Goal: Task Accomplishment & Management: Complete application form

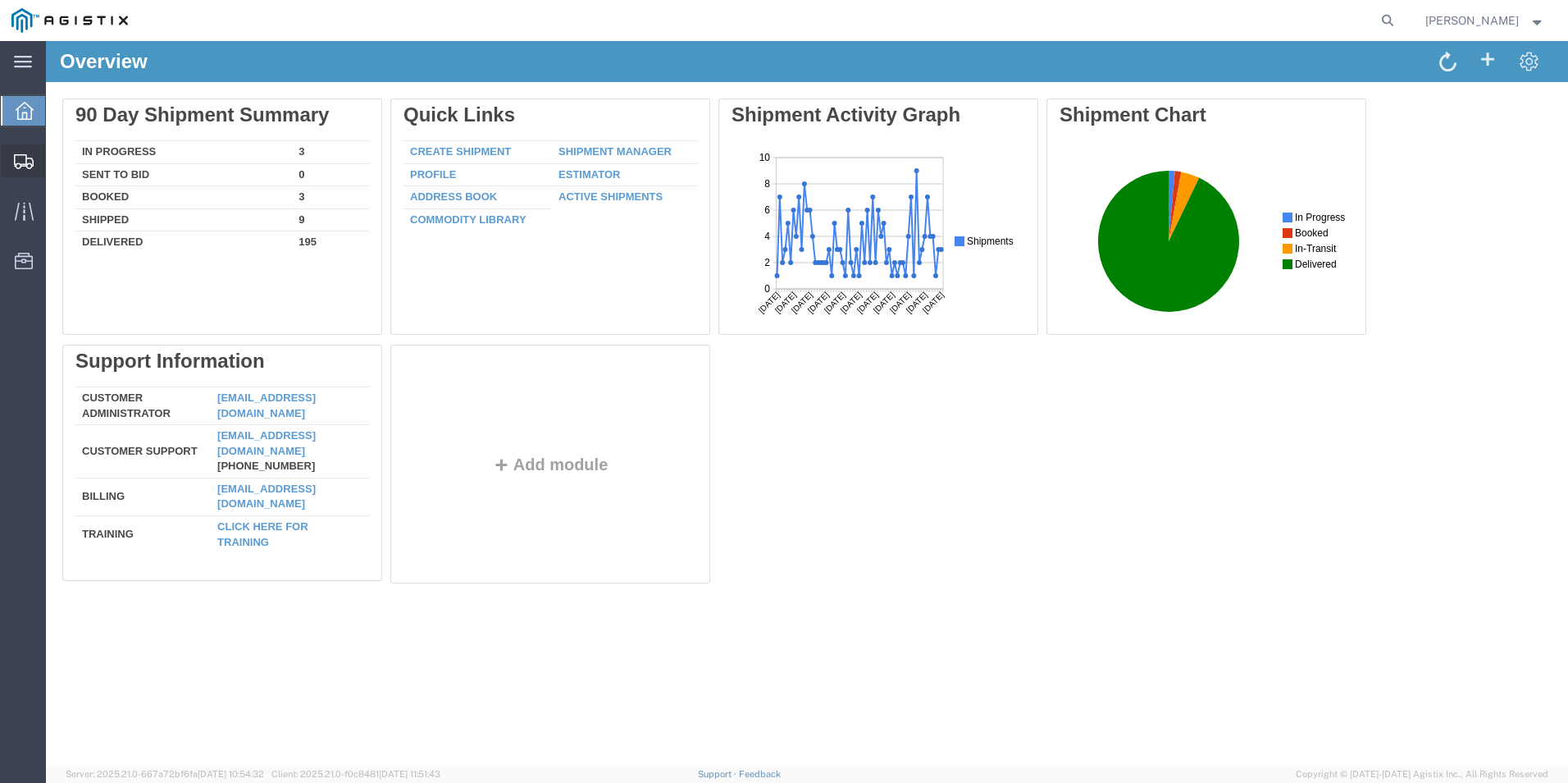
click at [0, 0] on span "Create from Template" at bounding box center [0, 0] width 0 height 0
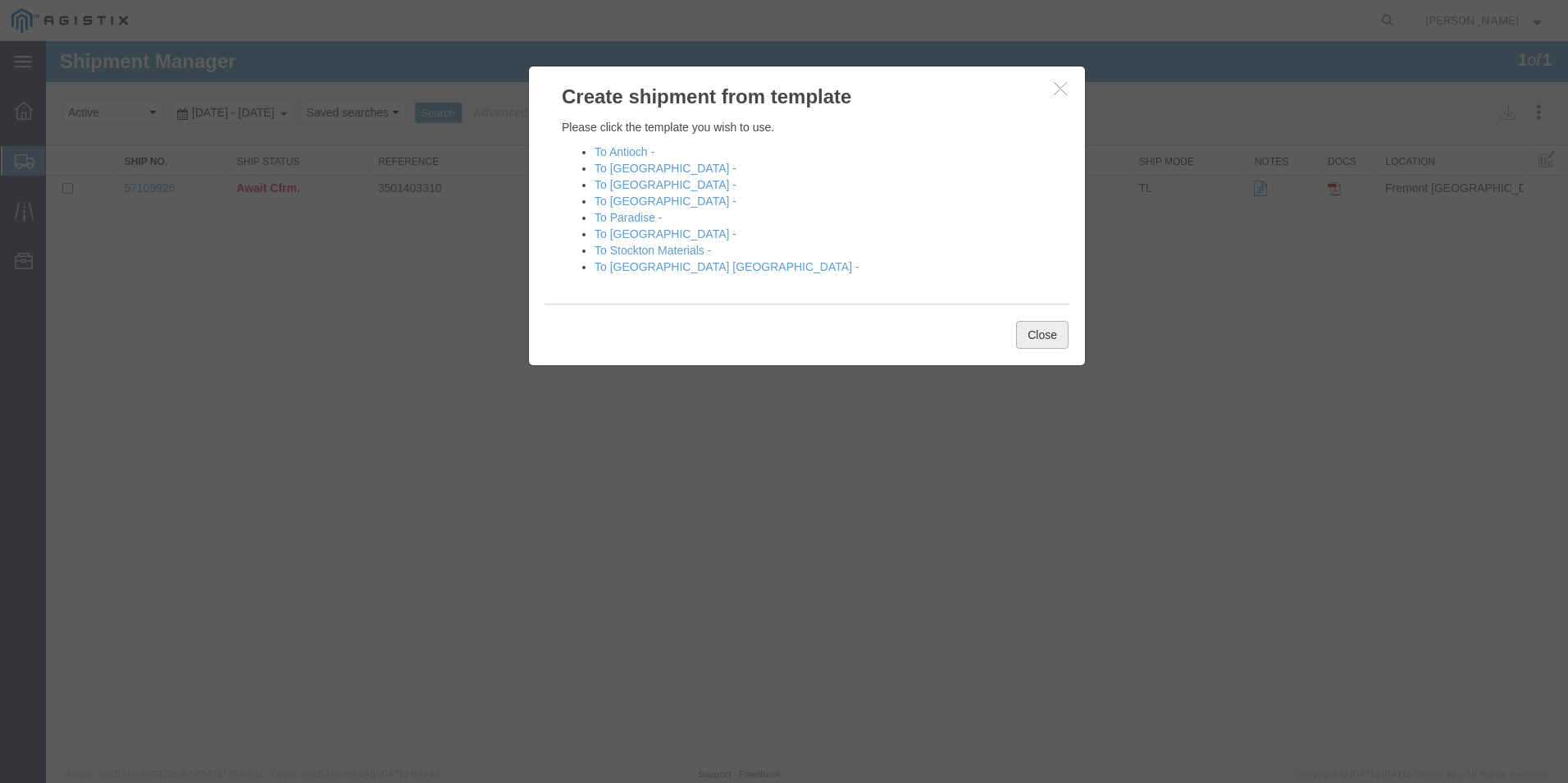
click at [1062, 336] on button "Close" at bounding box center [1042, 335] width 52 height 28
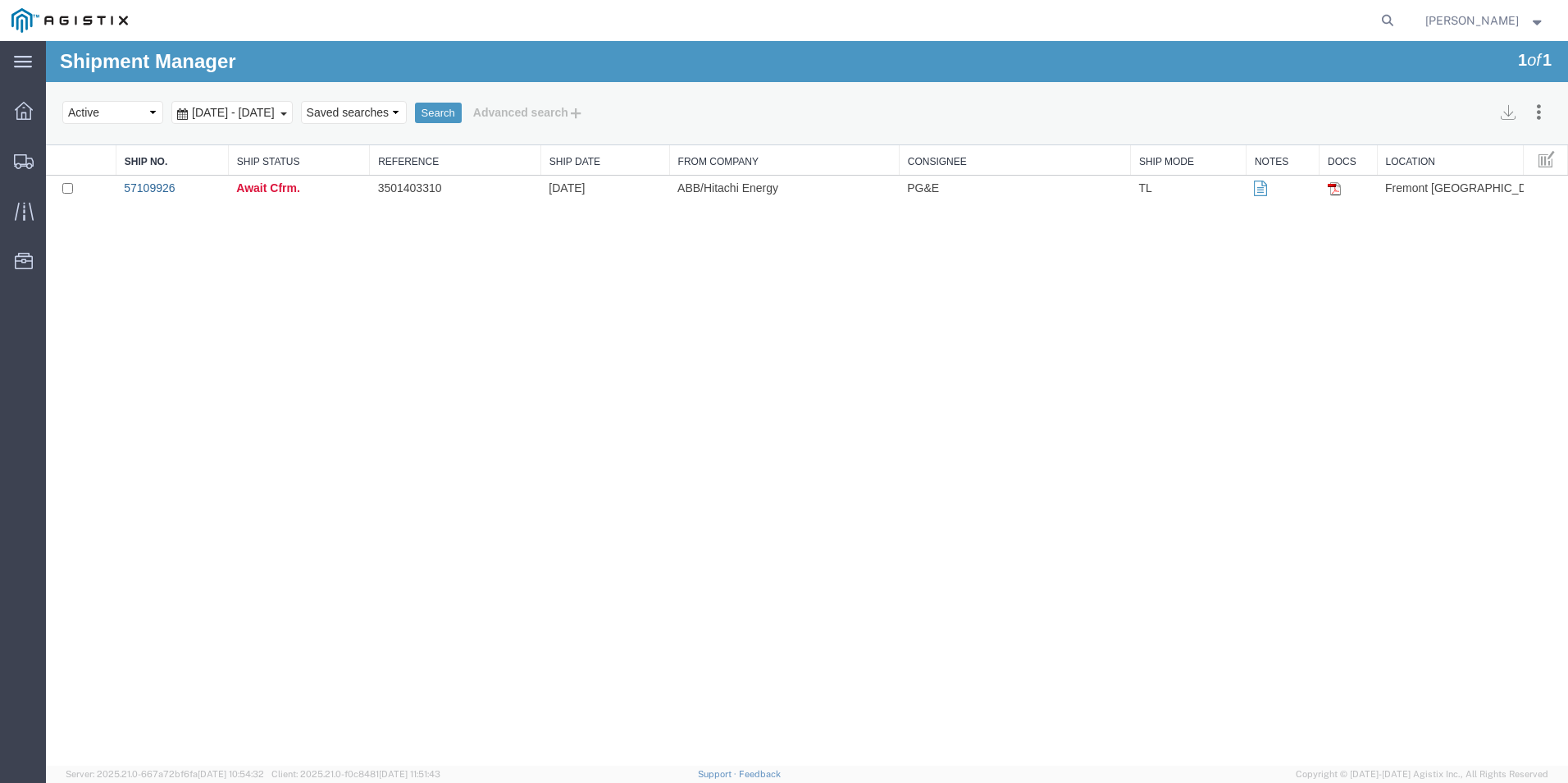
click at [146, 186] on link "57109926" at bounding box center [149, 188] width 50 height 14
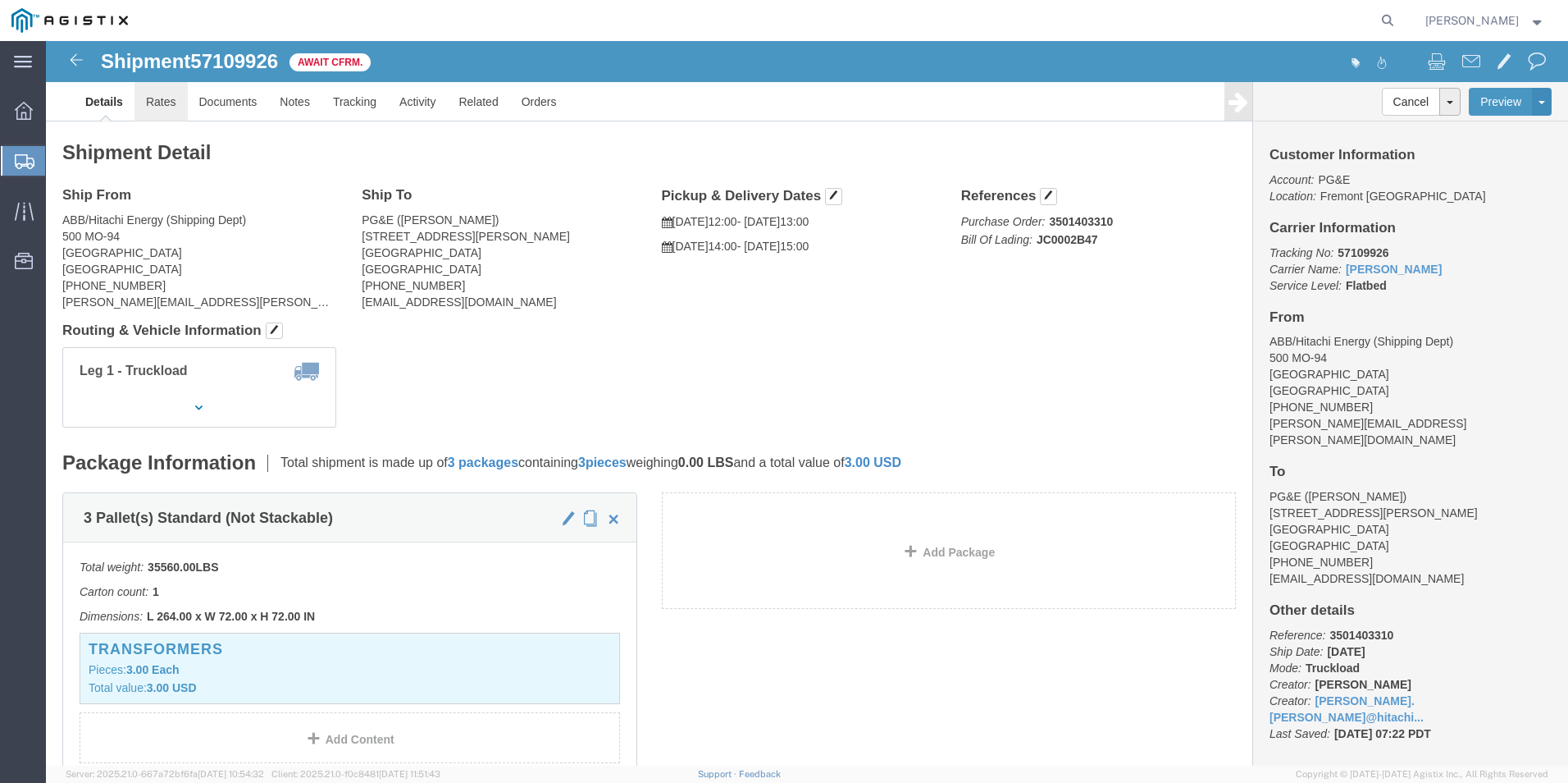
click link "Rates"
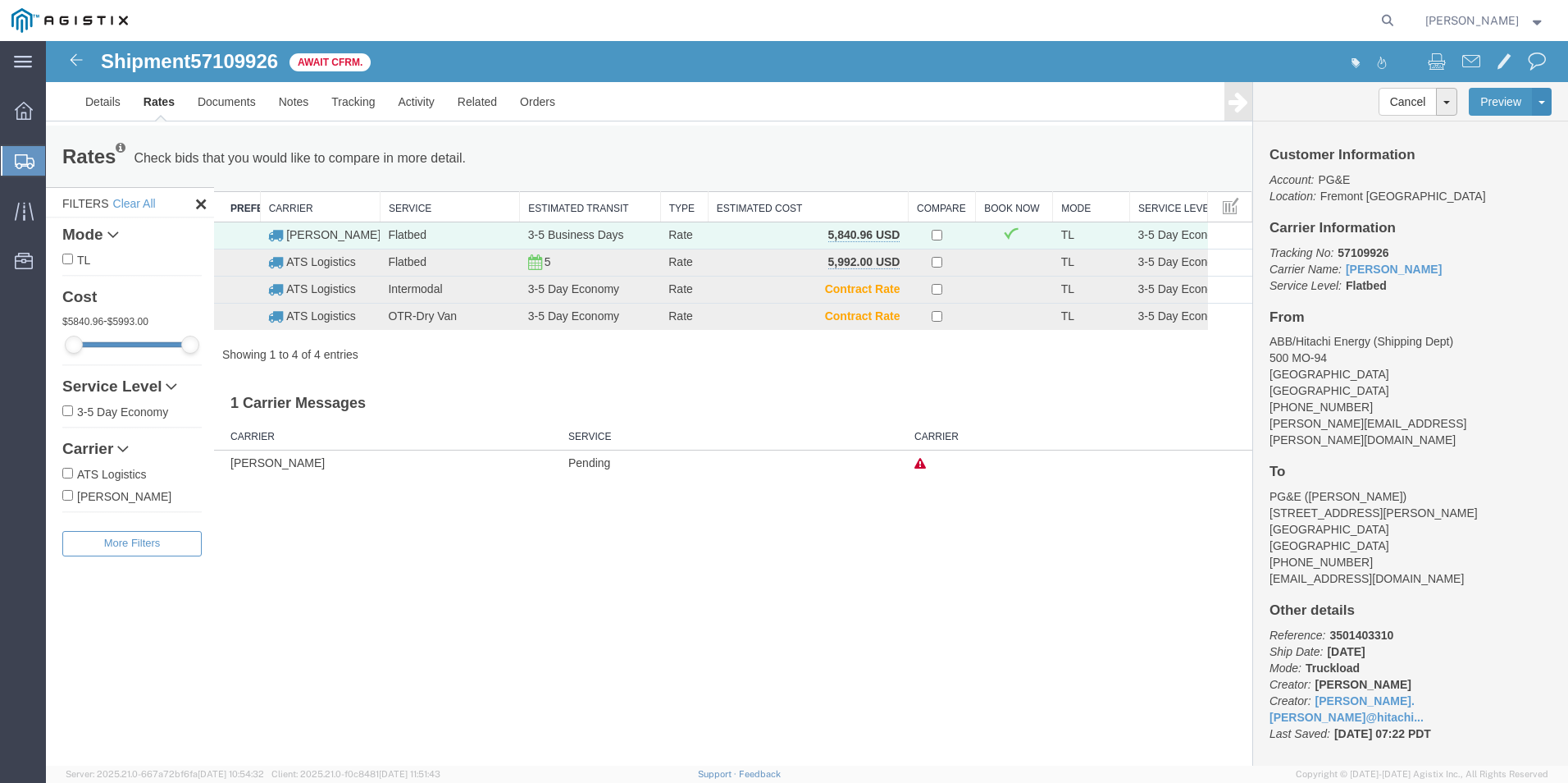
click at [0, 0] on span "Create from Template" at bounding box center [0, 0] width 0 height 0
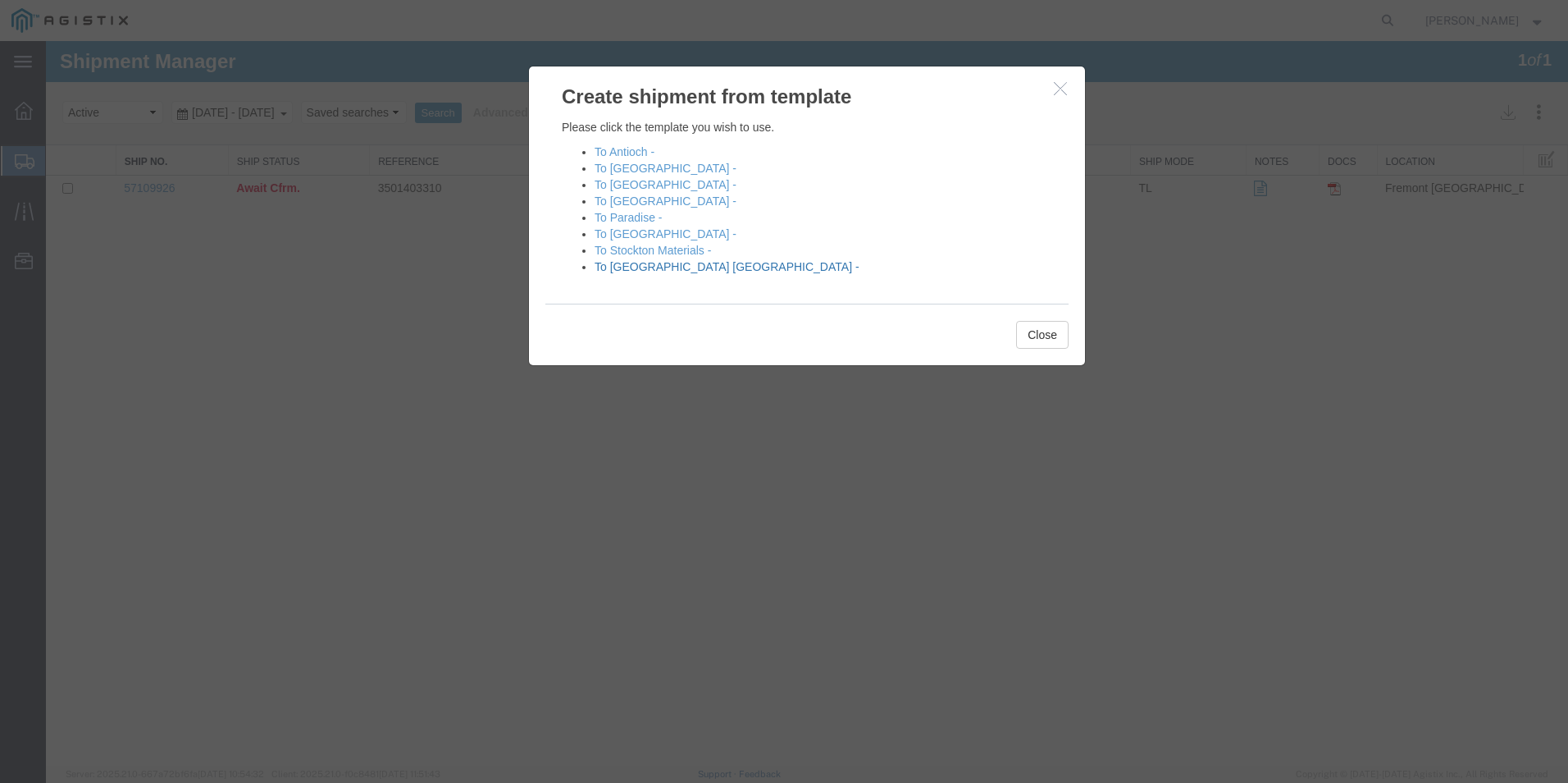
click at [619, 267] on link "To Wheatland DC -" at bounding box center [727, 266] width 265 height 14
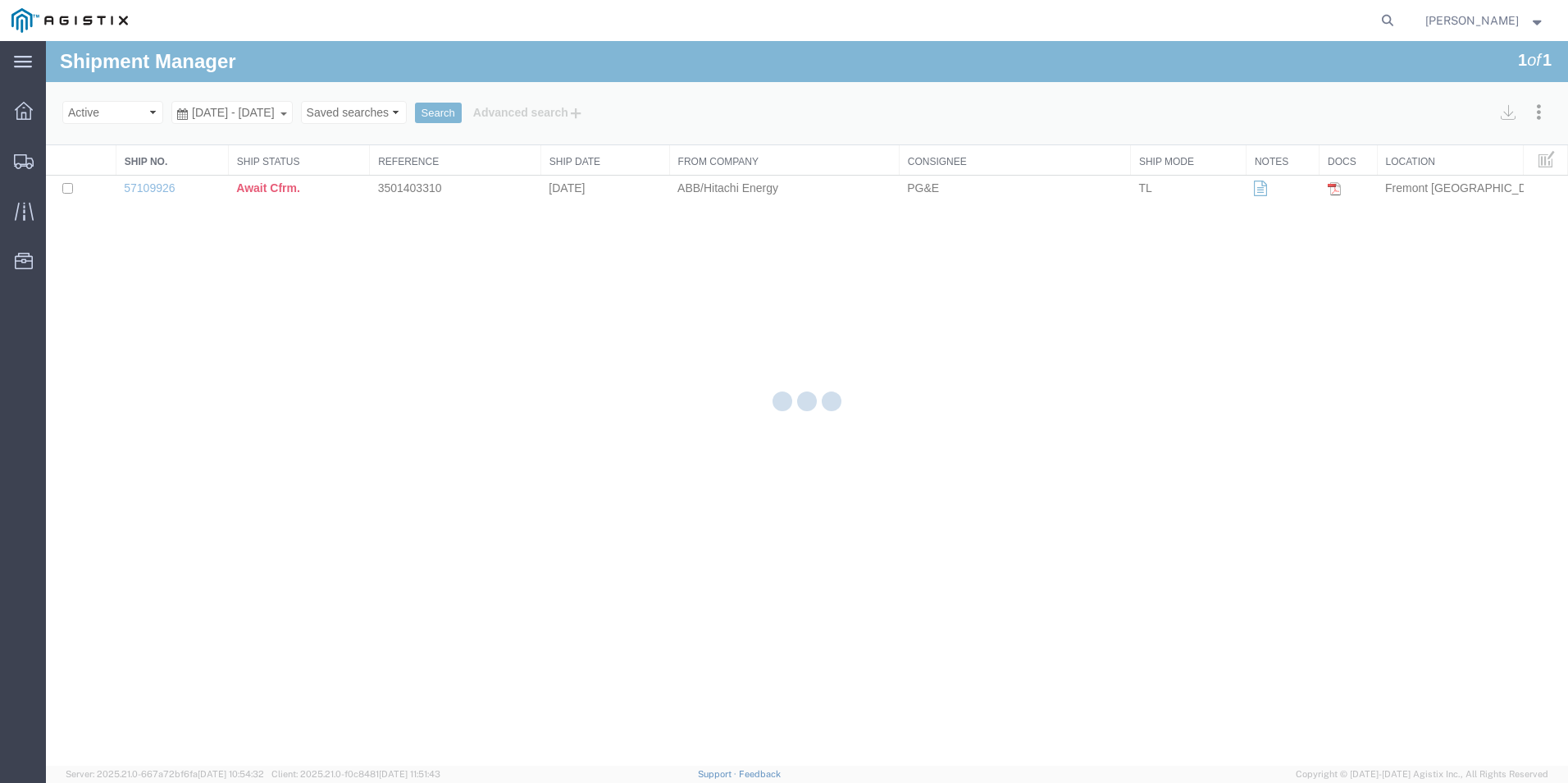
select select "PURCHORD"
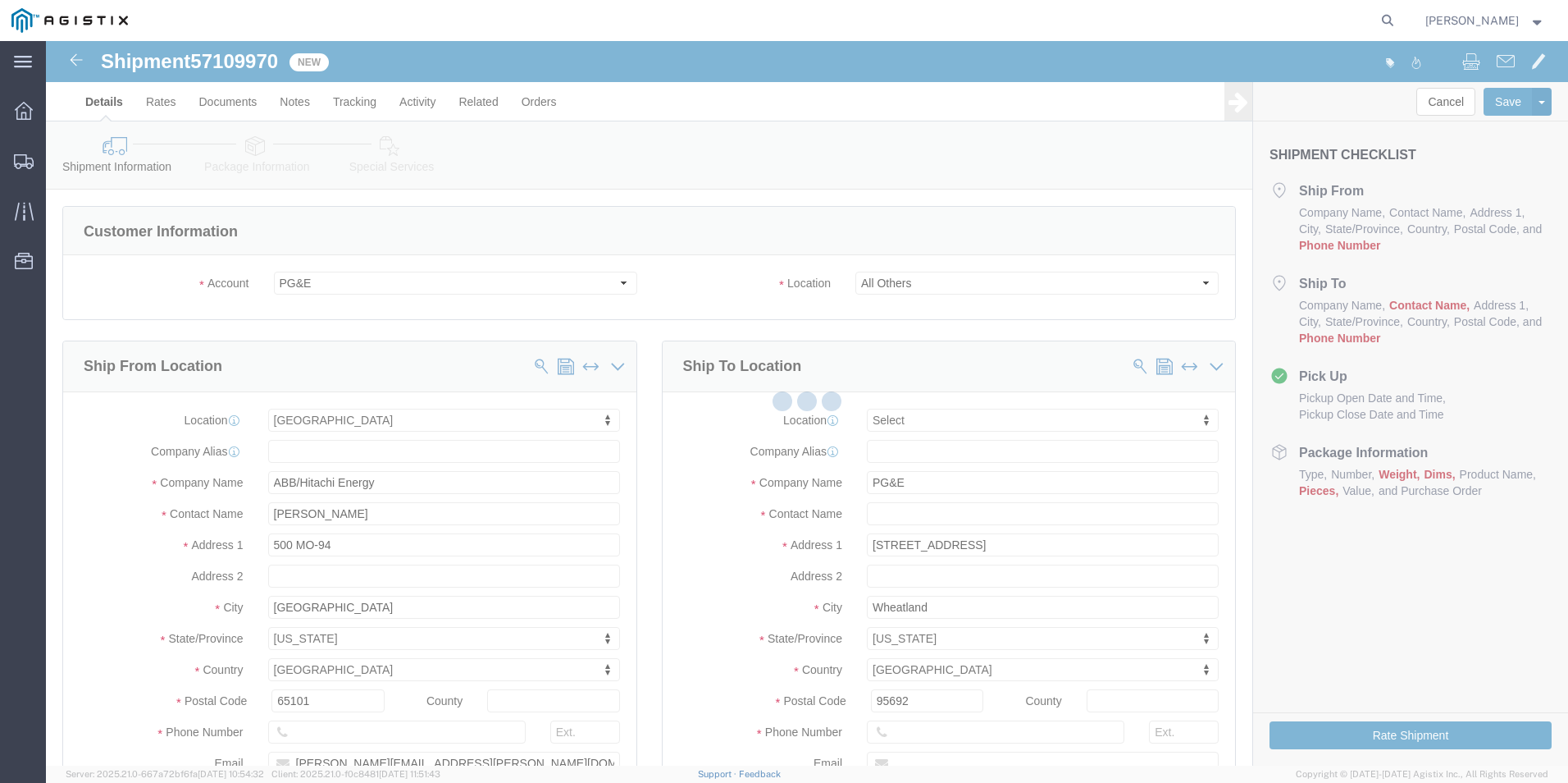
select select
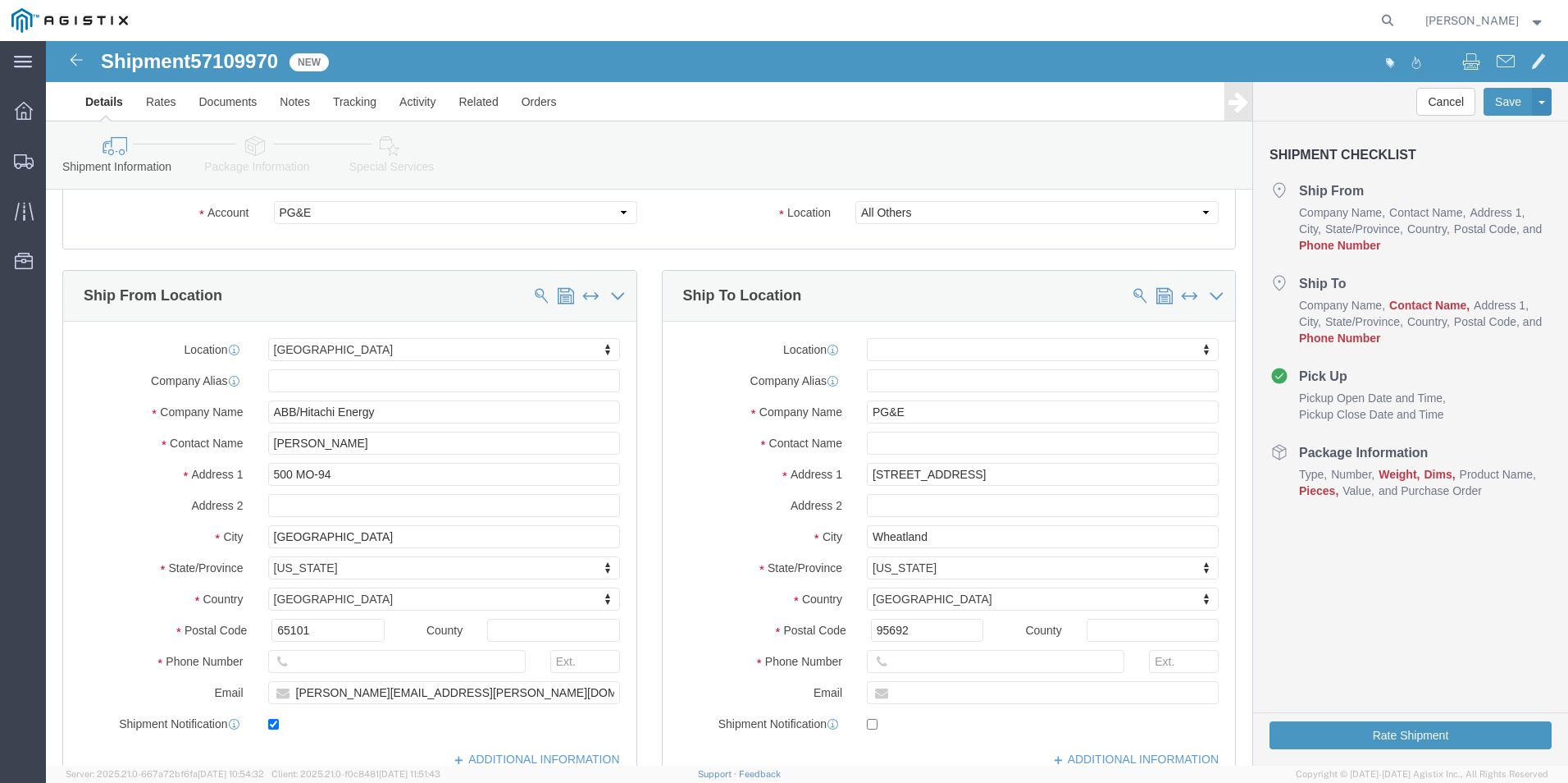
scroll to position [246, 0]
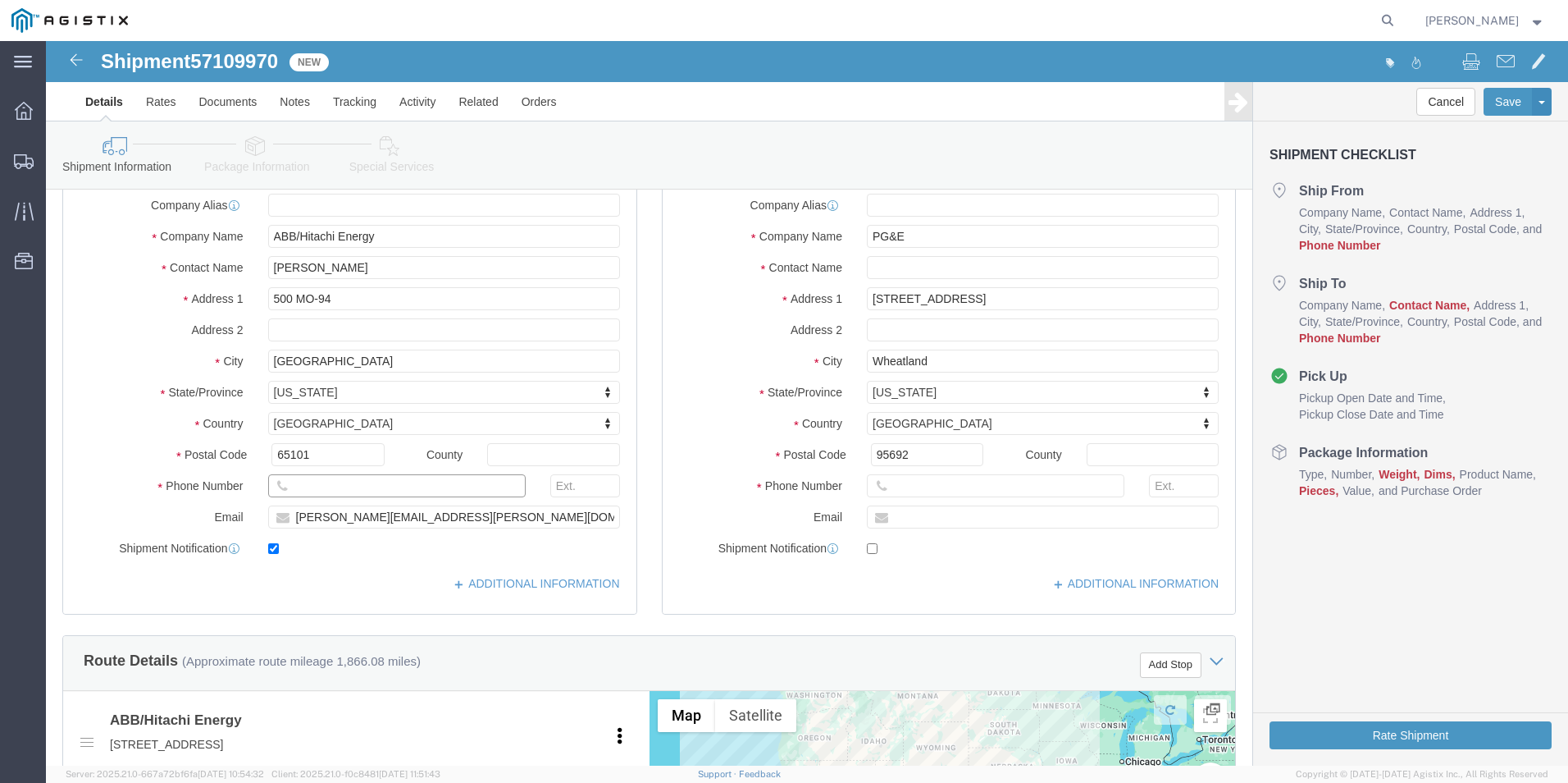
click input "text"
type input "8888888888"
click input "text"
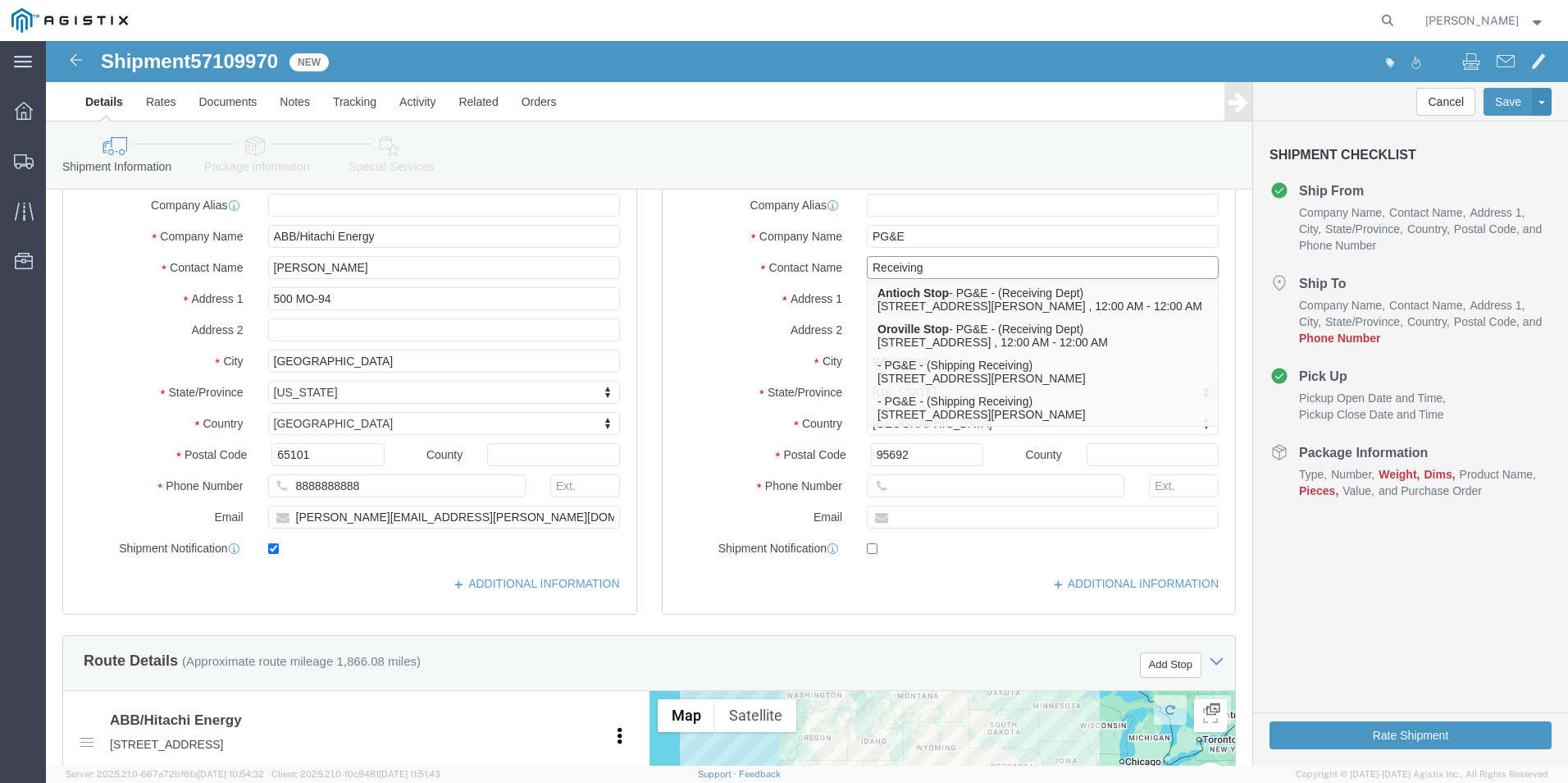
type input "Receiving"
click input "text"
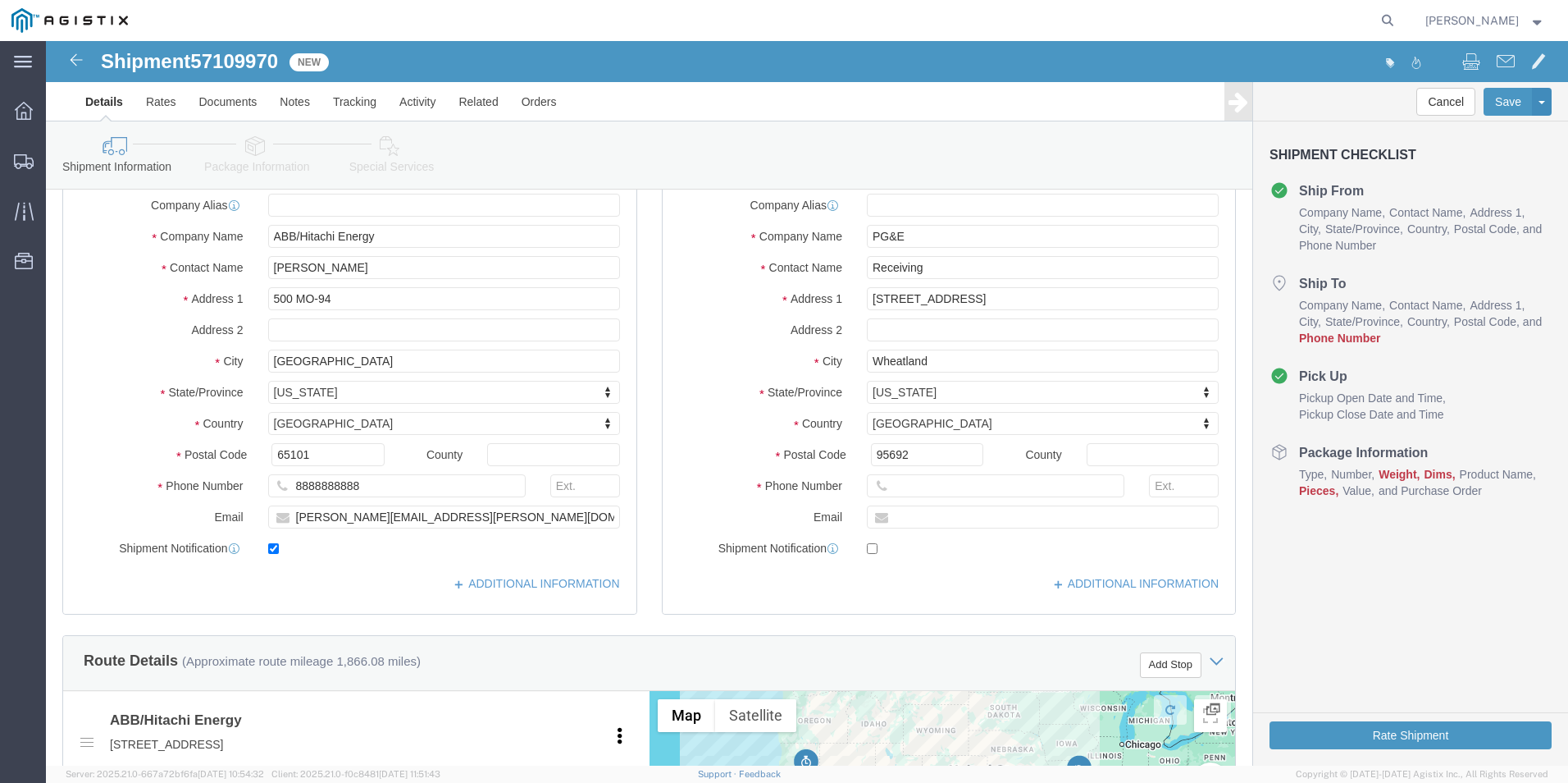
click div
click input "text"
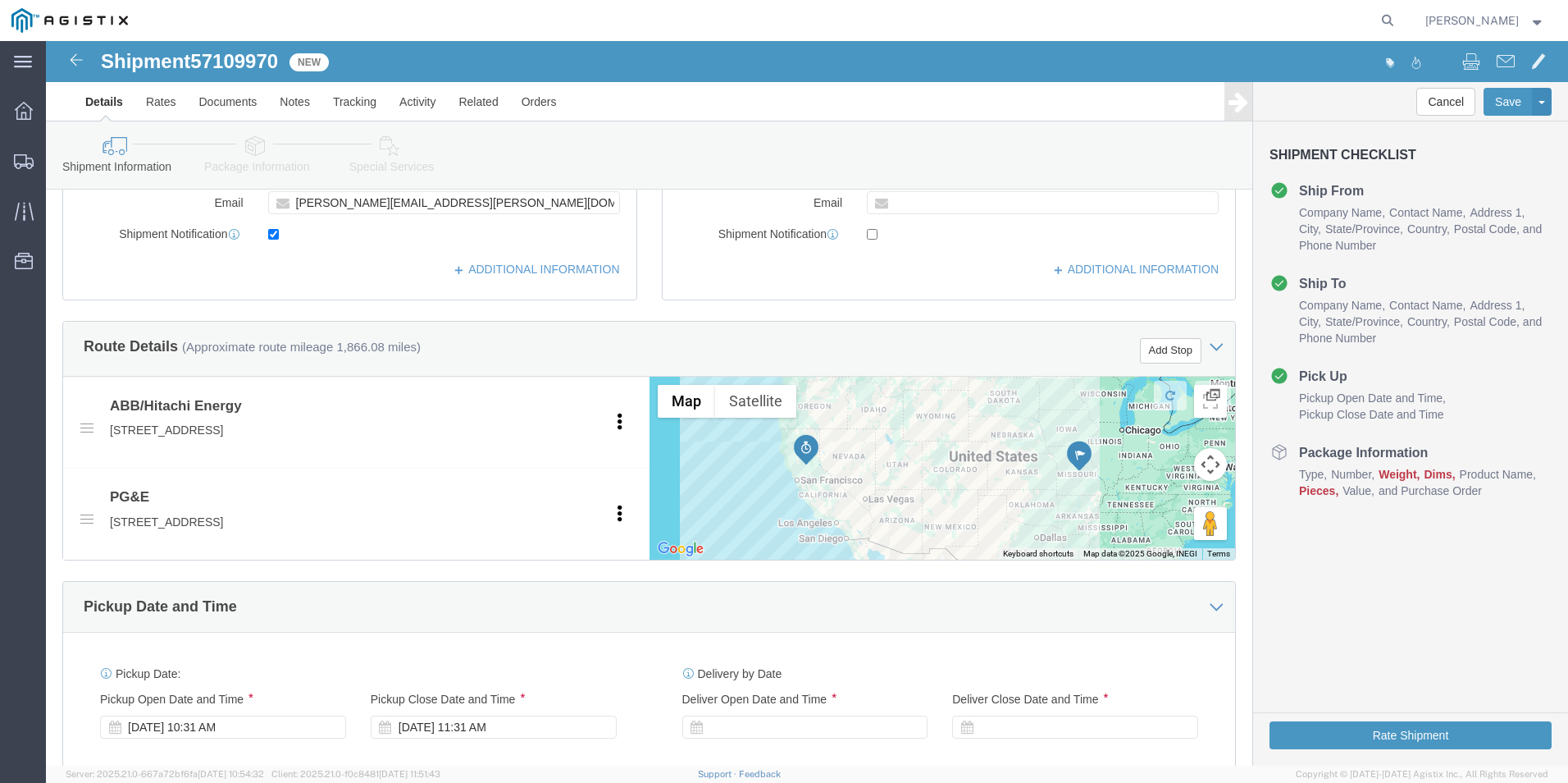
scroll to position [575, 0]
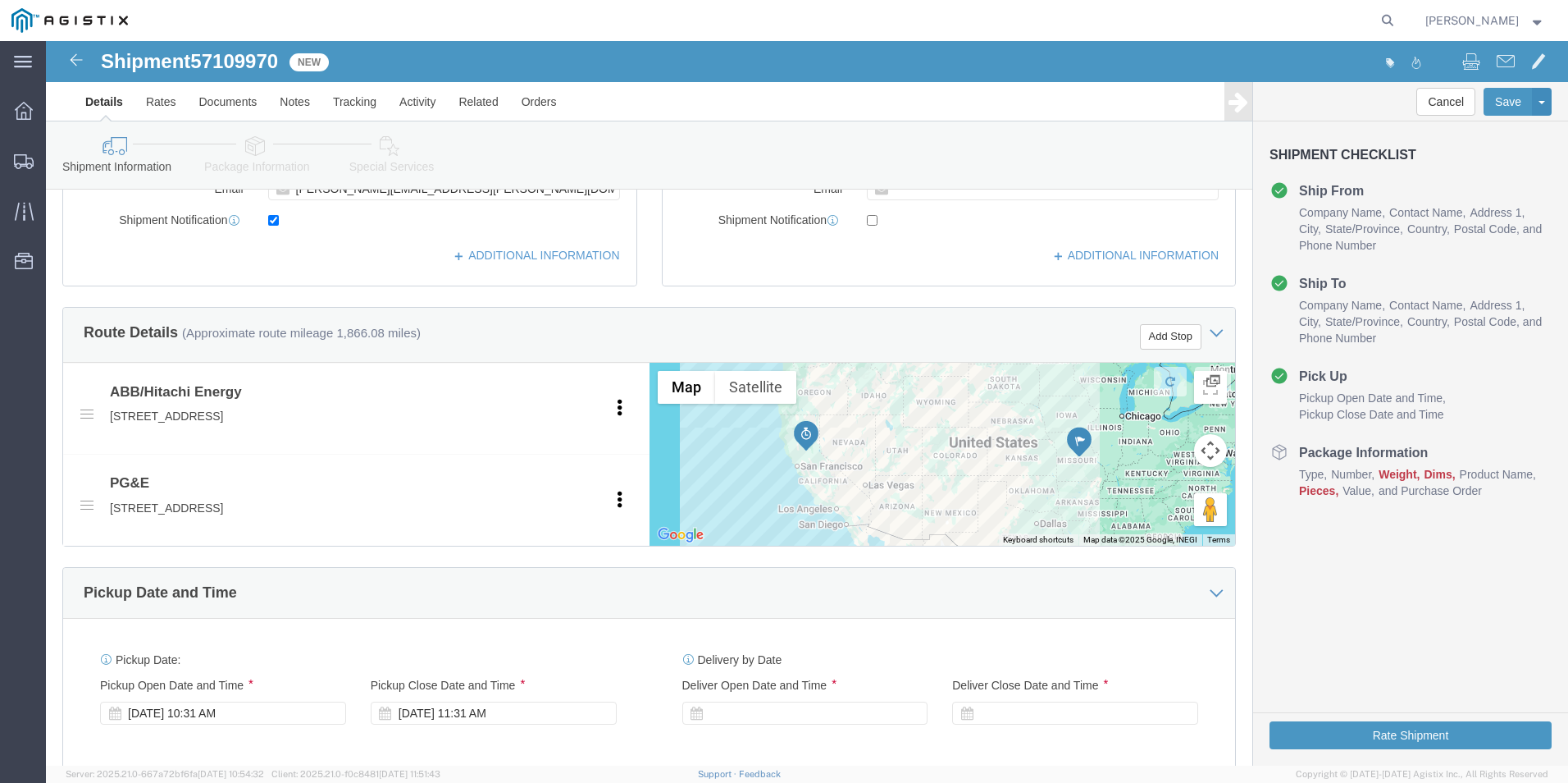
type input "8888888888"
click button "Add Stop"
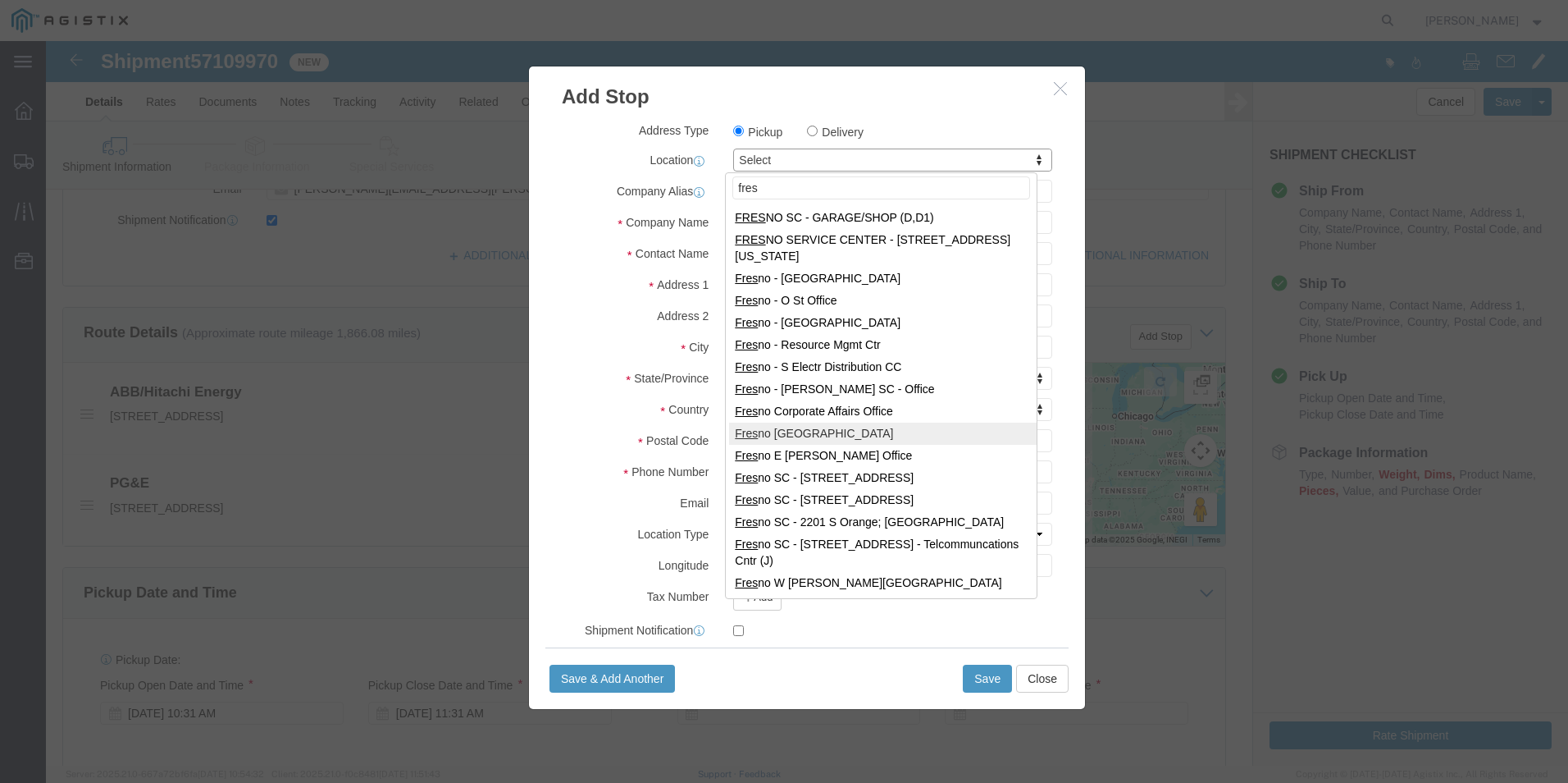
type input "fres"
select select "19745"
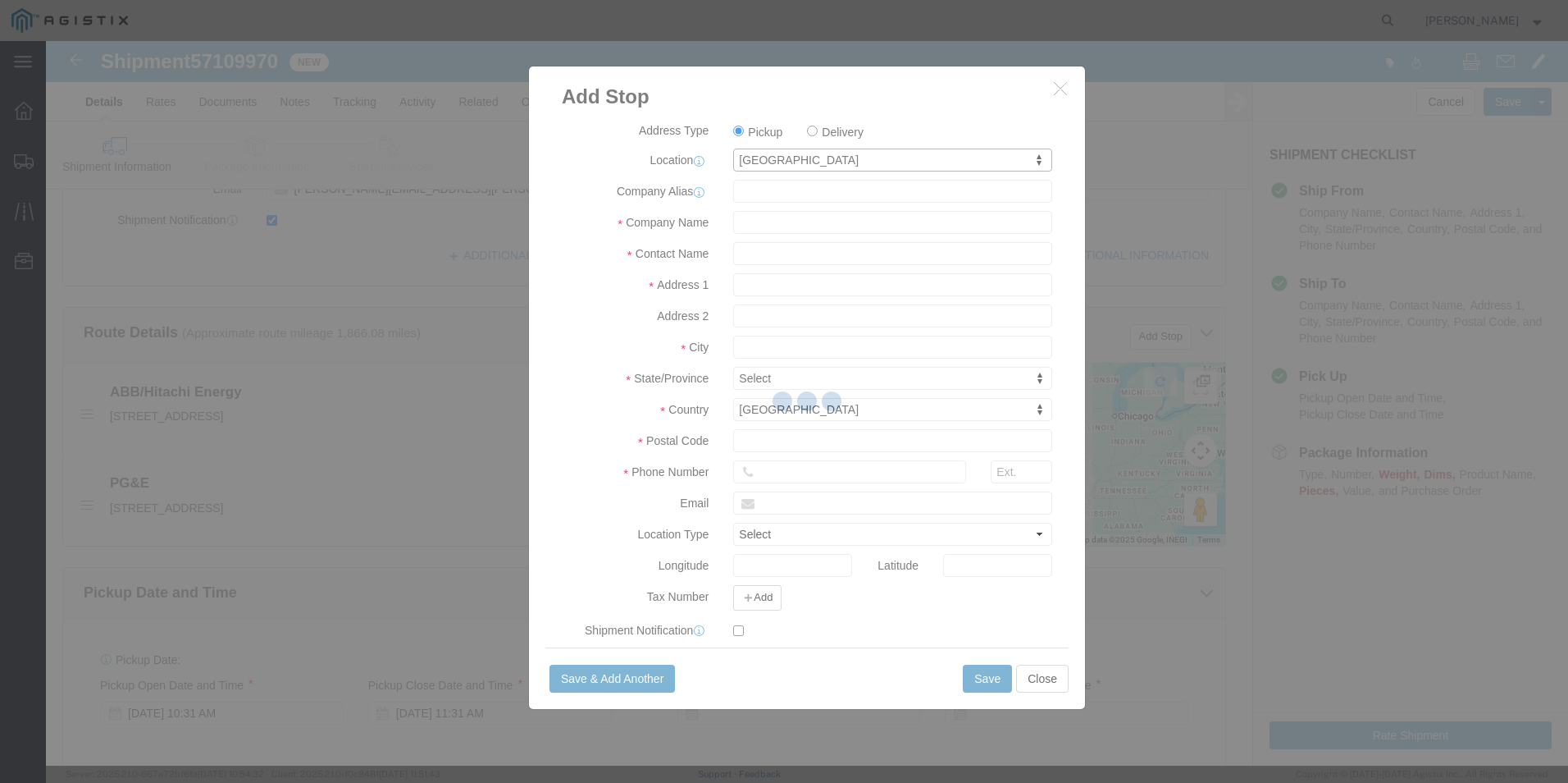
type input "PG&E"
type input "2221 S Orange Ave"
type input "Fresno"
type input "93725"
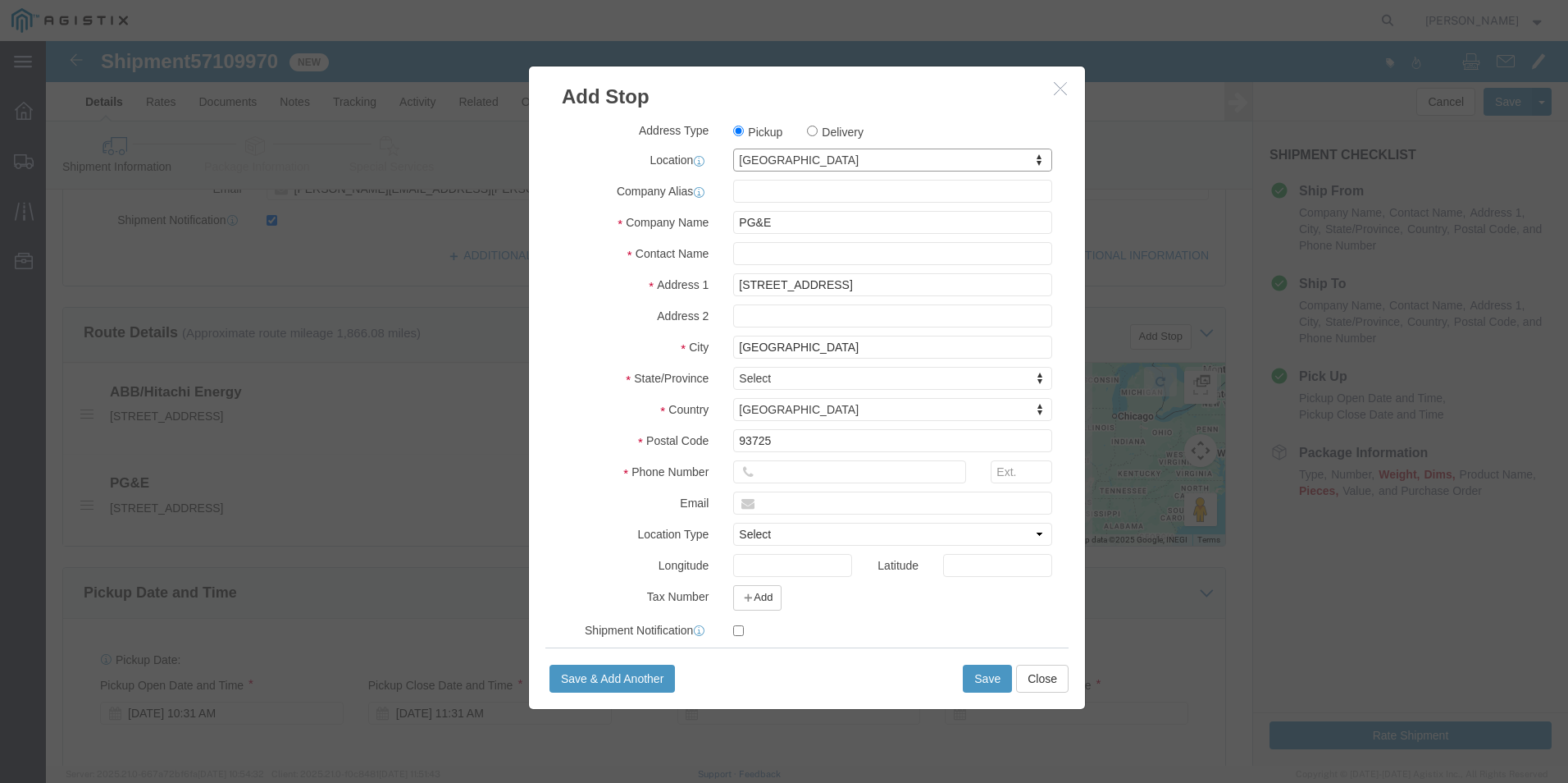
select select "CA"
click input "text"
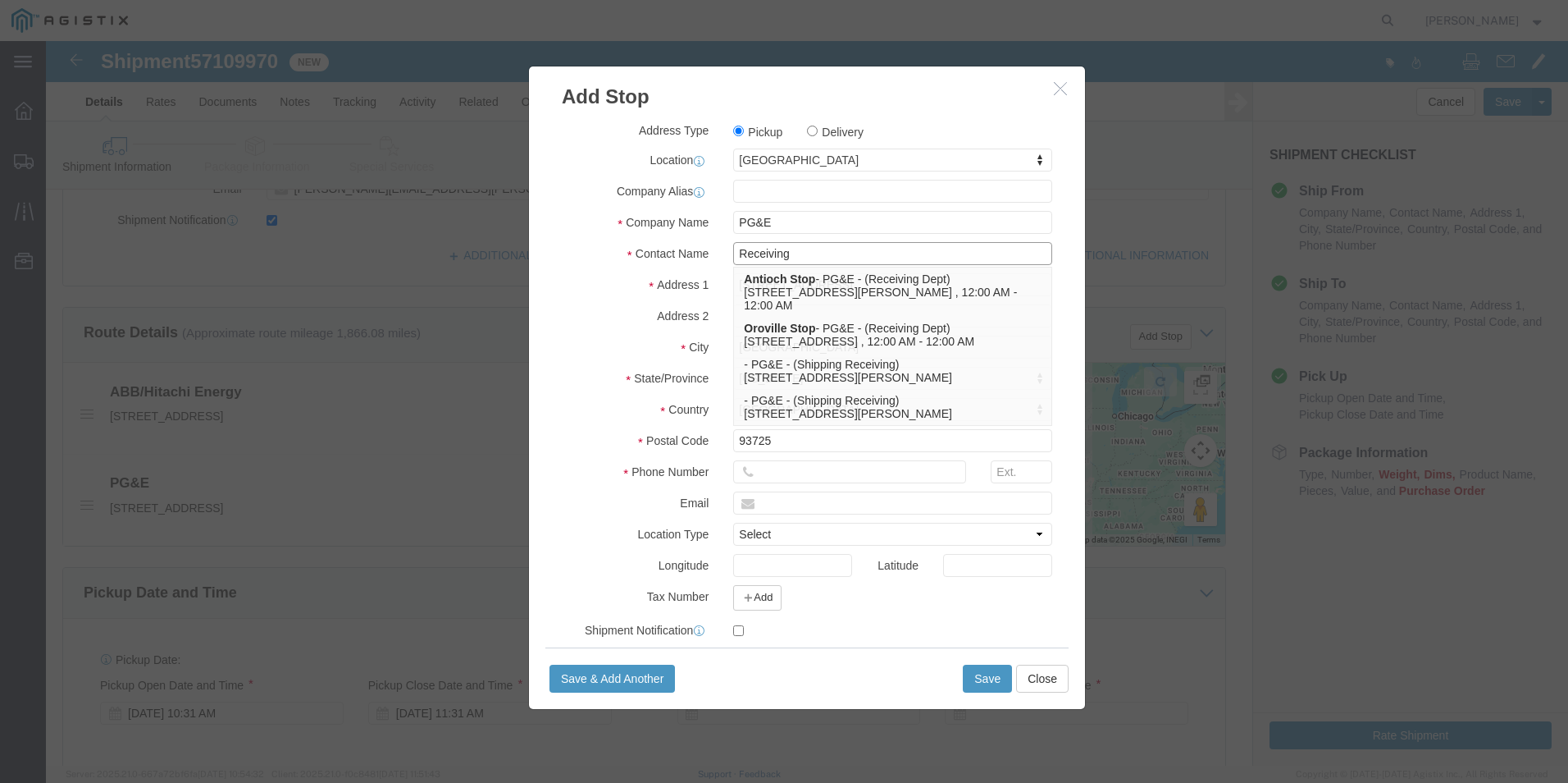
type input "Receiving"
click input "text"
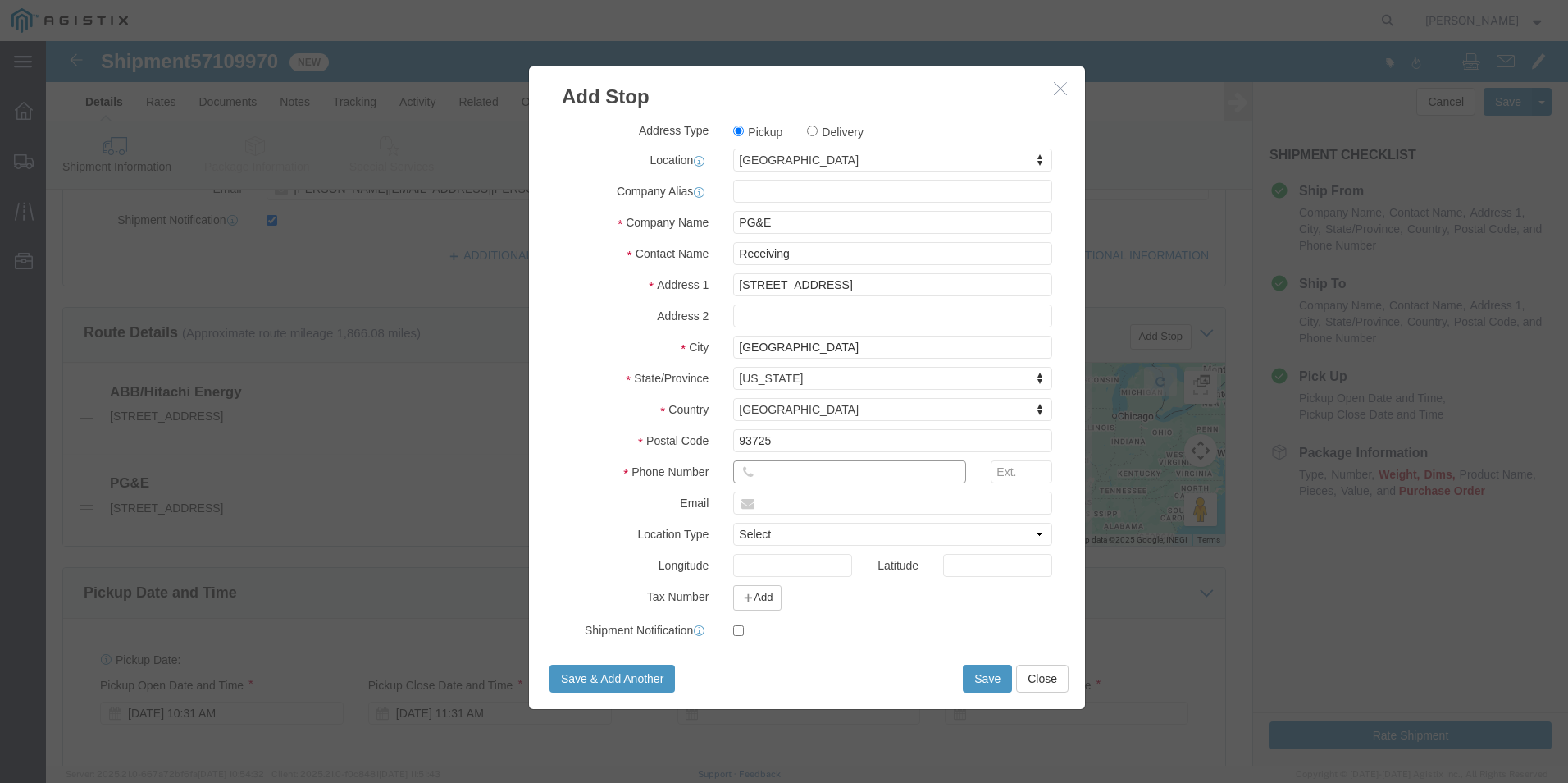
type input "8888888888"
click button "Save"
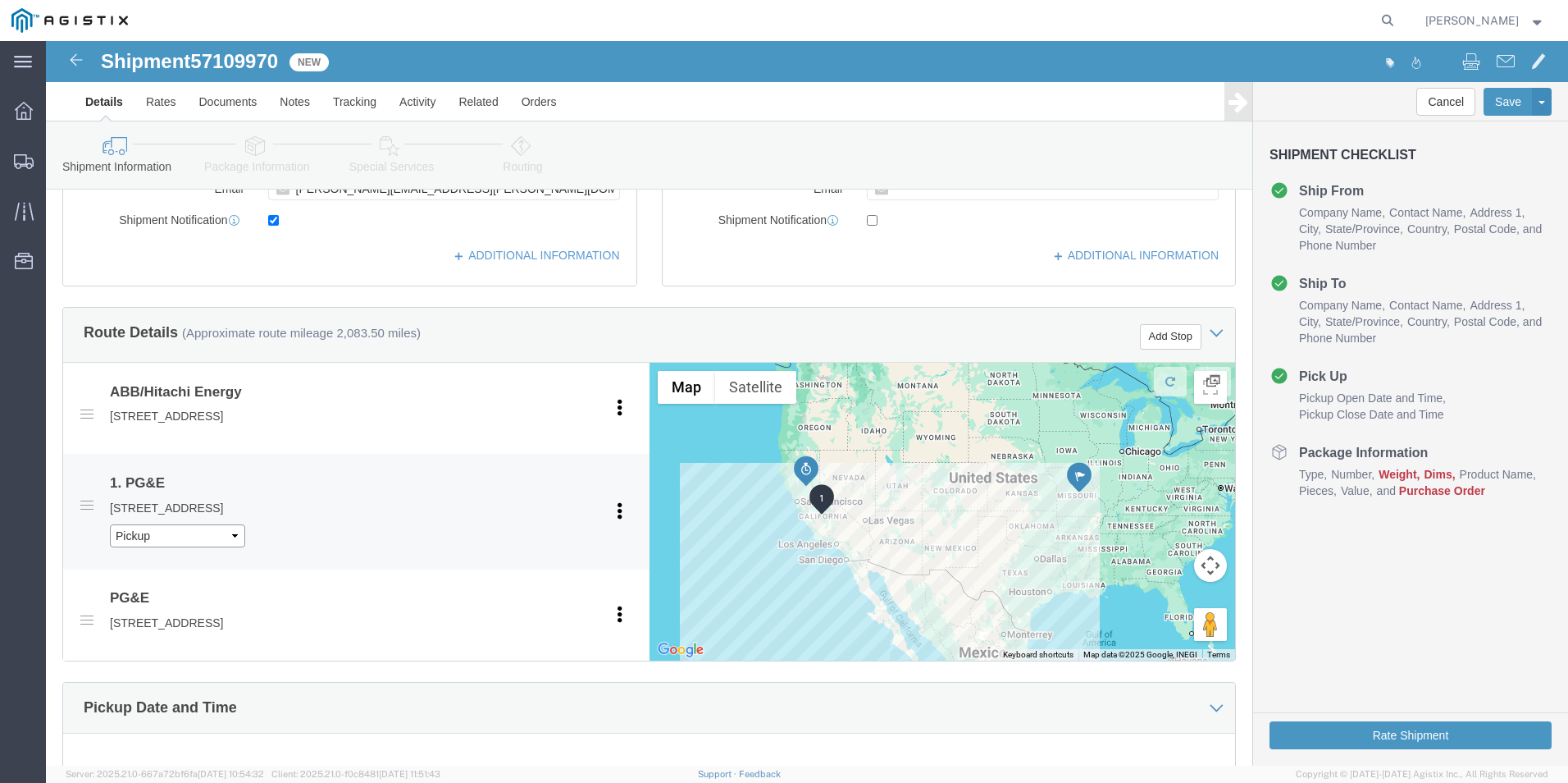
click select "Pickup Delivery"
select select "D"
click select "Pickup Delivery"
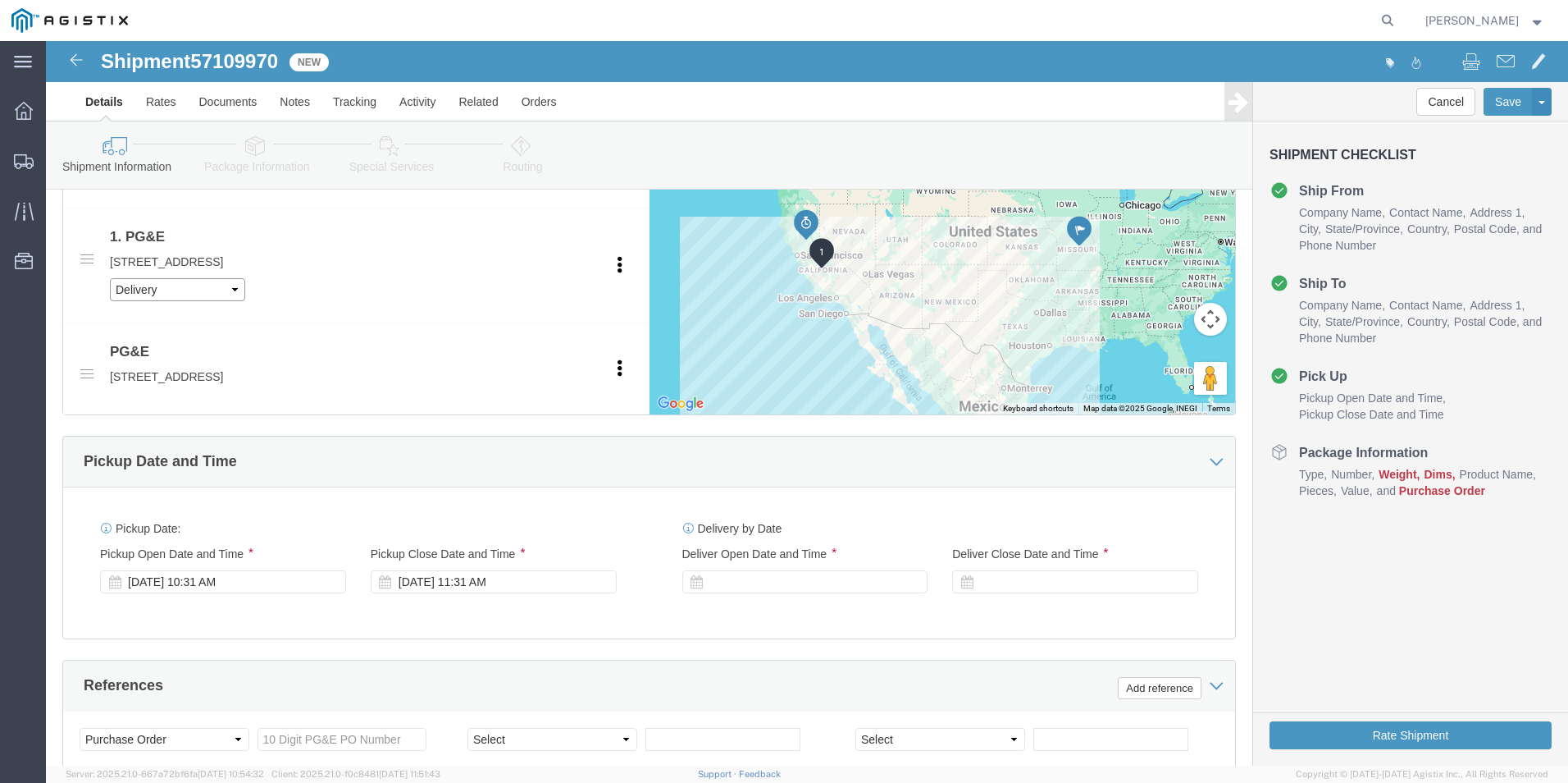
scroll to position [902, 0]
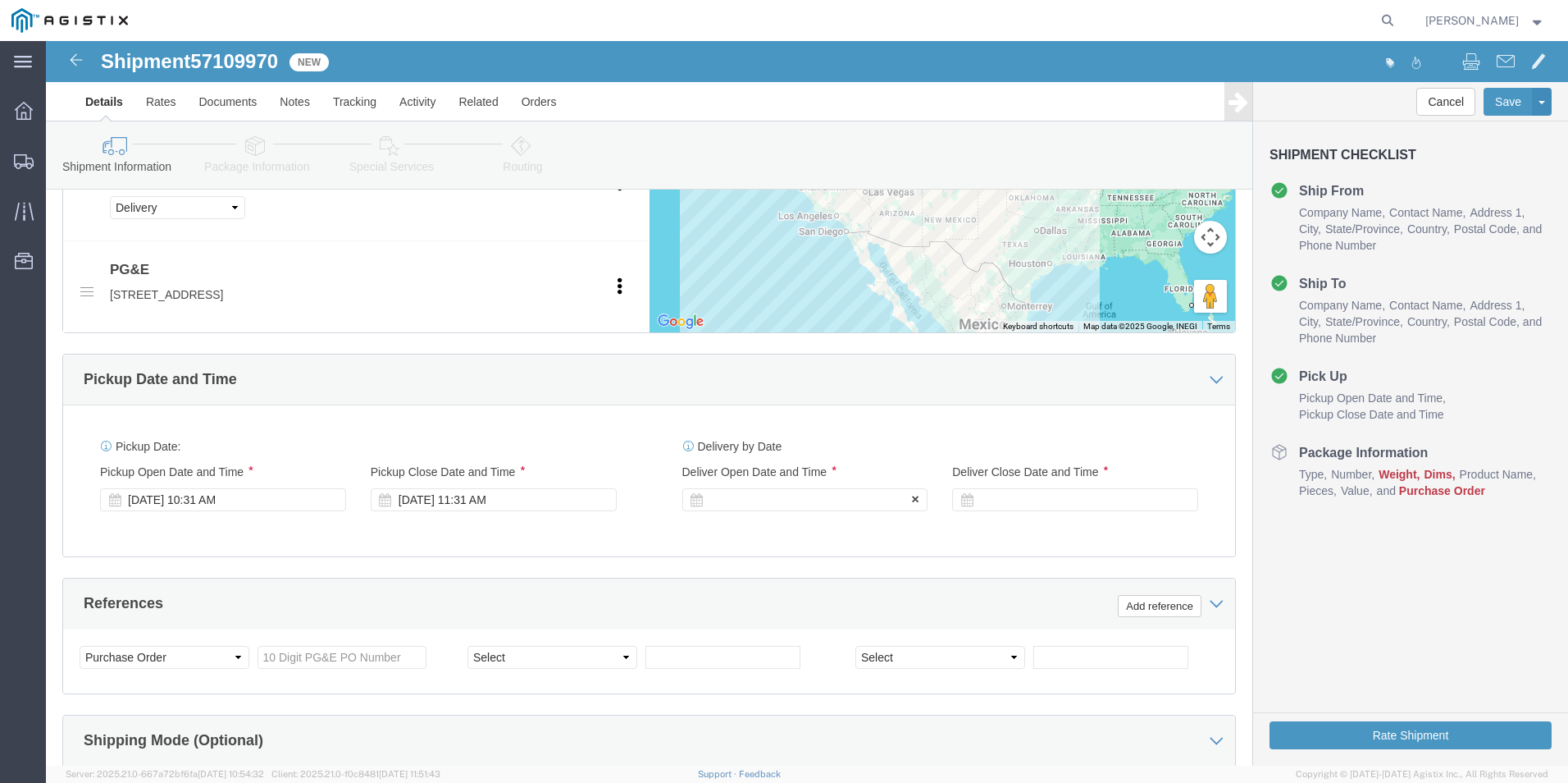
click div
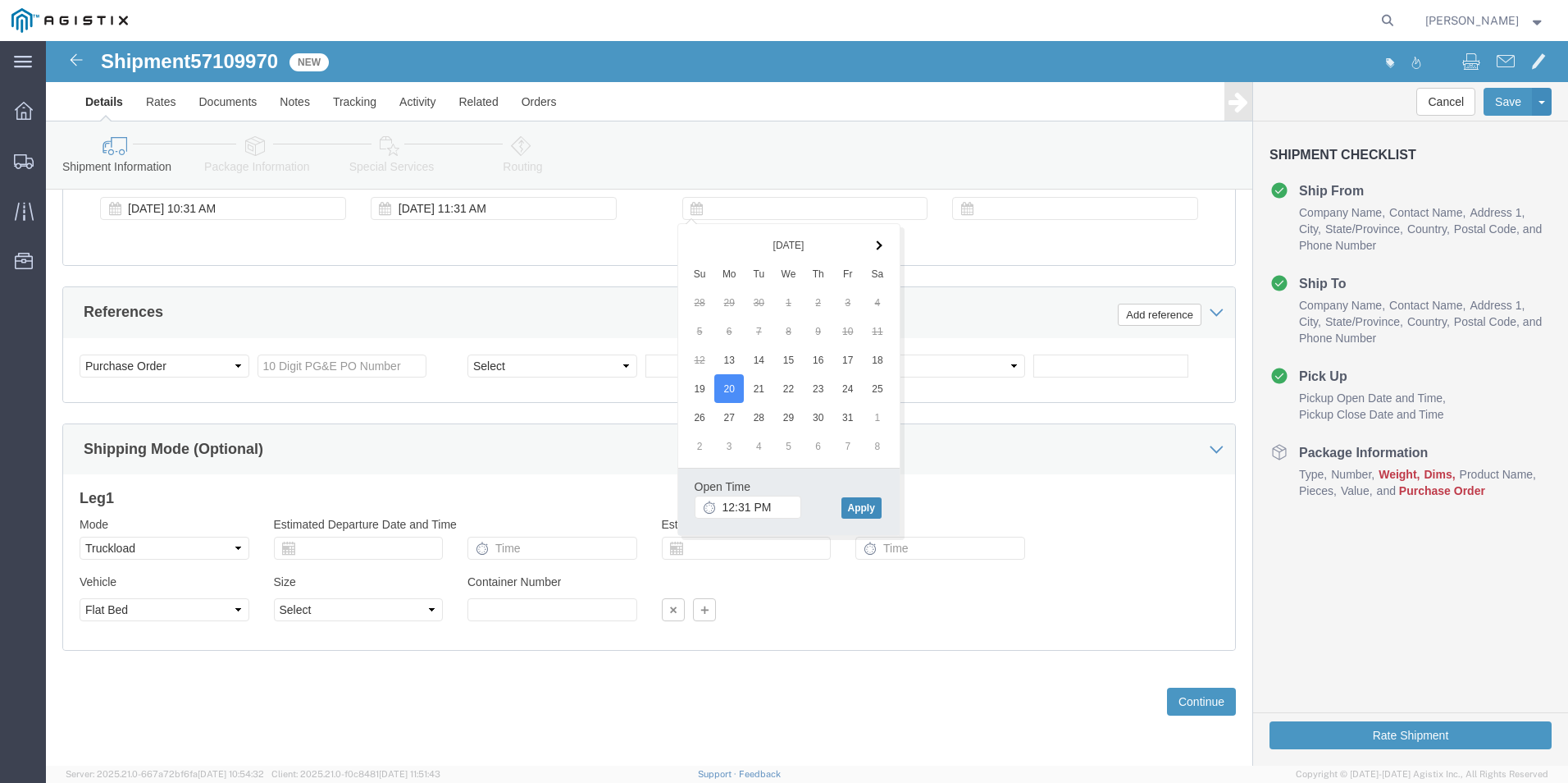
click button "Apply"
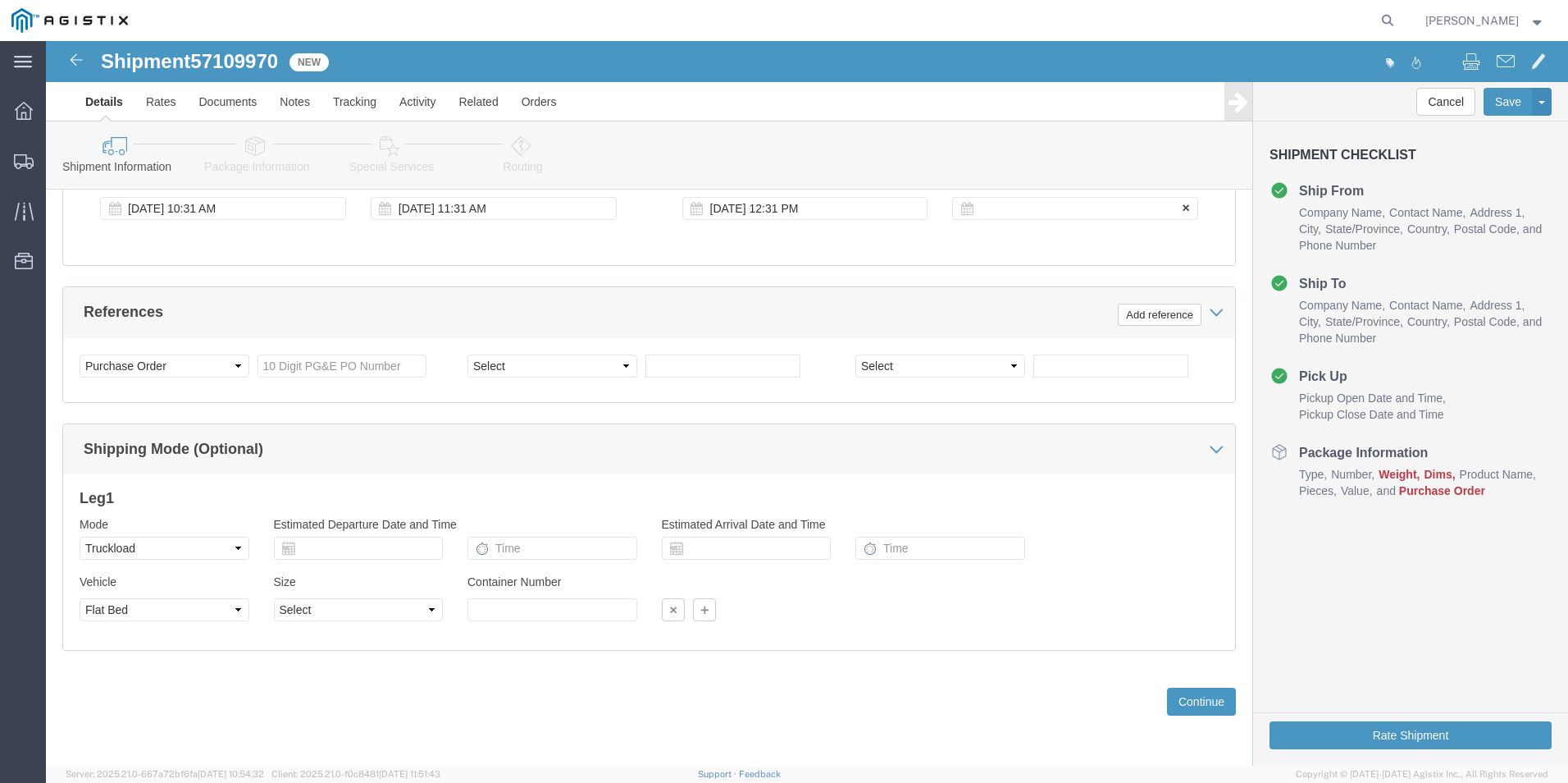
click div
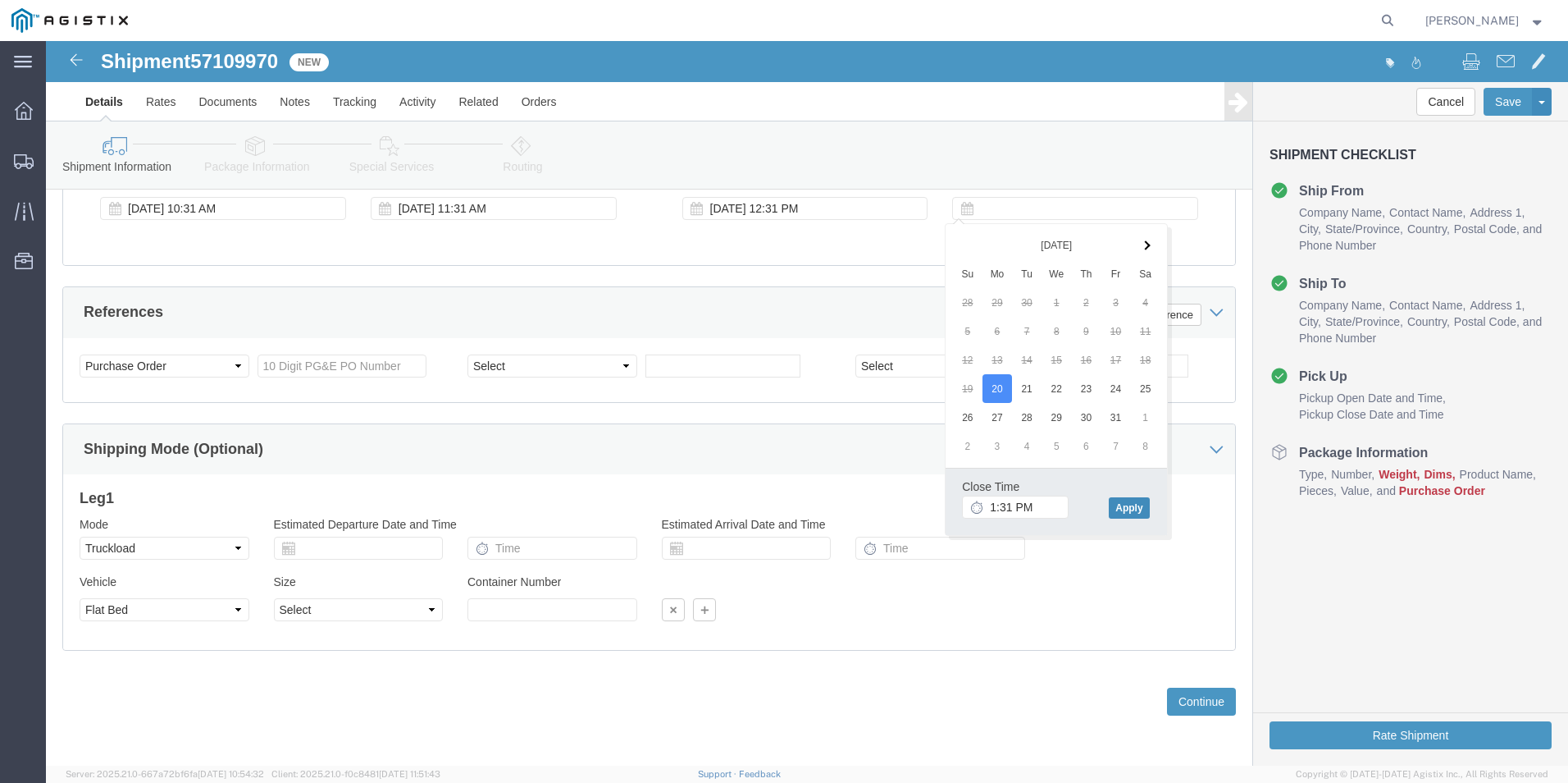
click button "Apply"
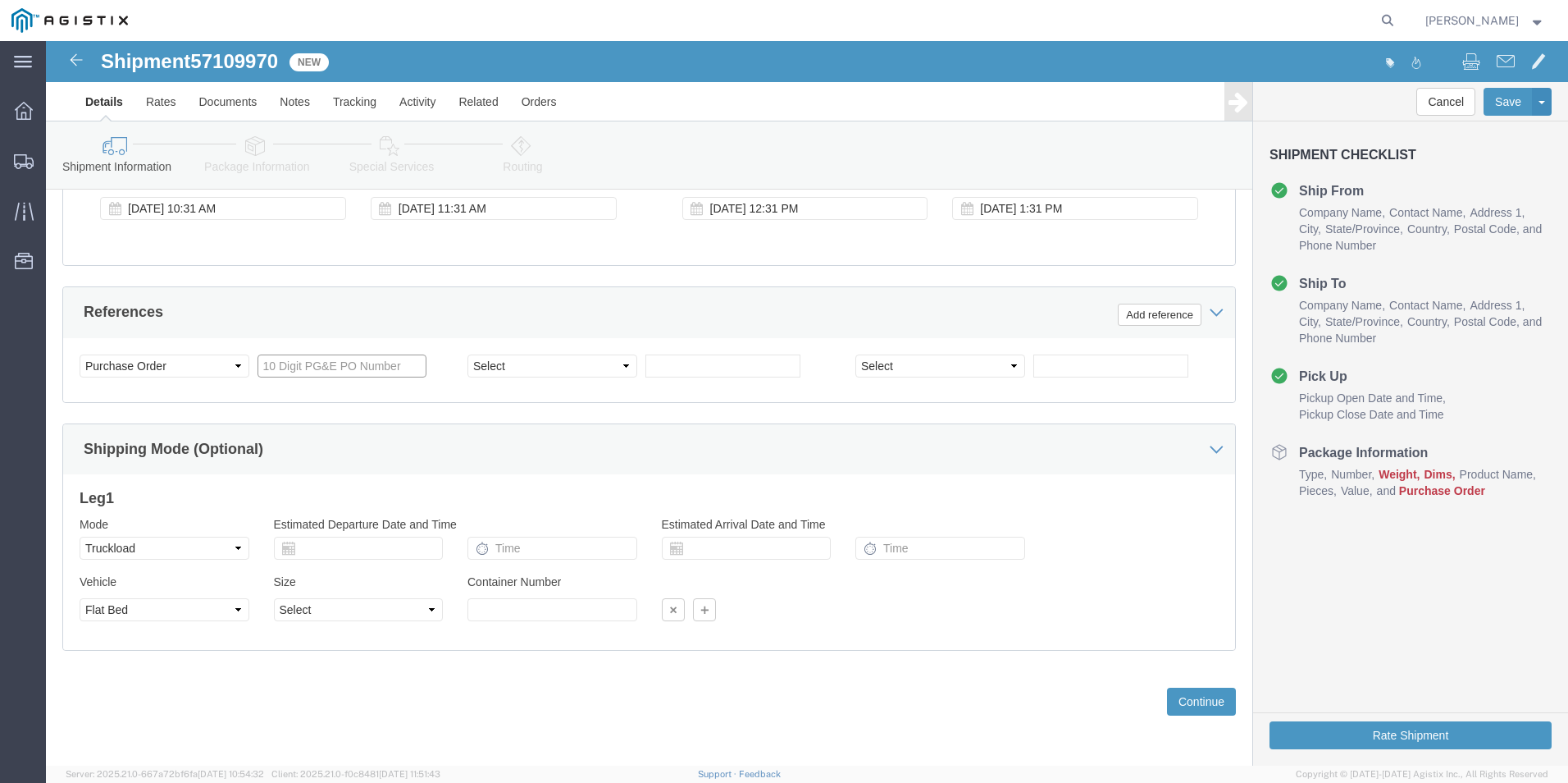
click input "text"
type input "3501416326"
select select "BOL"
type input "c"
type input "JC0002B19"
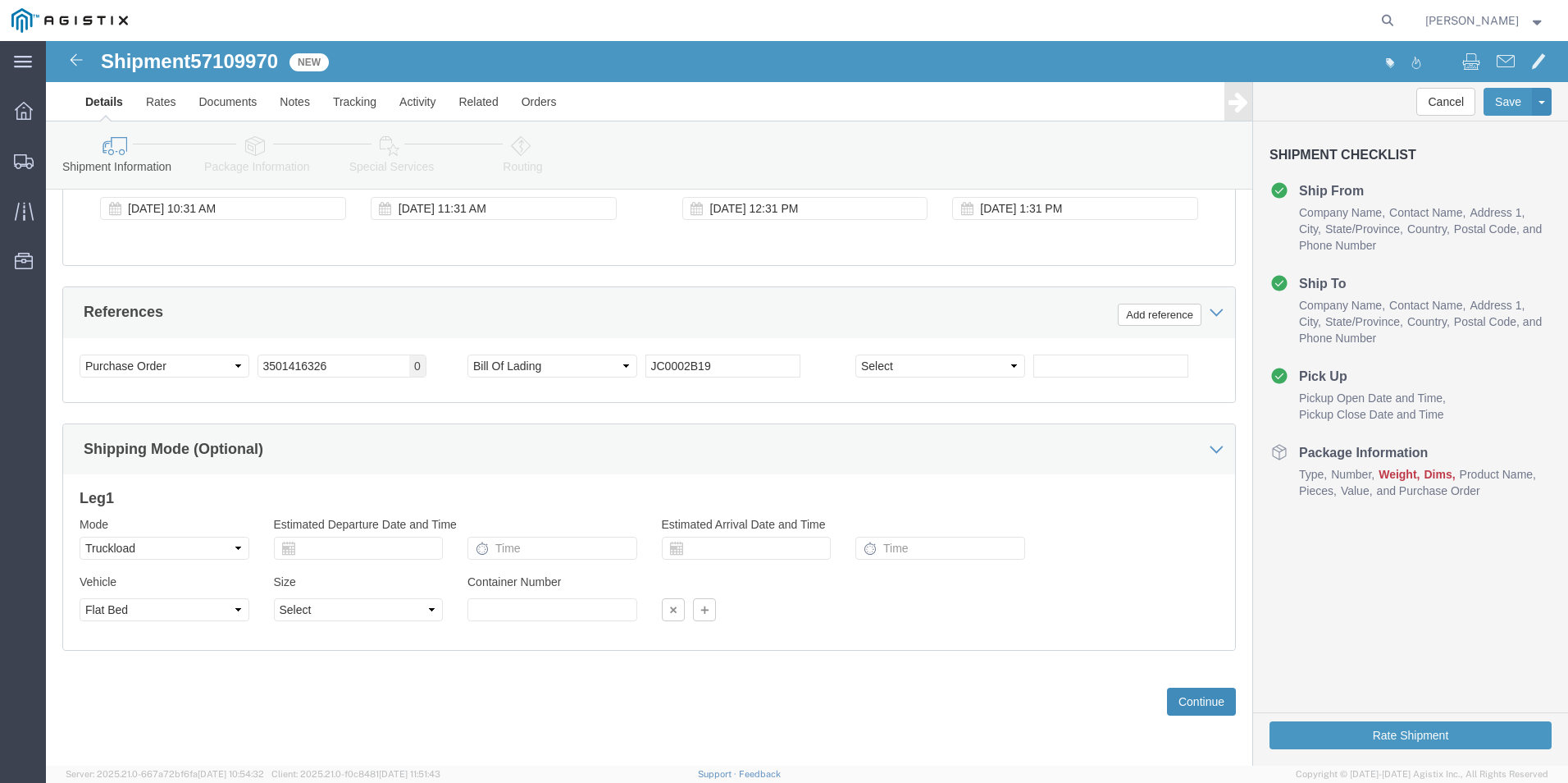
click button "Continue"
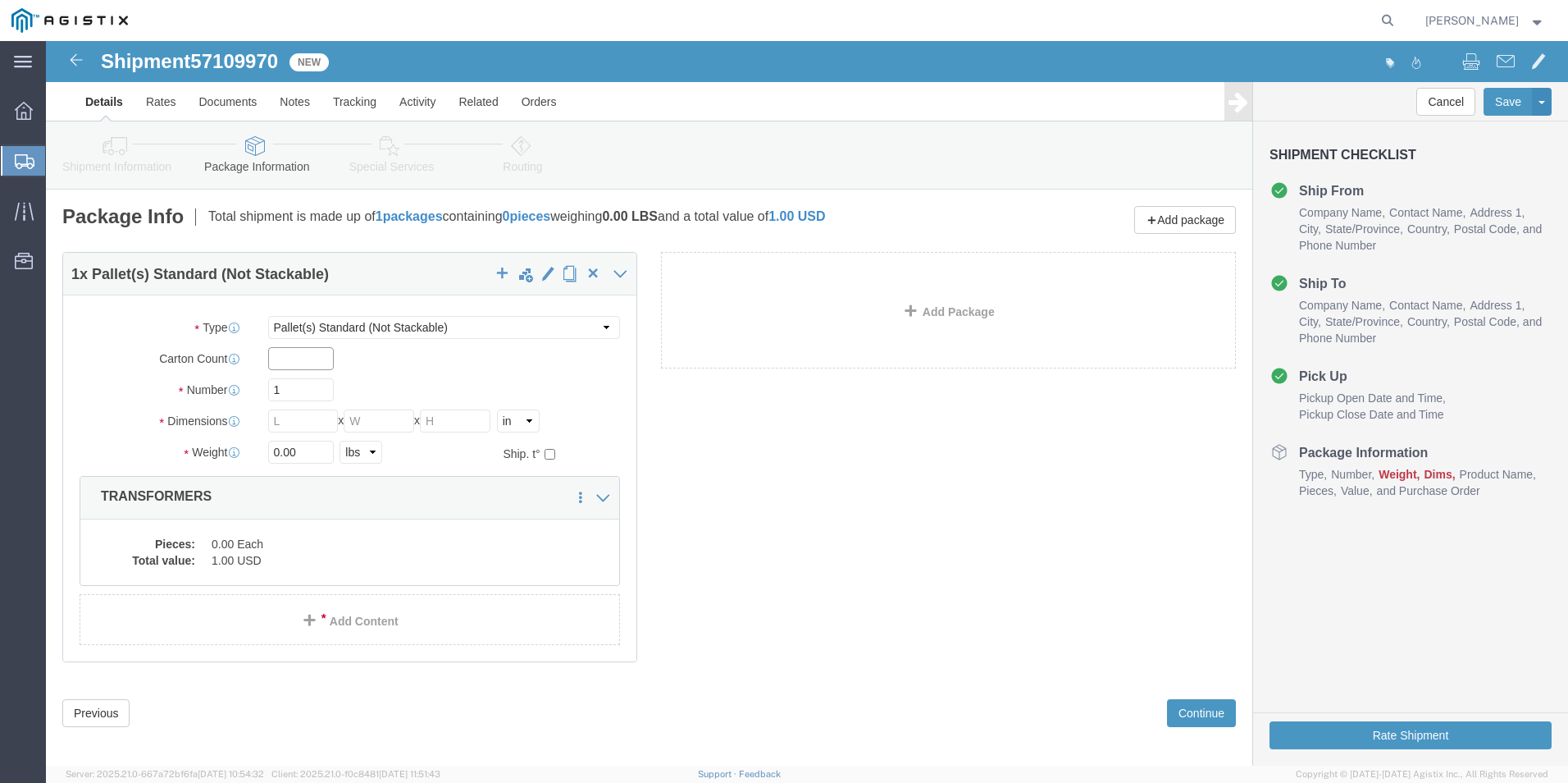
click input "text"
type input "1"
type input "2"
type input "7"
type input "356"
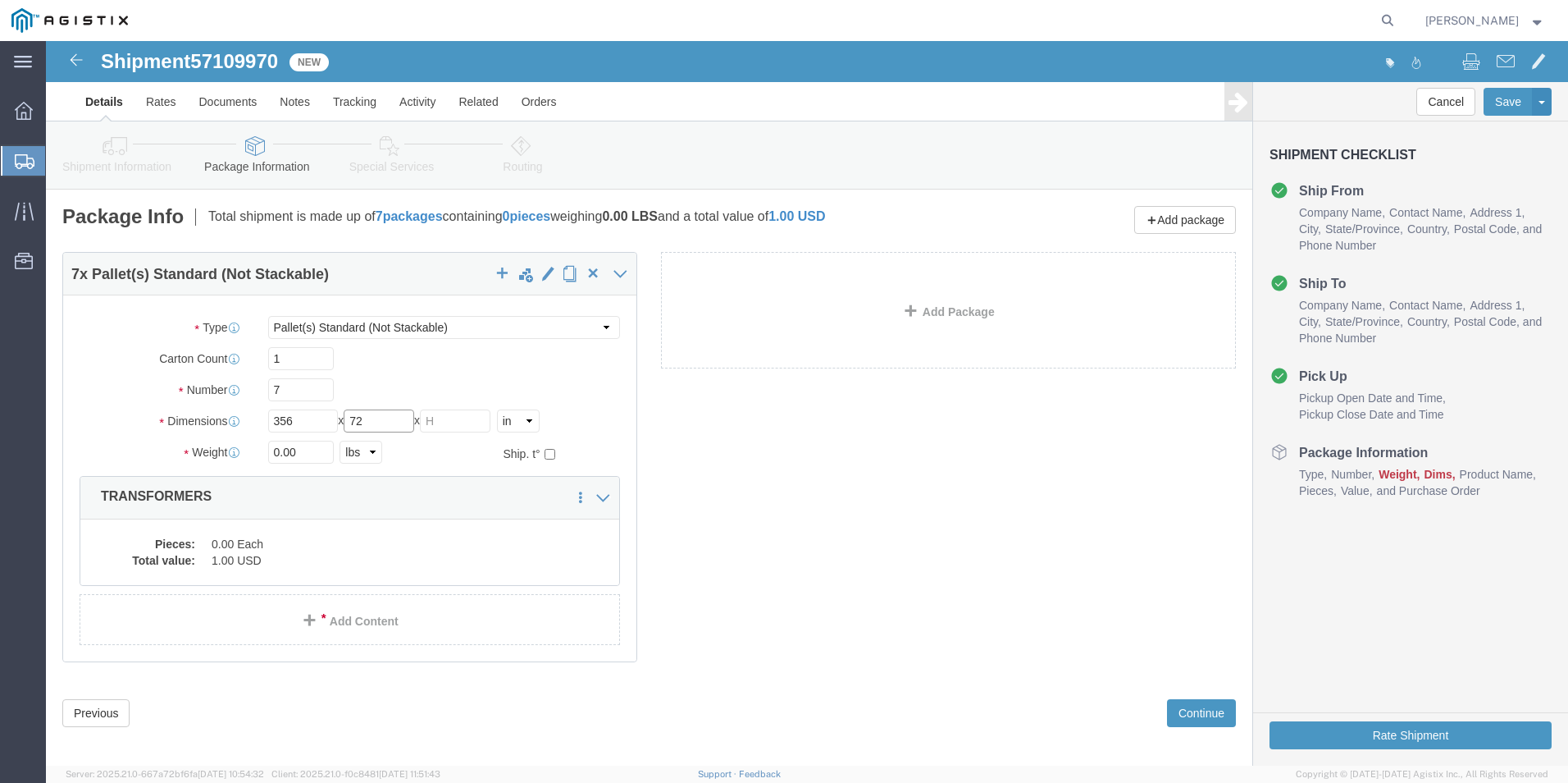
type input "72"
type input "18020.00"
click div "7 x Pallet(s) Standard (Not Stackable) Package Type Select Bulk Bundle(s) Cardb…"
click dd "0.00 Each"
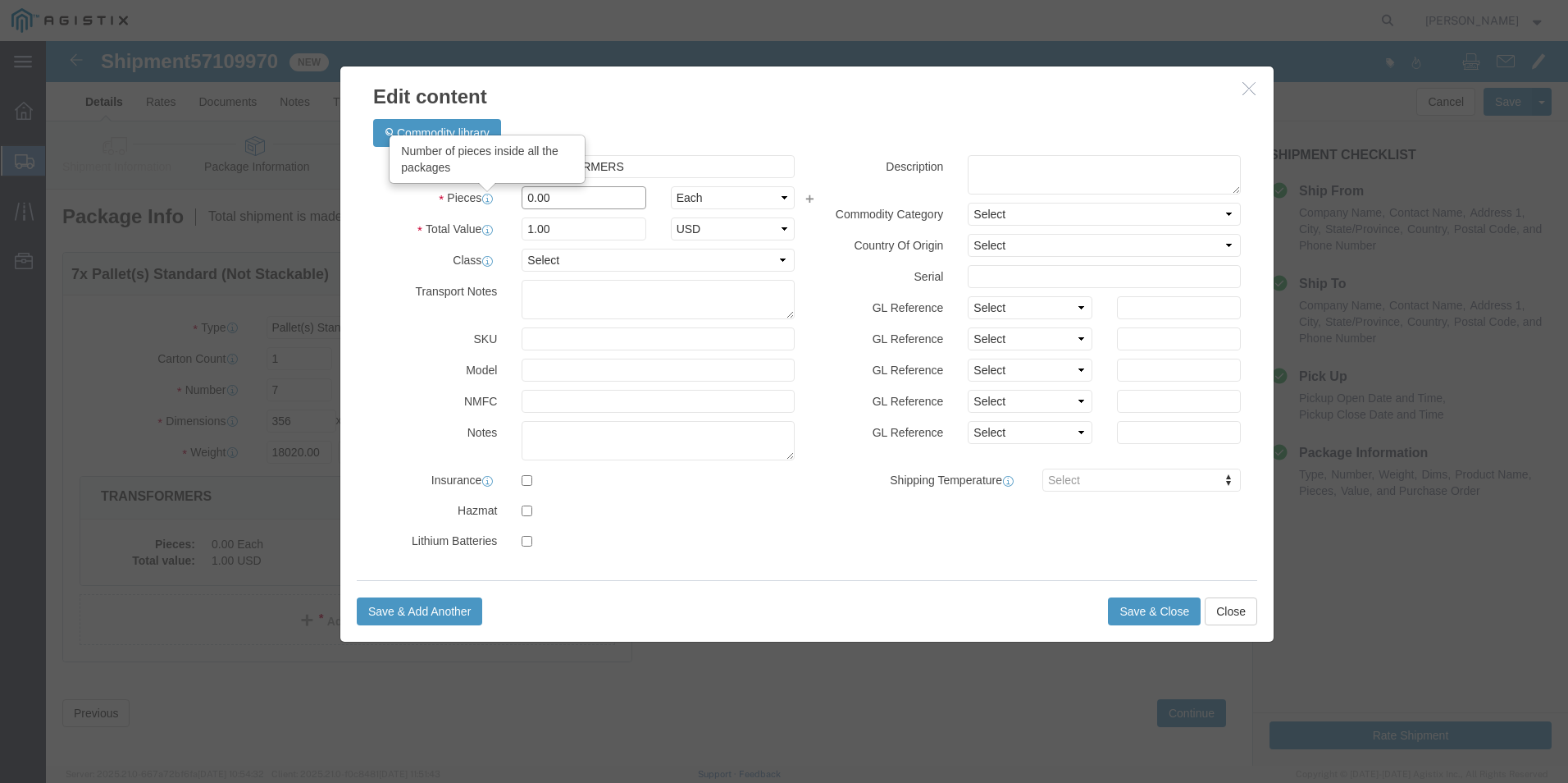
drag, startPoint x: 524, startPoint y: 148, endPoint x: 432, endPoint y: 154, distance: 92.2
click div "Pieces Number of pieces inside all the packages 0.00 Select Bag Barrels 100Boar…"
type input "7"
click button "Save & Close"
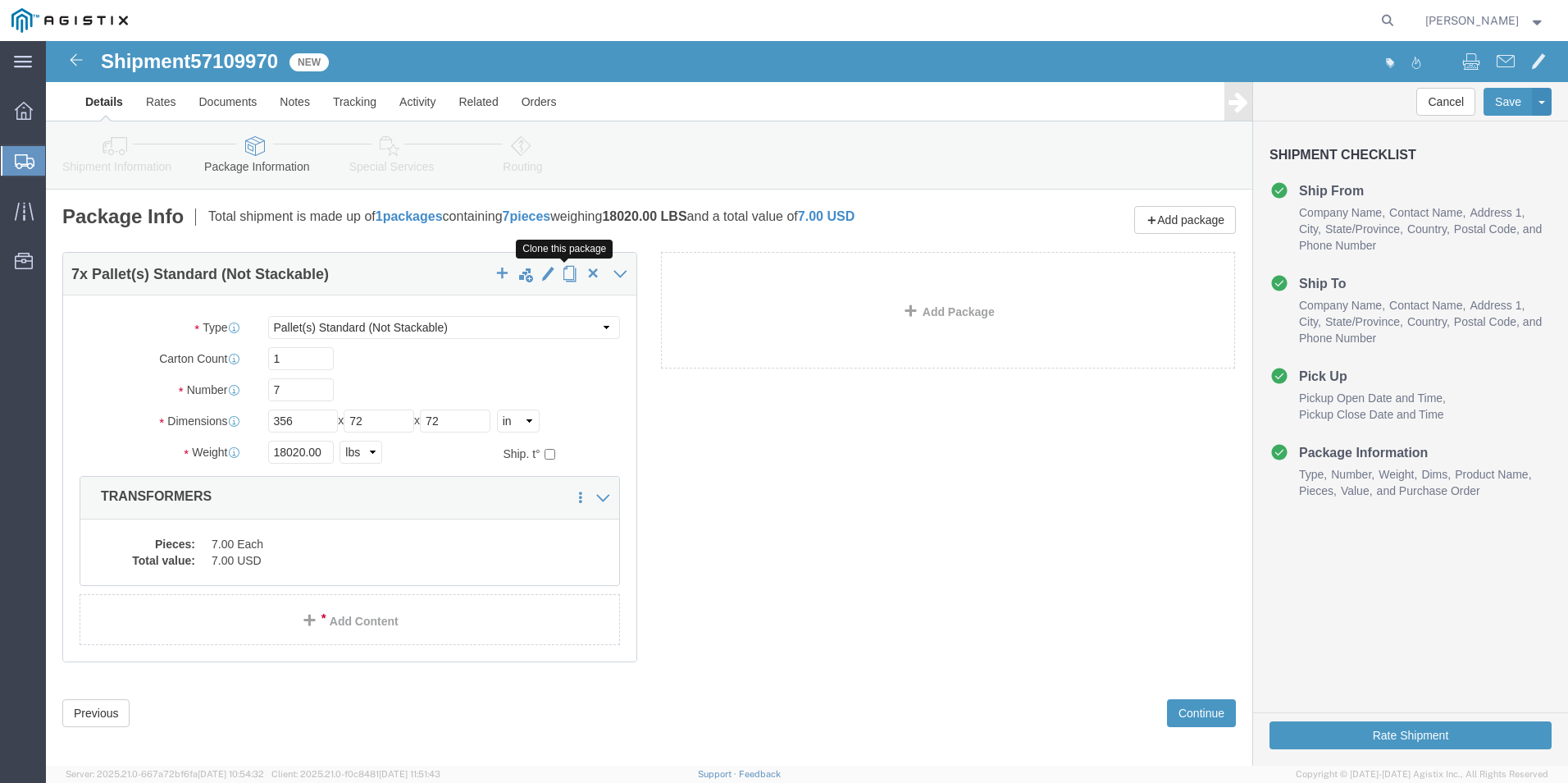
click span "button"
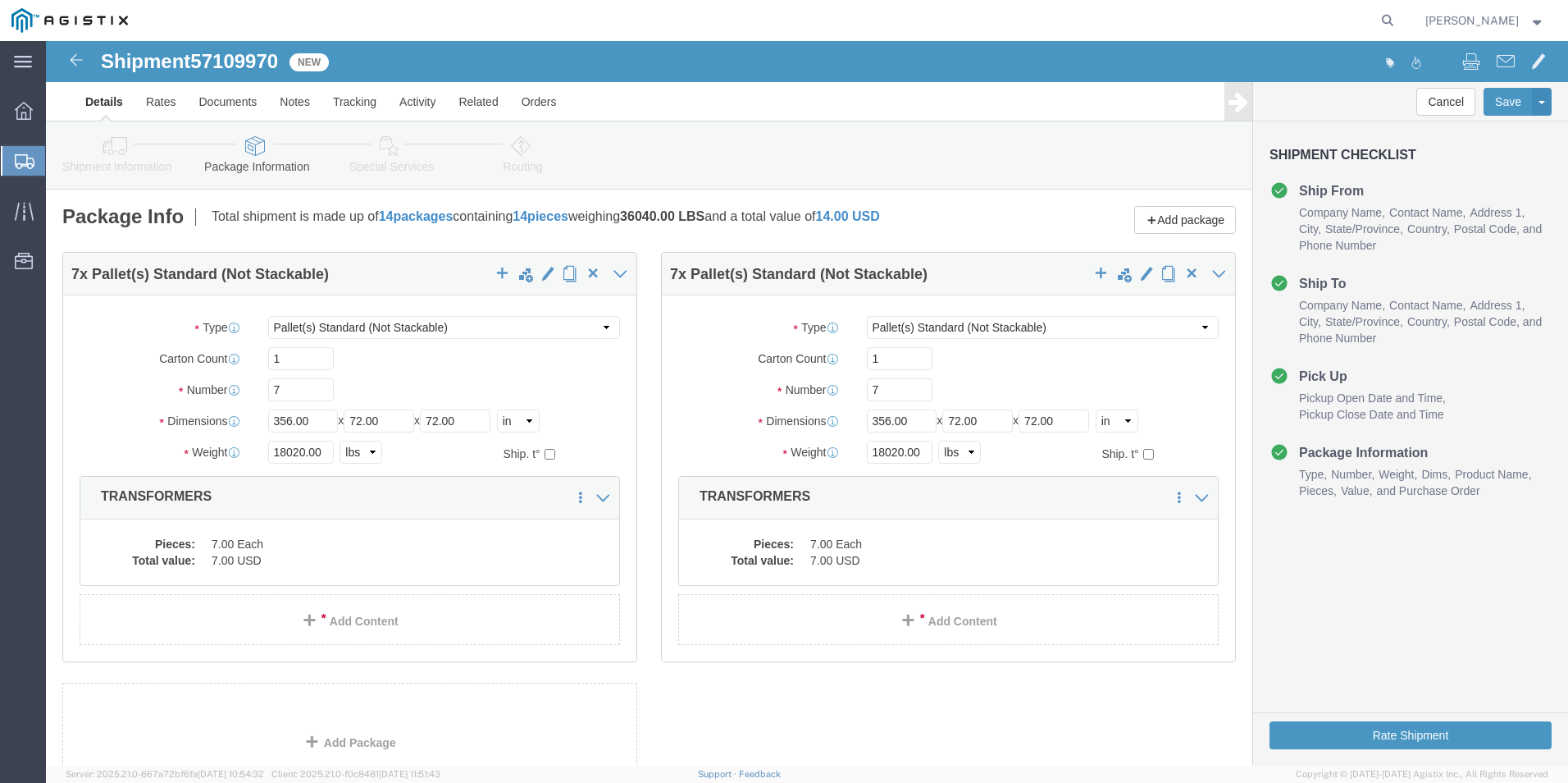
select select "PSNS"
drag, startPoint x: 838, startPoint y: 349, endPoint x: 792, endPoint y: 349, distance: 46.0
click div "Number 7"
type input "4"
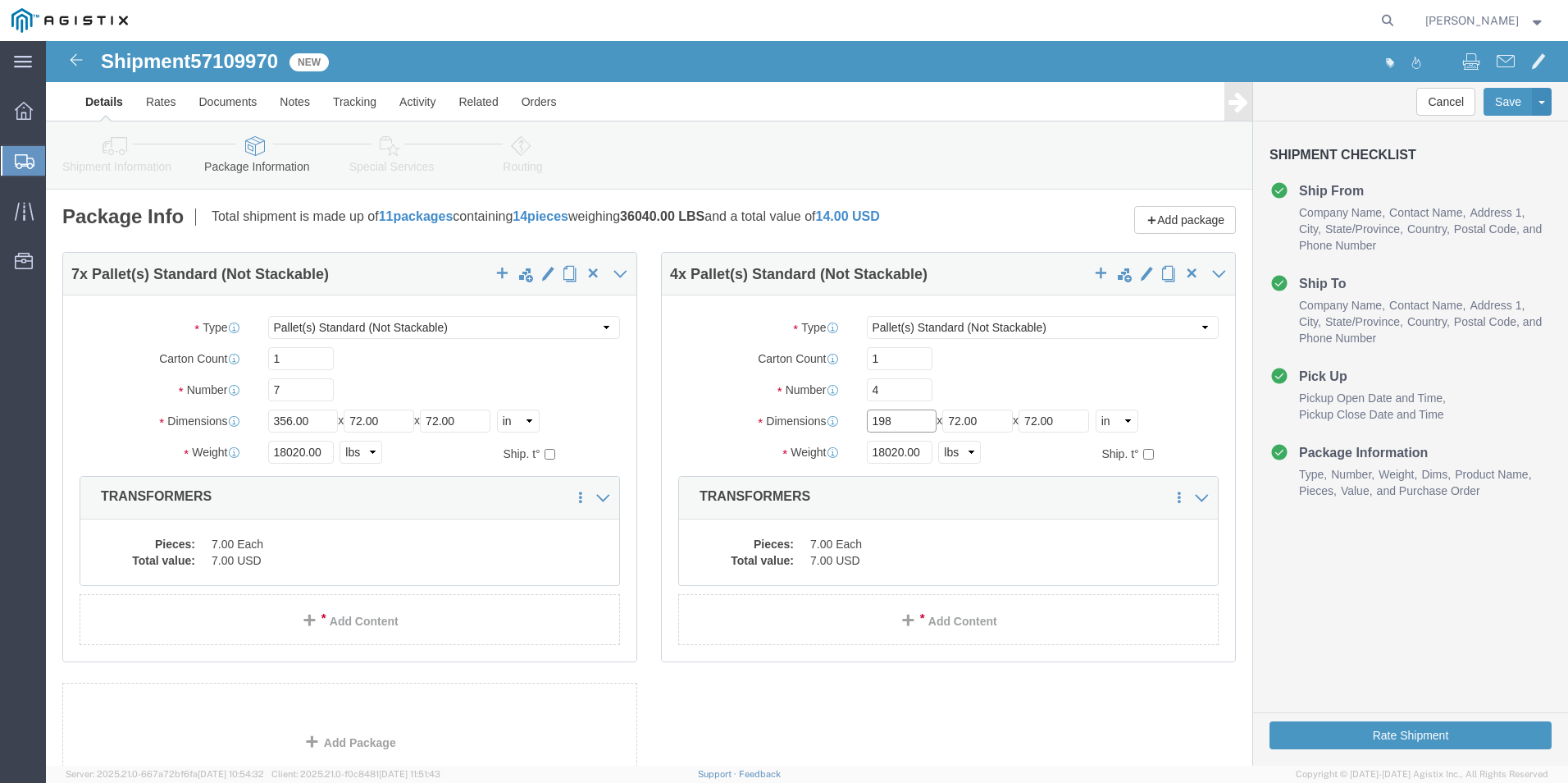
type input "198"
type input "11040.00"
click dd "7.00 Each"
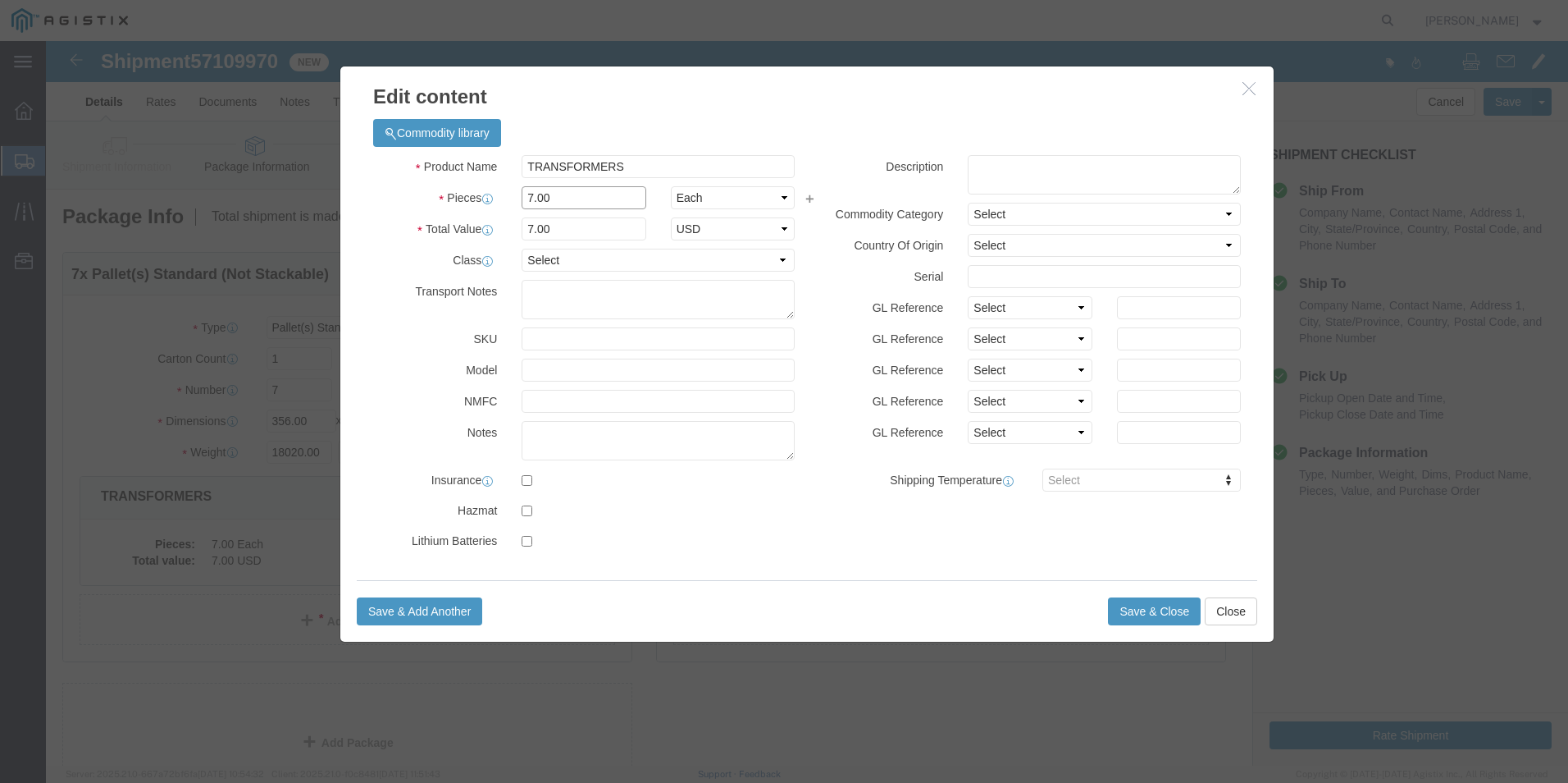
drag, startPoint x: 522, startPoint y: 161, endPoint x: 482, endPoint y: 158, distance: 40.1
click input "7.00"
drag, startPoint x: 504, startPoint y: 150, endPoint x: 463, endPoint y: 162, distance: 42.7
click div "007."
type input "4"
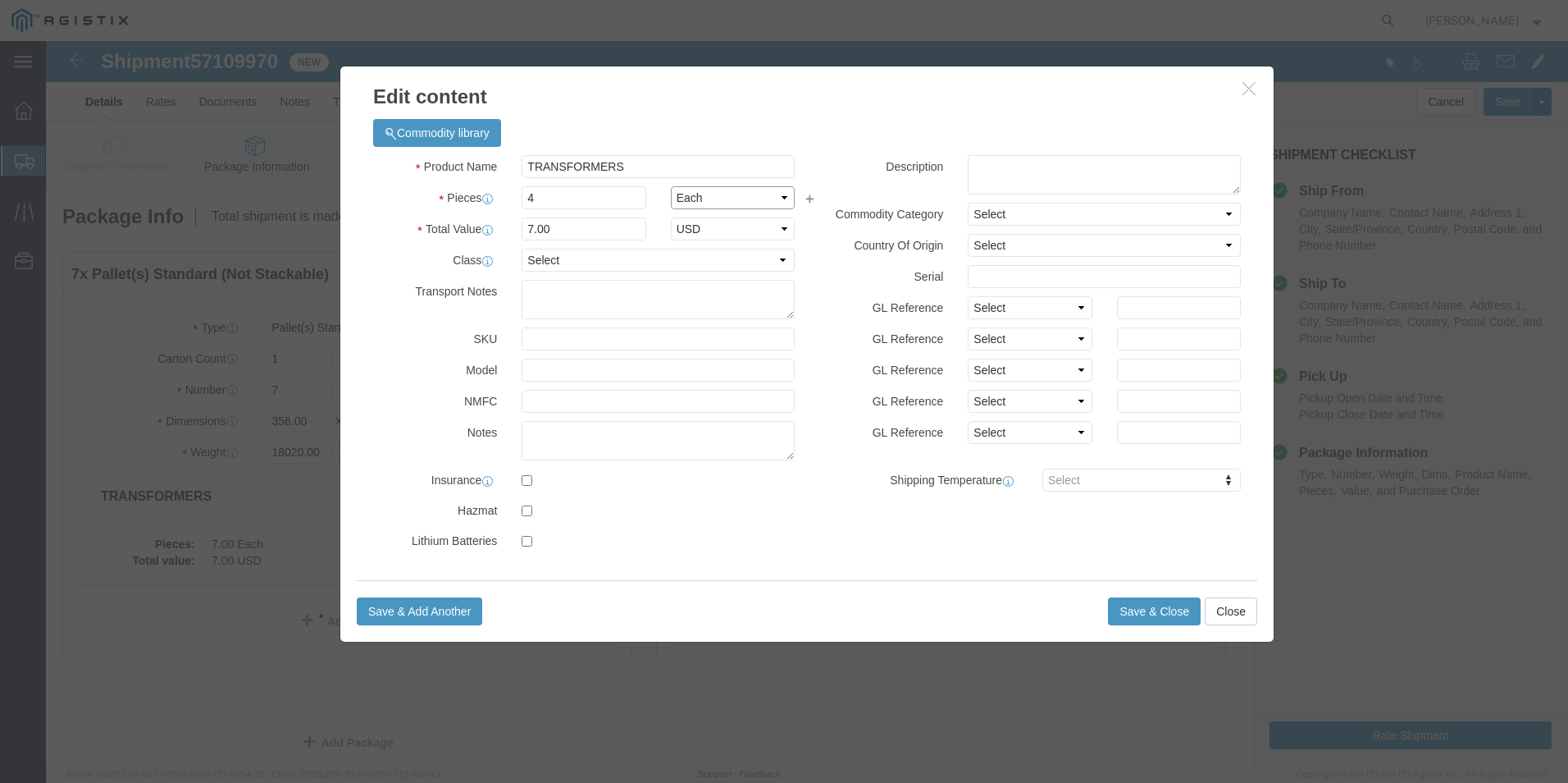
type input "4"
click button "Save & Close"
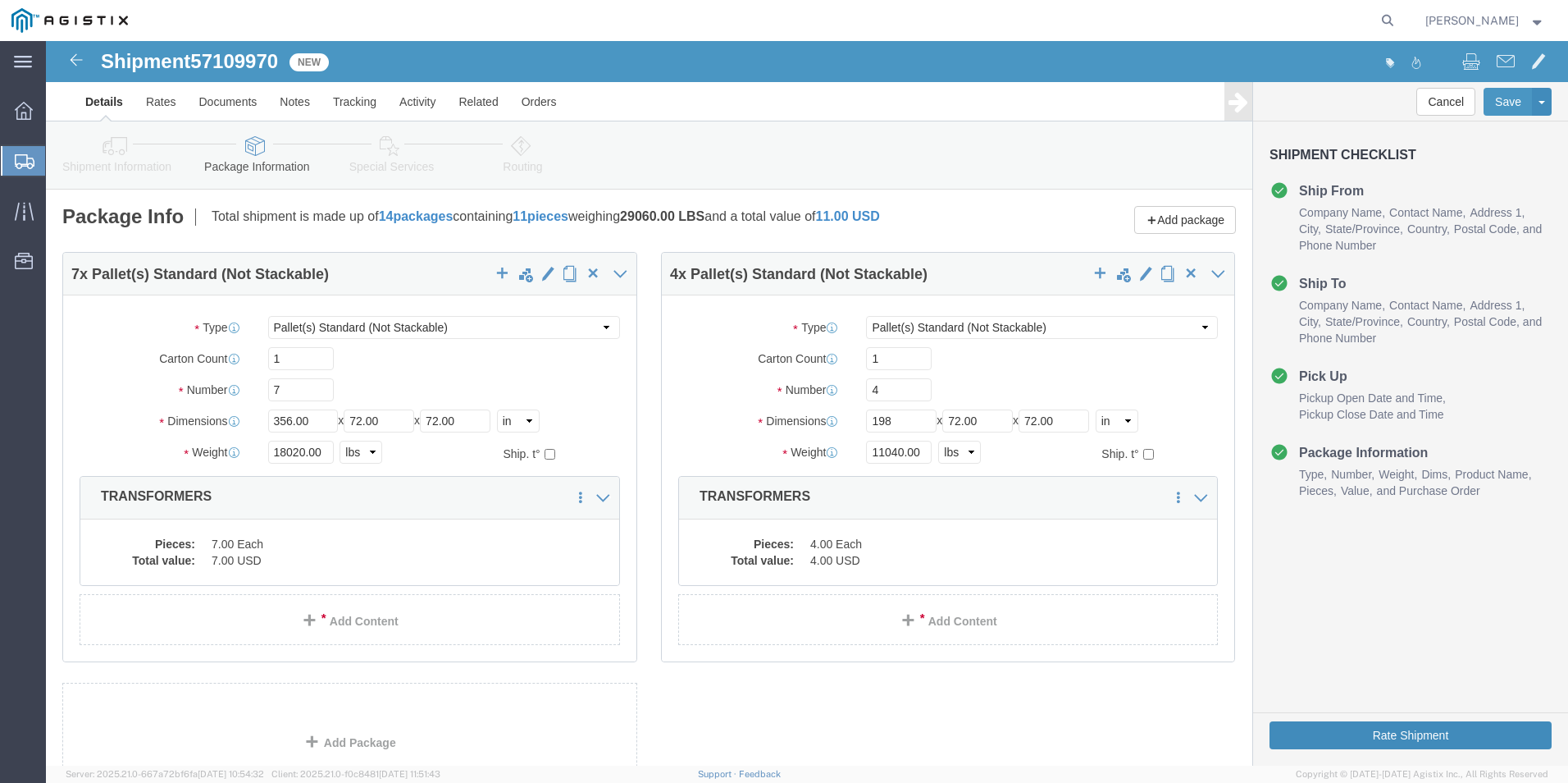
click button "Rate Shipment"
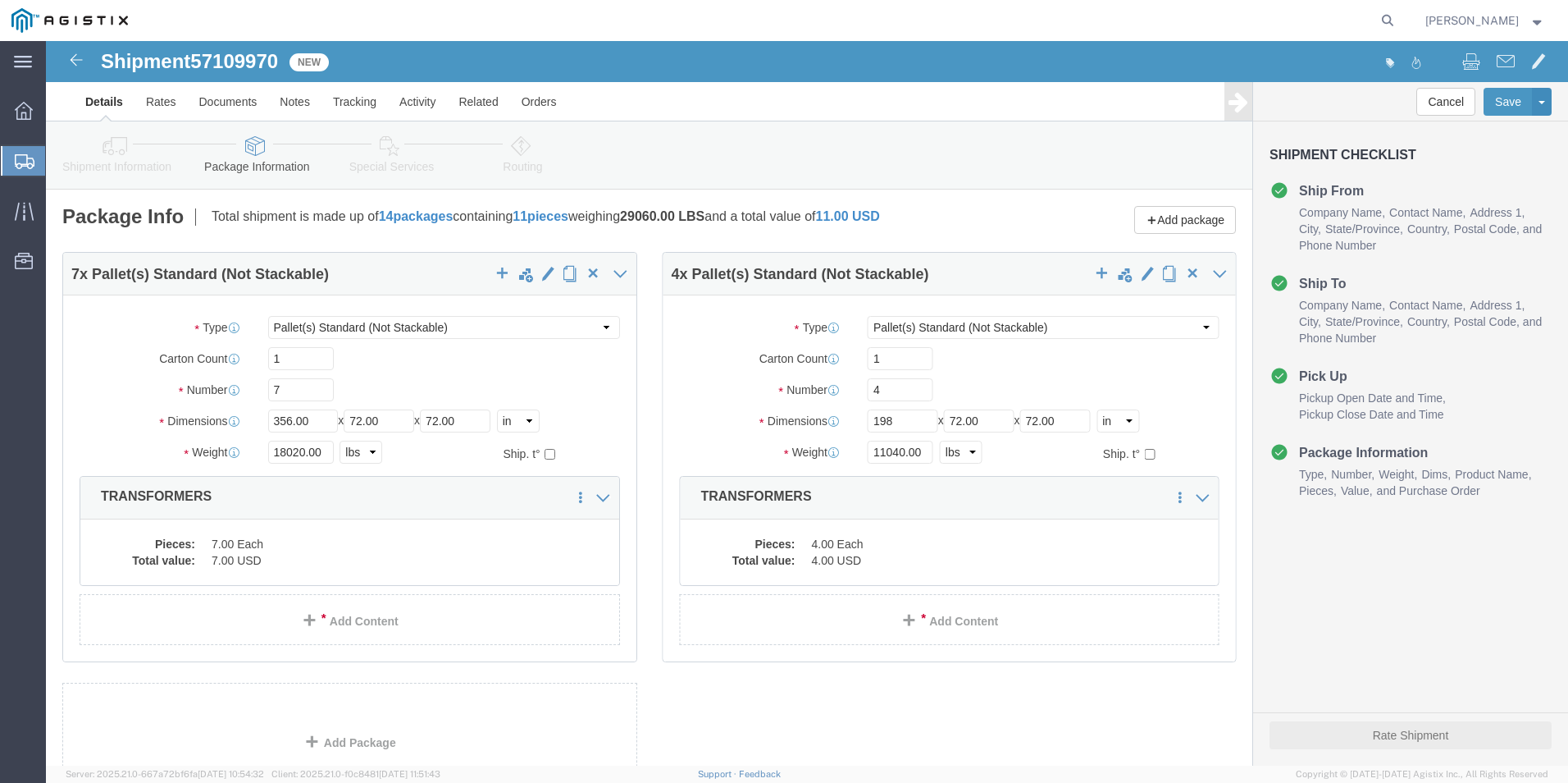
select select "PSNS"
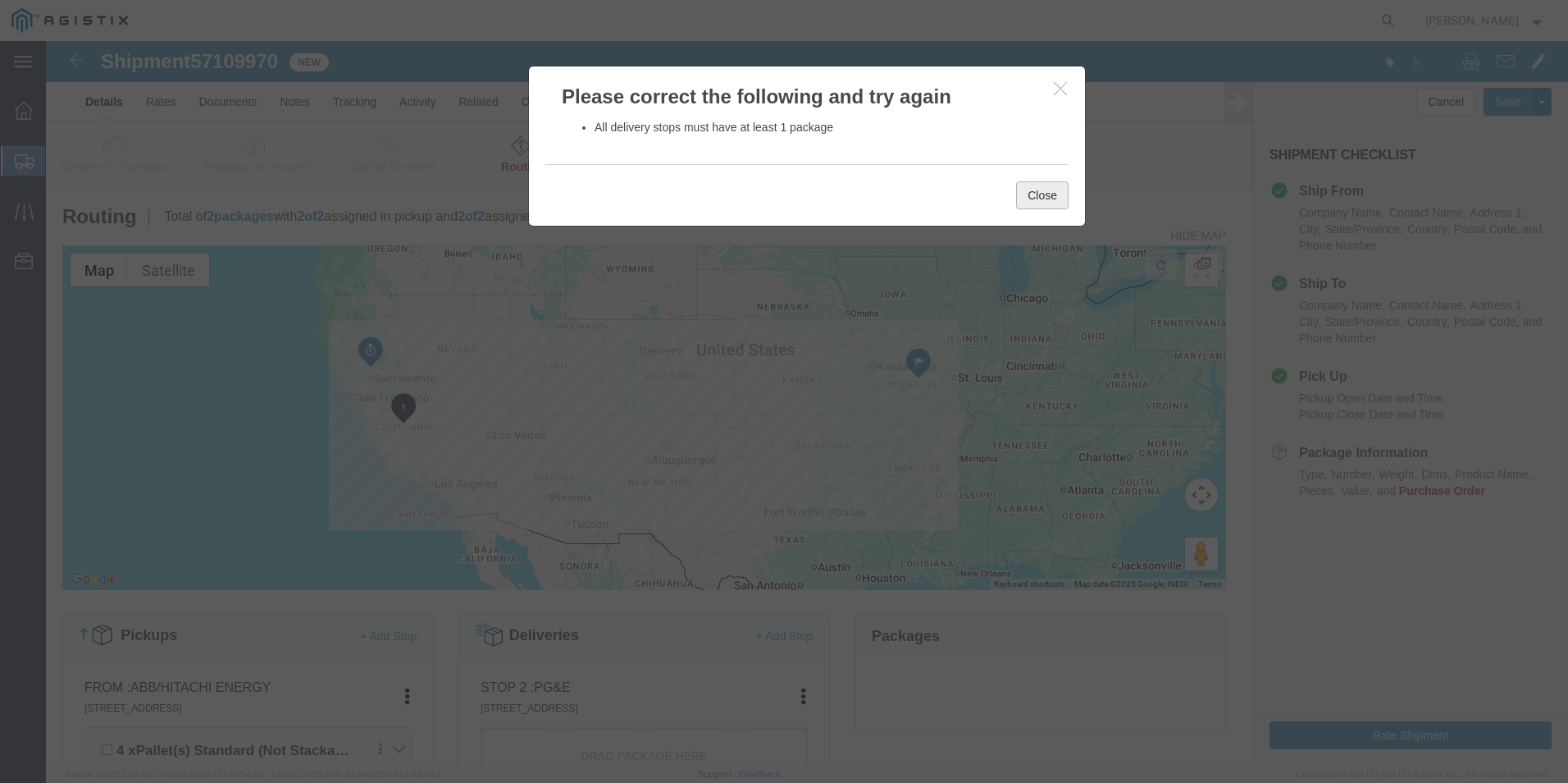
click button "Close"
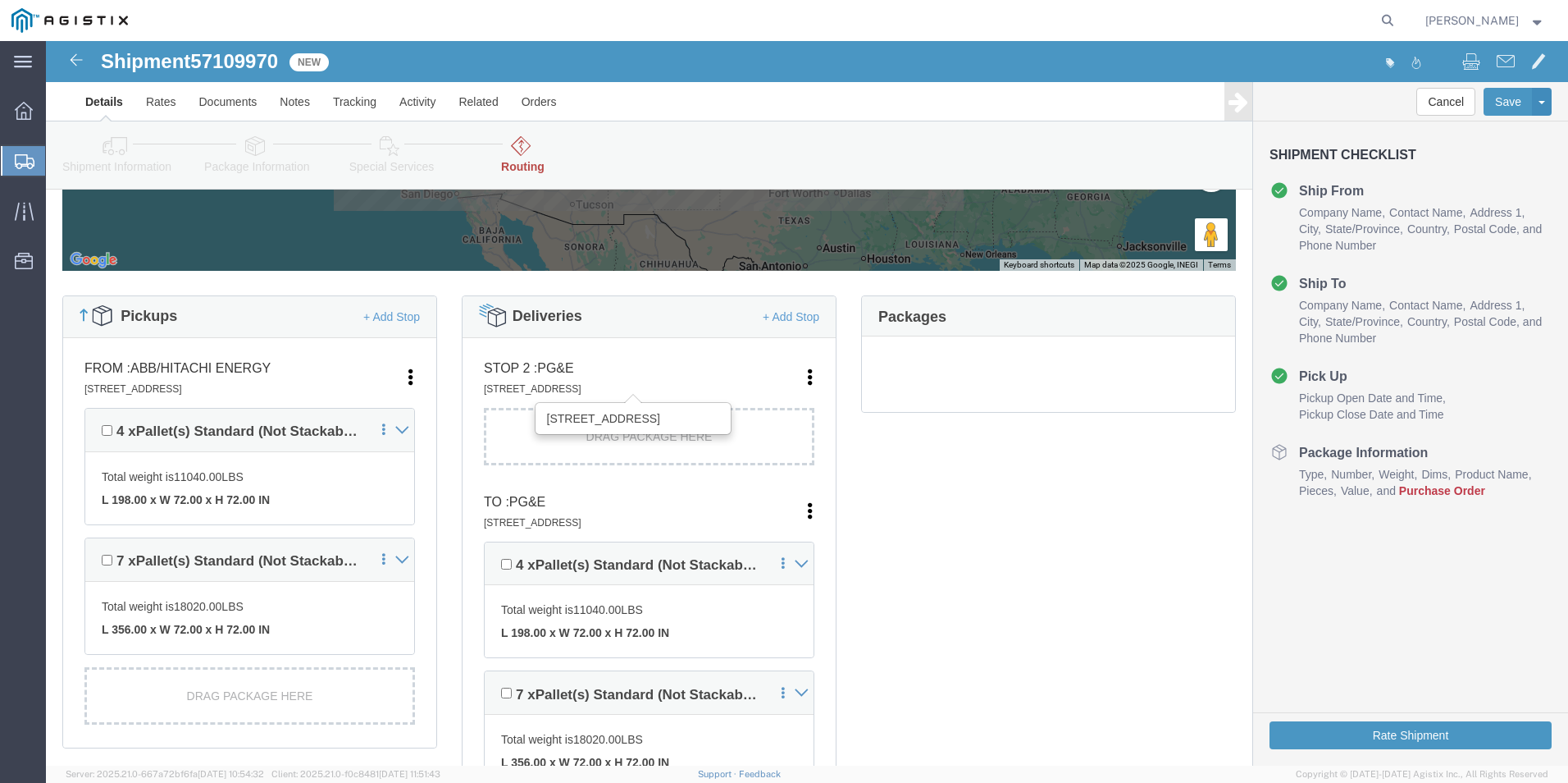
scroll to position [328, 0]
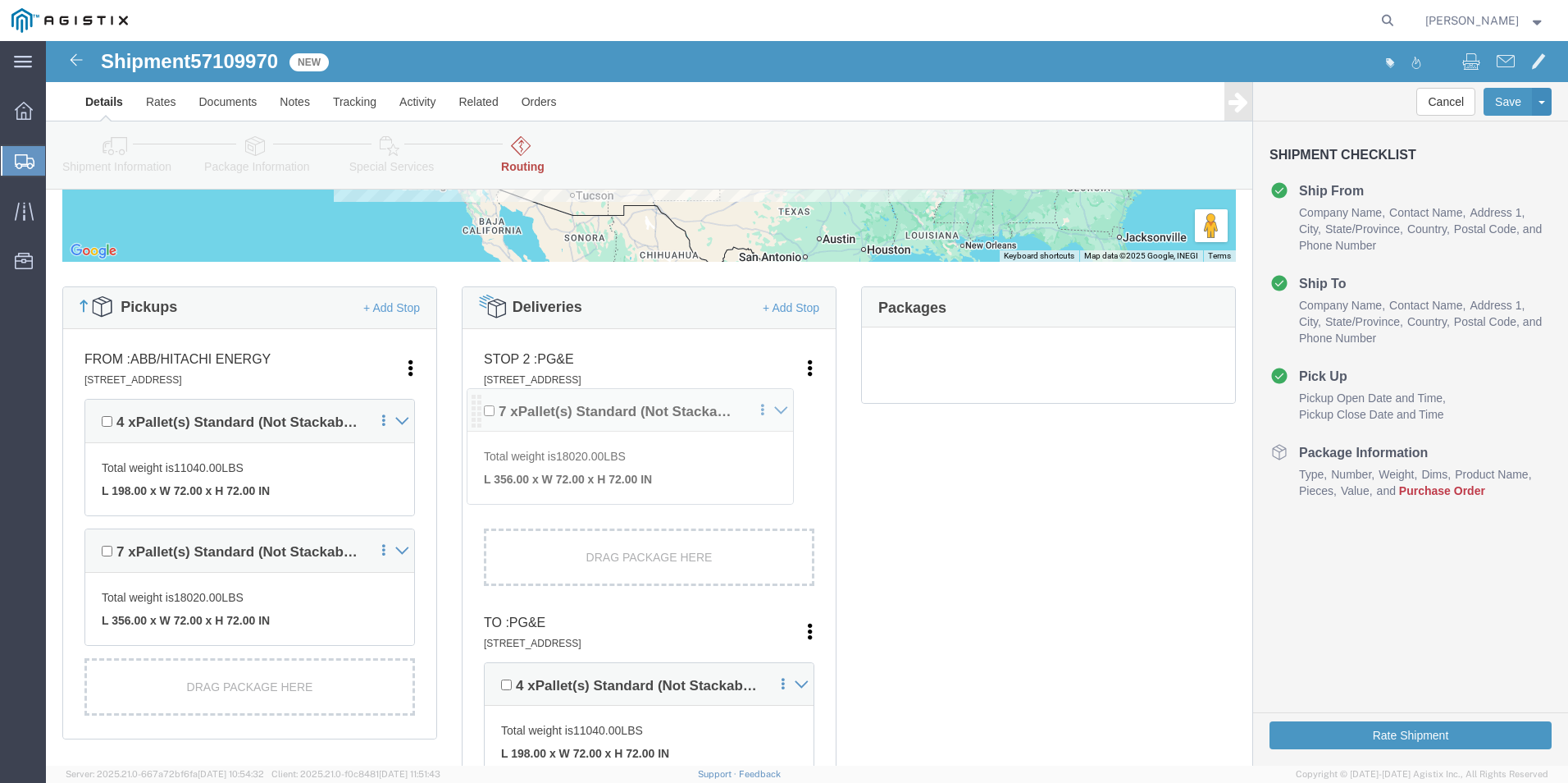
drag, startPoint x: 439, startPoint y: 639, endPoint x: 426, endPoint y: 364, distance: 275.3
click div "Pickups + Add Stop From : ABB/Hitachi Energy 500 MO-94, Jefferson City, MO, 651…"
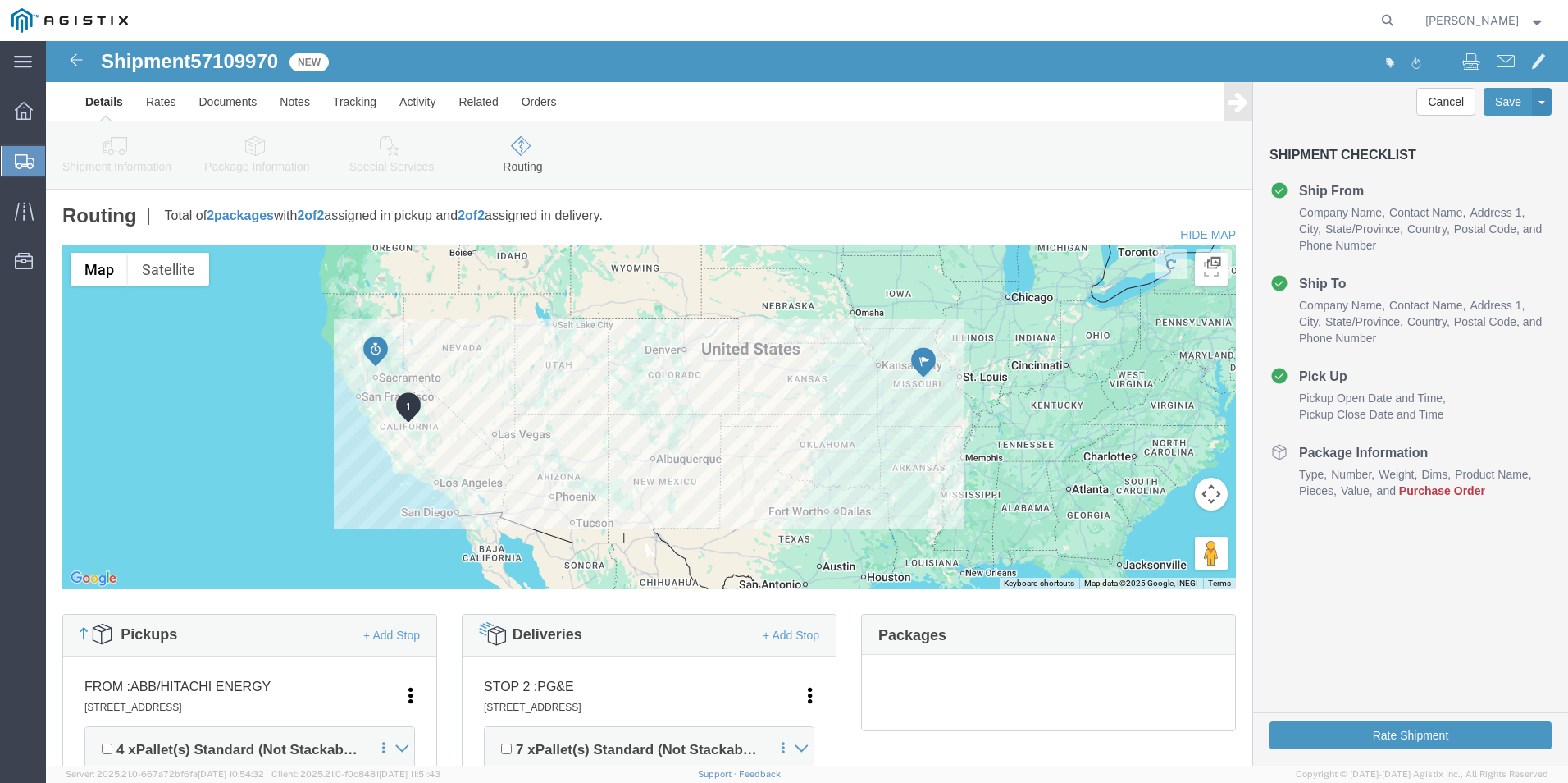
scroll to position [0, 0]
click icon
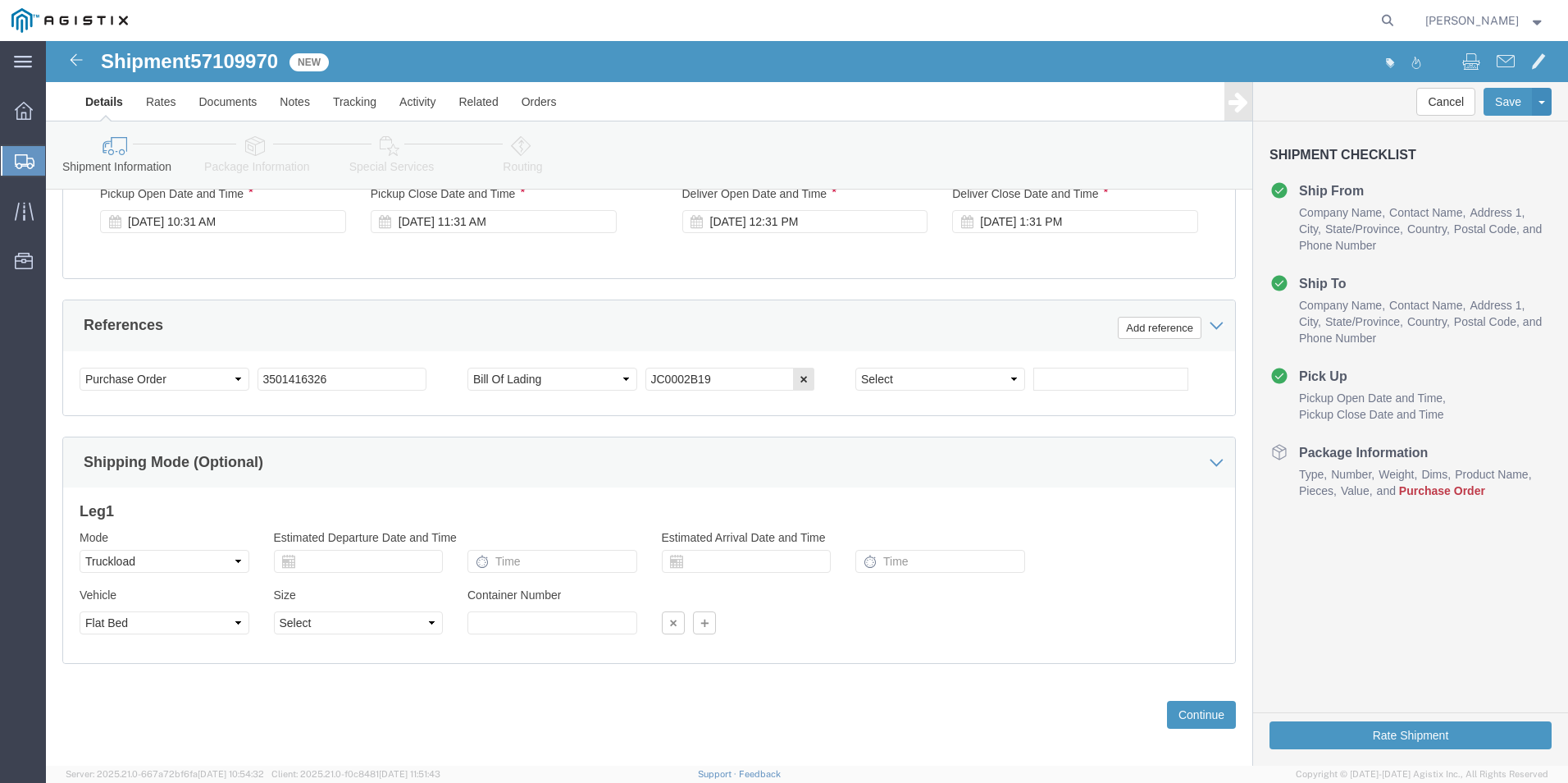
scroll to position [1193, 0]
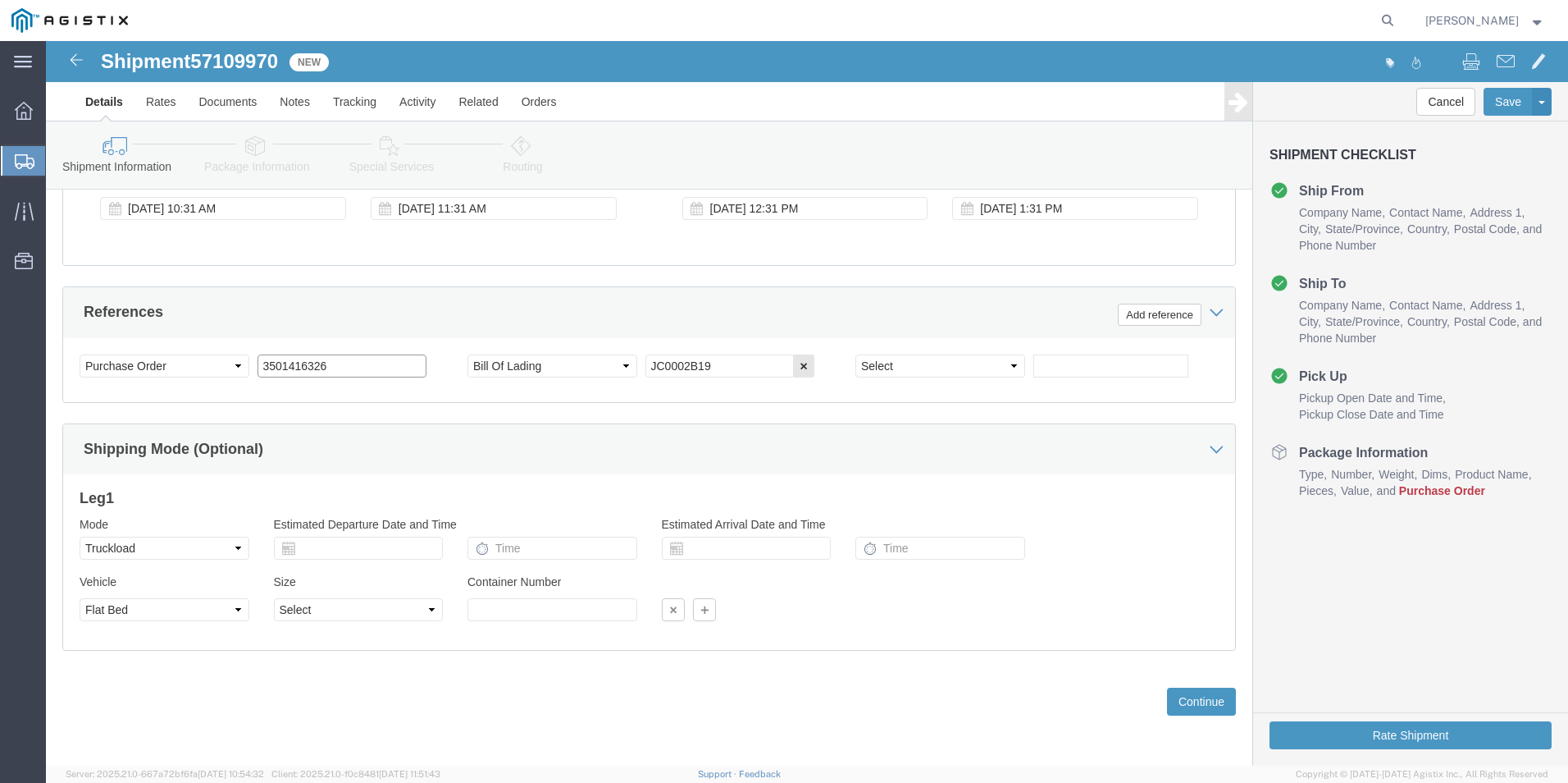
click input "3501416326"
click icon
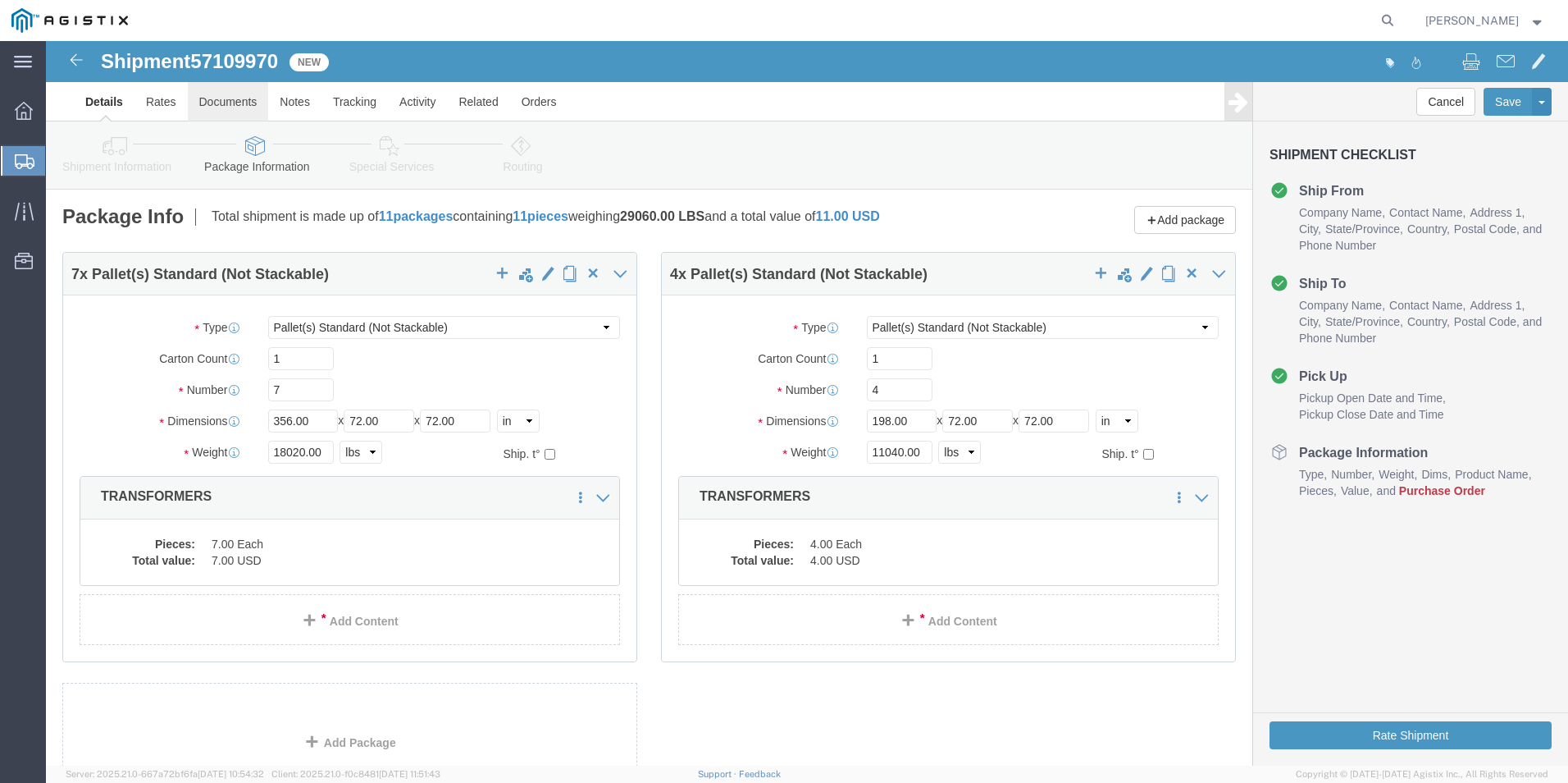
click link "Documents"
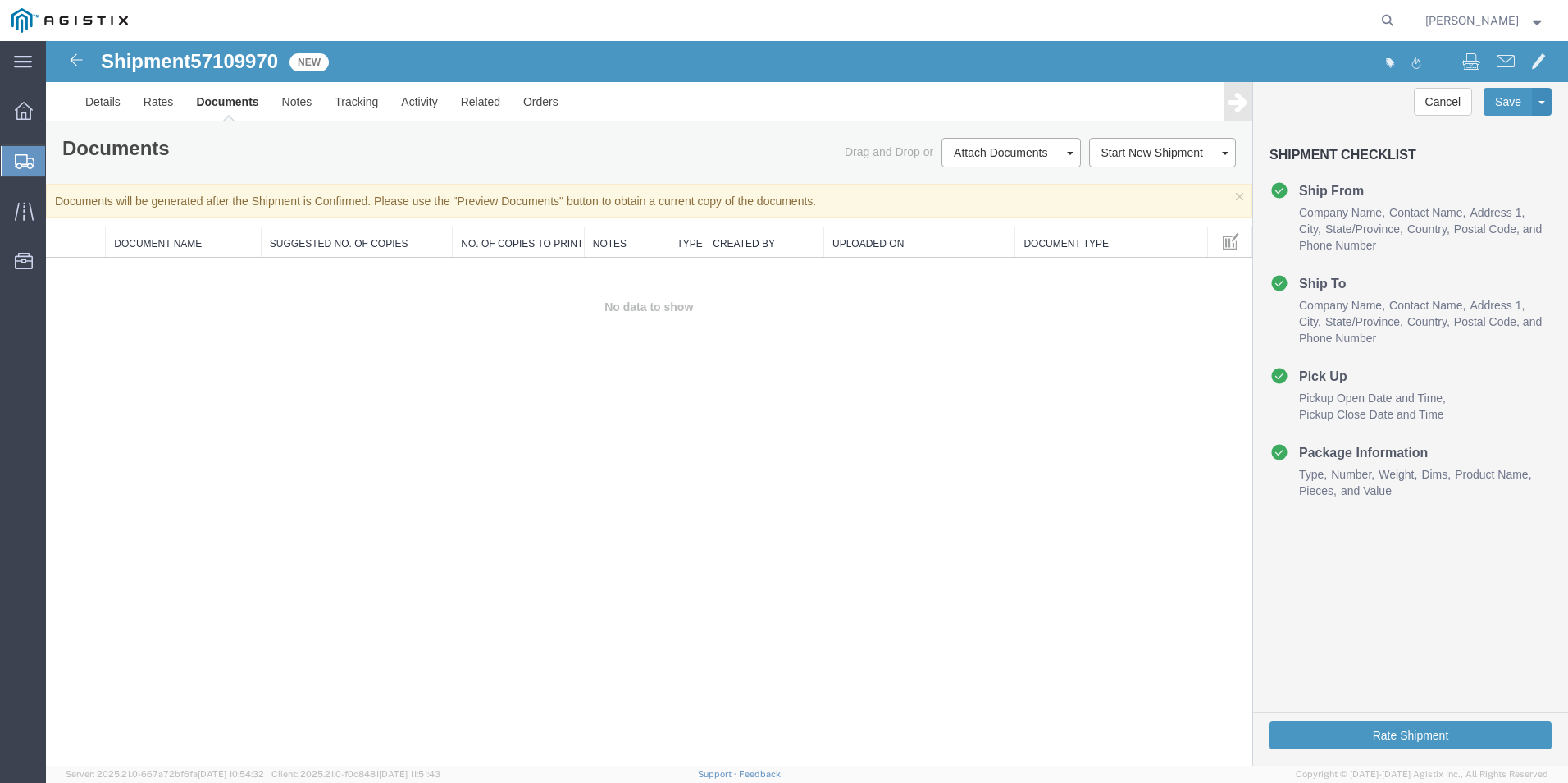
click at [485, 397] on div at bounding box center [807, 402] width 1522 height 724
drag, startPoint x: 485, startPoint y: 396, endPoint x: 370, endPoint y: 327, distance: 134.1
click at [370, 327] on div at bounding box center [807, 402] width 1522 height 724
click at [1069, 152] on div at bounding box center [807, 402] width 1522 height 724
click at [1019, 156] on div at bounding box center [807, 402] width 1522 height 724
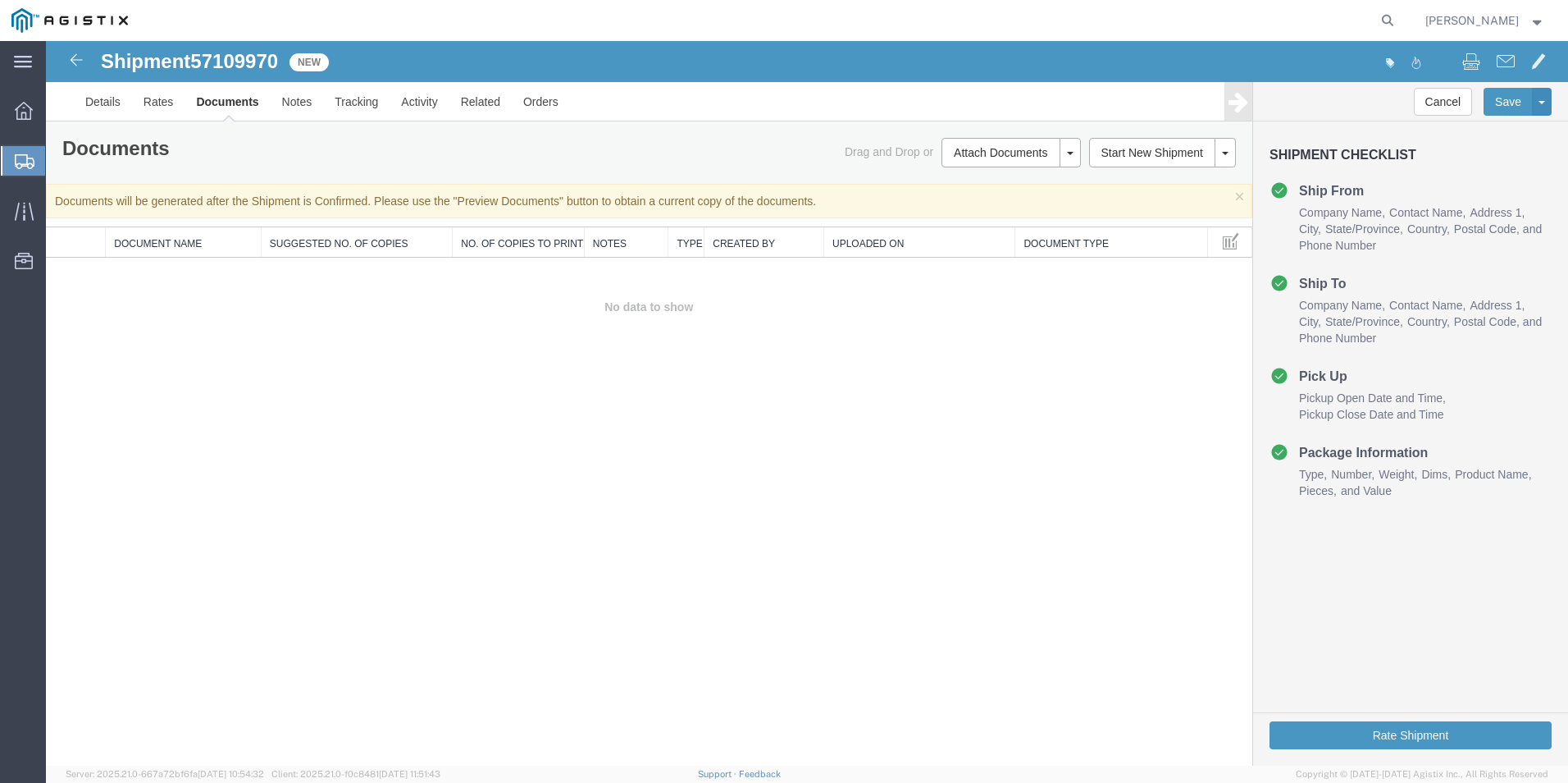
click at [1071, 147] on div at bounding box center [807, 402] width 1522 height 724
click at [911, 150] on div at bounding box center [807, 402] width 1522 height 724
click at [1513, 98] on div at bounding box center [807, 402] width 1522 height 724
click at [1508, 101] on div at bounding box center [807, 402] width 1522 height 724
click at [1538, 97] on div at bounding box center [807, 402] width 1522 height 724
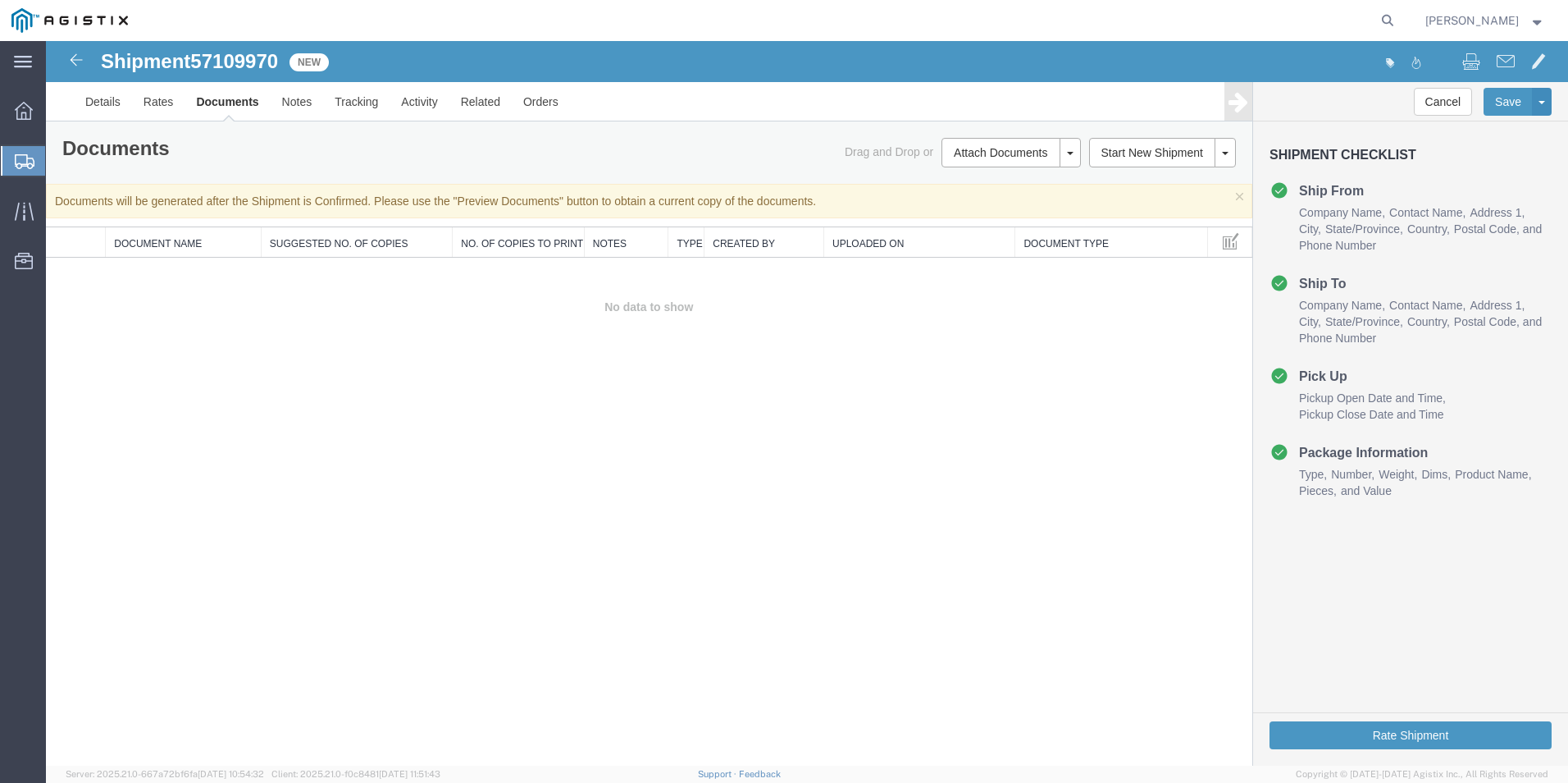
click at [162, 100] on div at bounding box center [807, 402] width 1522 height 724
click at [100, 97] on div at bounding box center [807, 402] width 1522 height 724
click at [193, 116] on div at bounding box center [807, 402] width 1522 height 724
click at [231, 106] on div at bounding box center [807, 402] width 1522 height 724
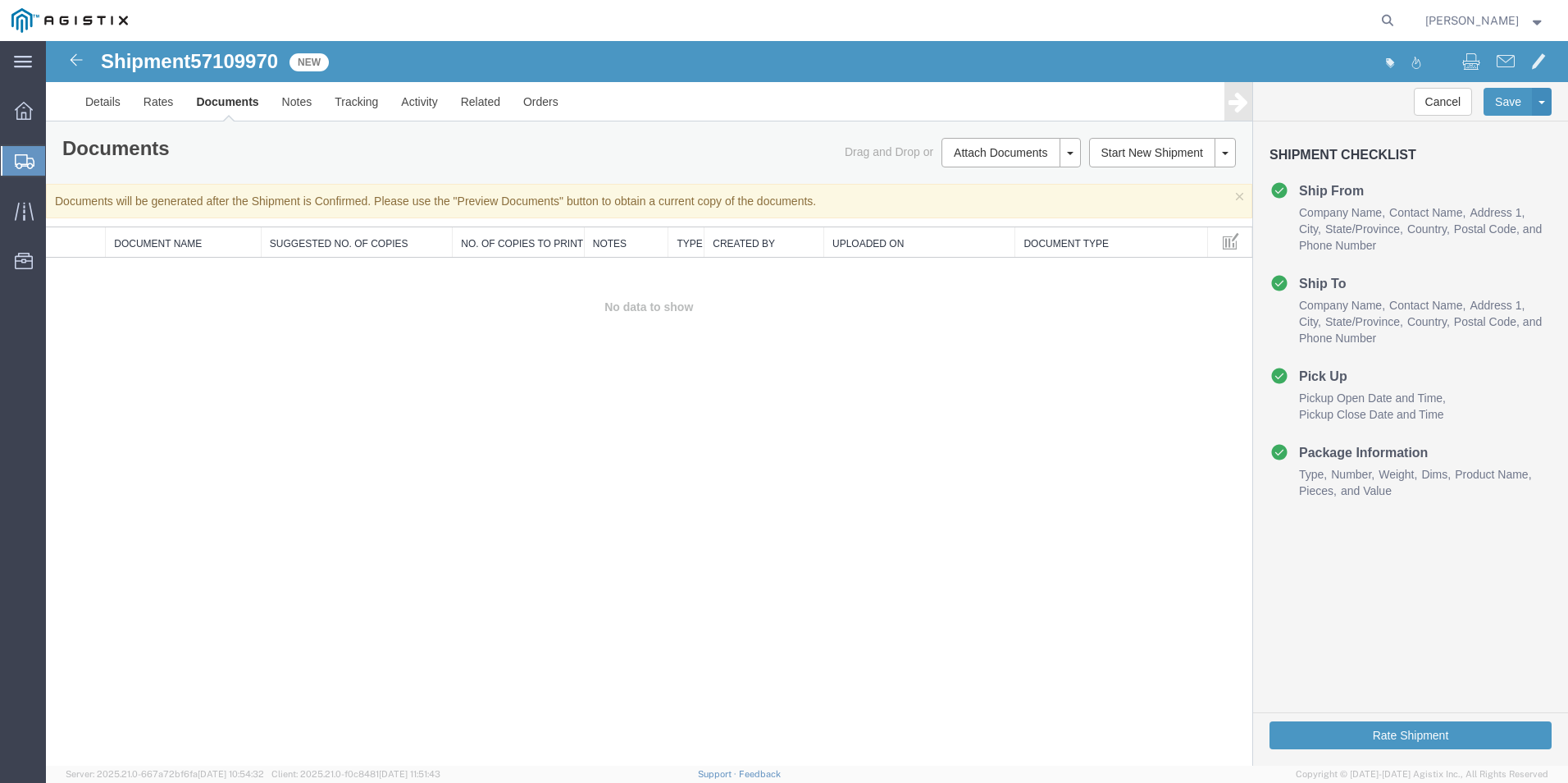
click at [306, 101] on div at bounding box center [807, 402] width 1522 height 724
click at [405, 96] on div at bounding box center [807, 402] width 1522 height 724
click at [481, 98] on div at bounding box center [807, 402] width 1522 height 724
click at [509, 104] on div at bounding box center [807, 402] width 1522 height 724
click at [538, 104] on div at bounding box center [807, 402] width 1522 height 724
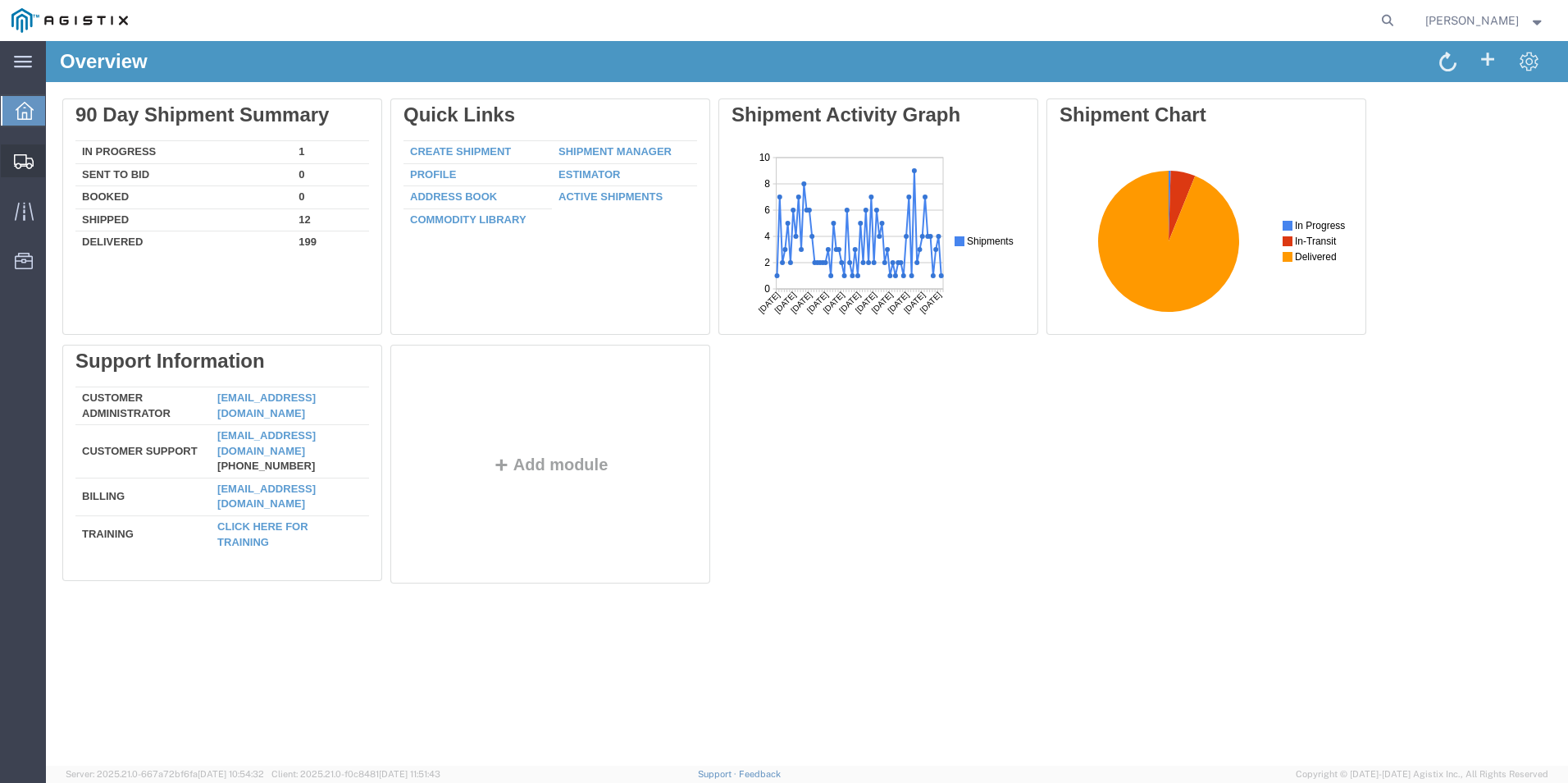
click at [57, 153] on span "Shipments" at bounding box center [50, 161] width 12 height 32
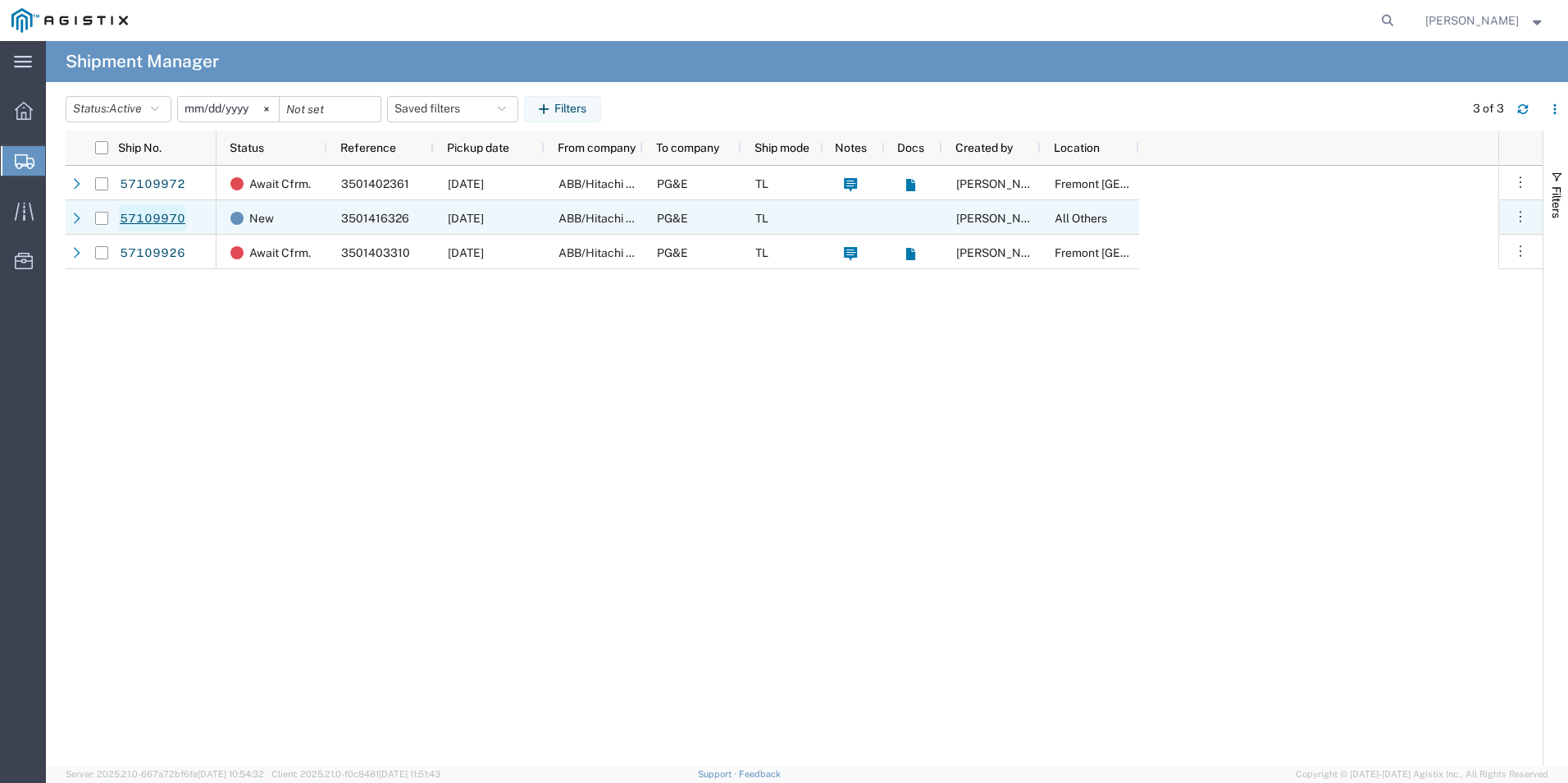
click at [157, 214] on link "57109970" at bounding box center [152, 217] width 68 height 26
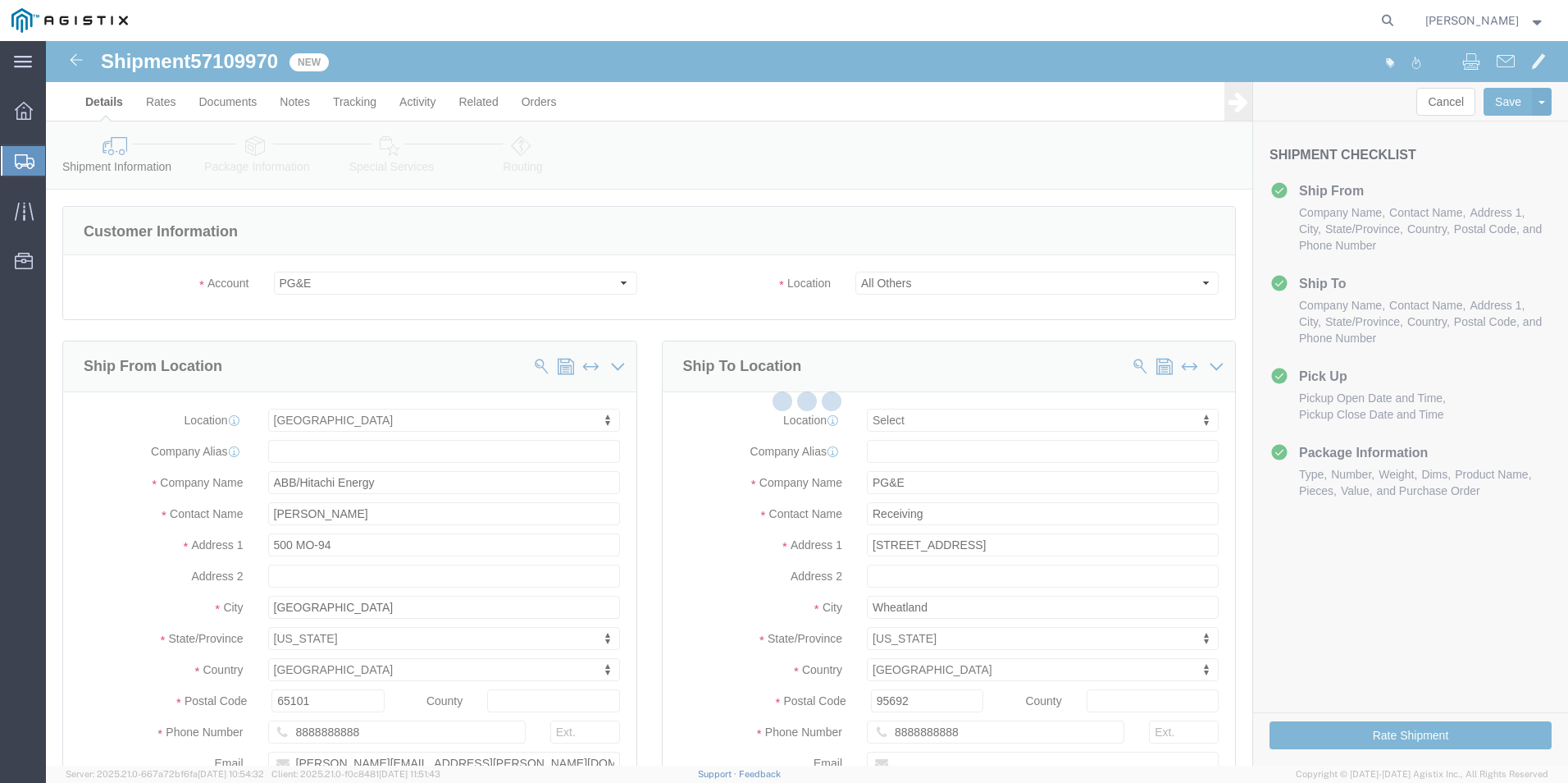
select select
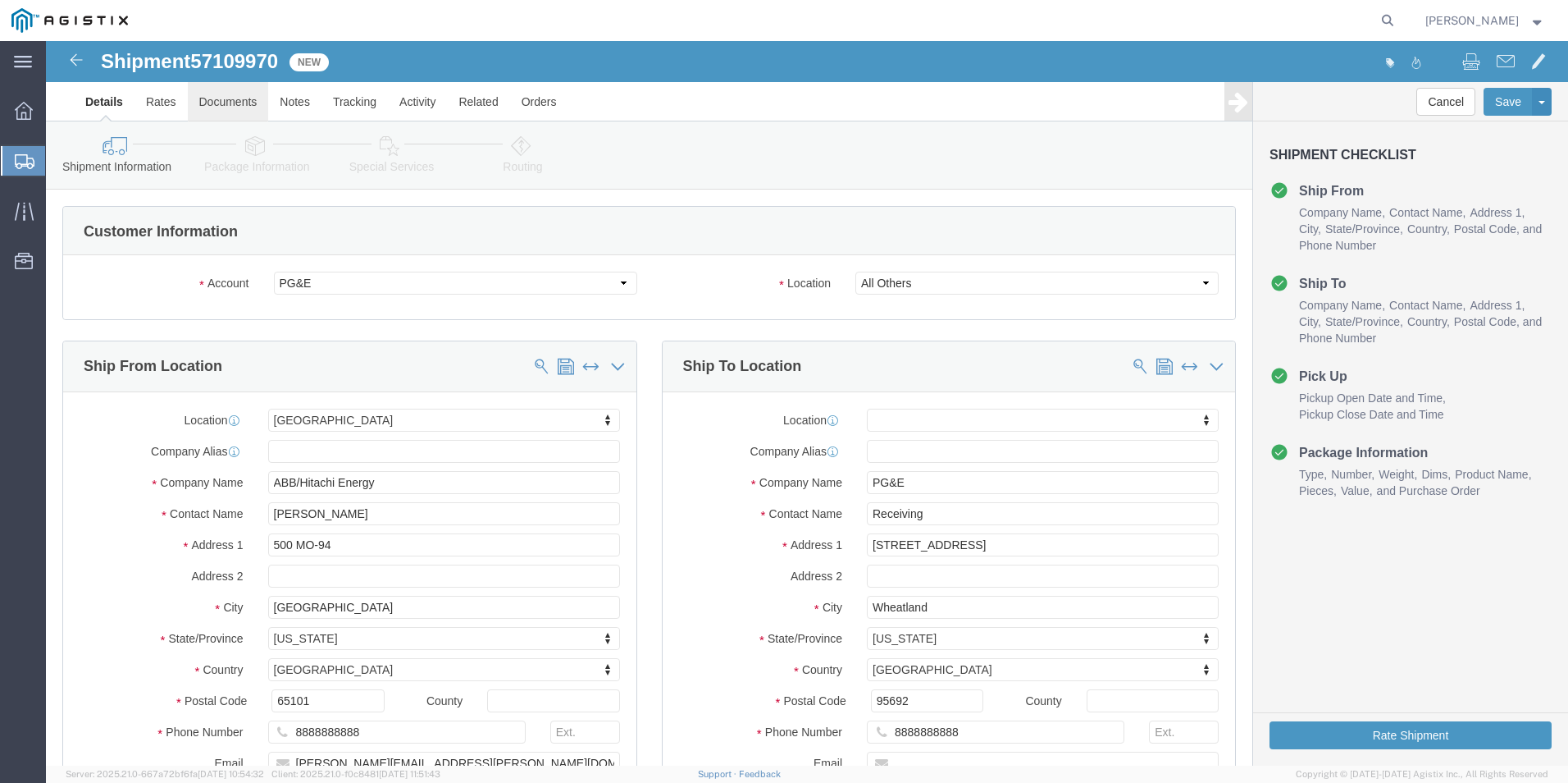
click link "Documents"
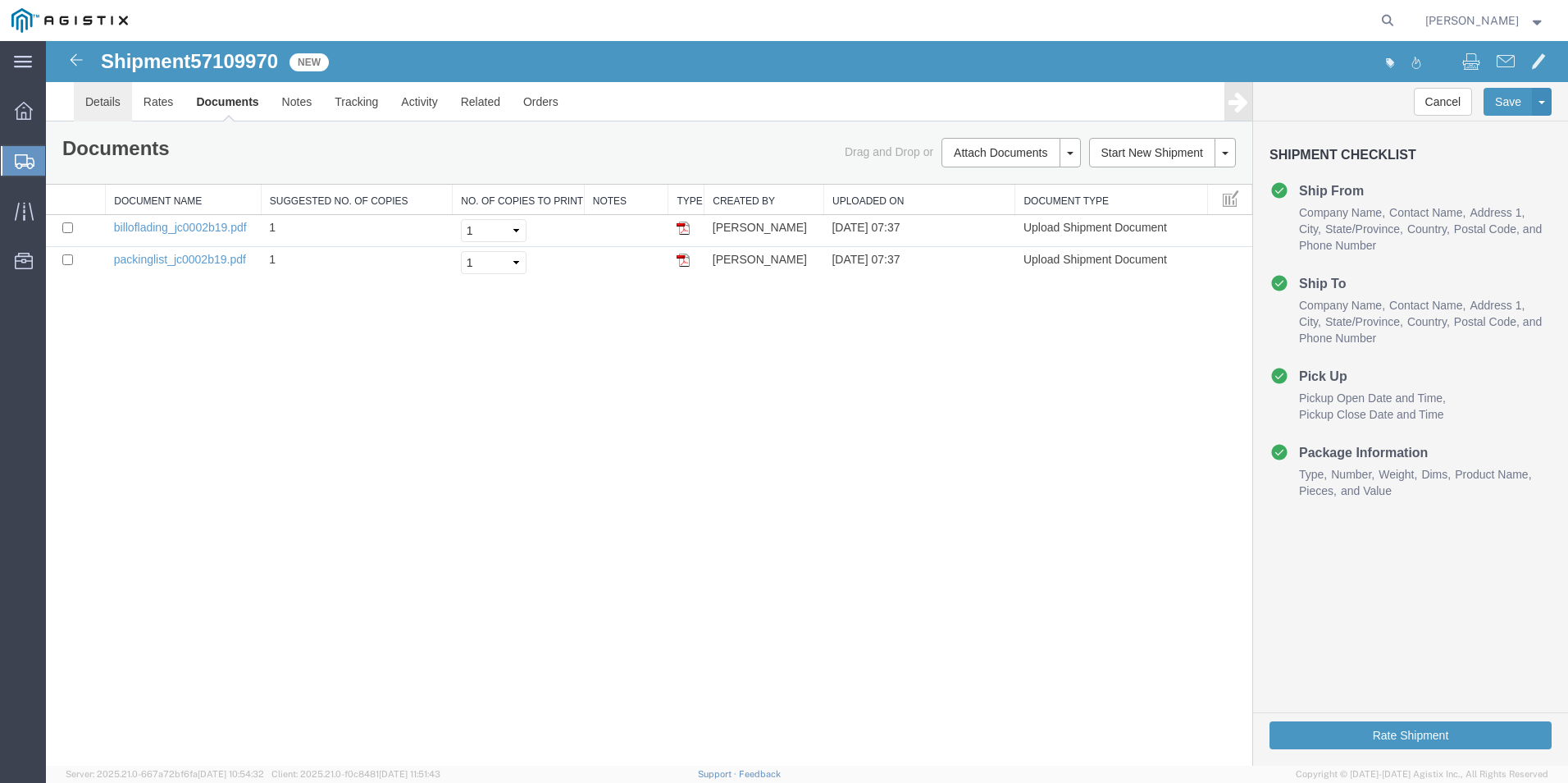
click at [106, 97] on link "Details" at bounding box center [103, 102] width 59 height 40
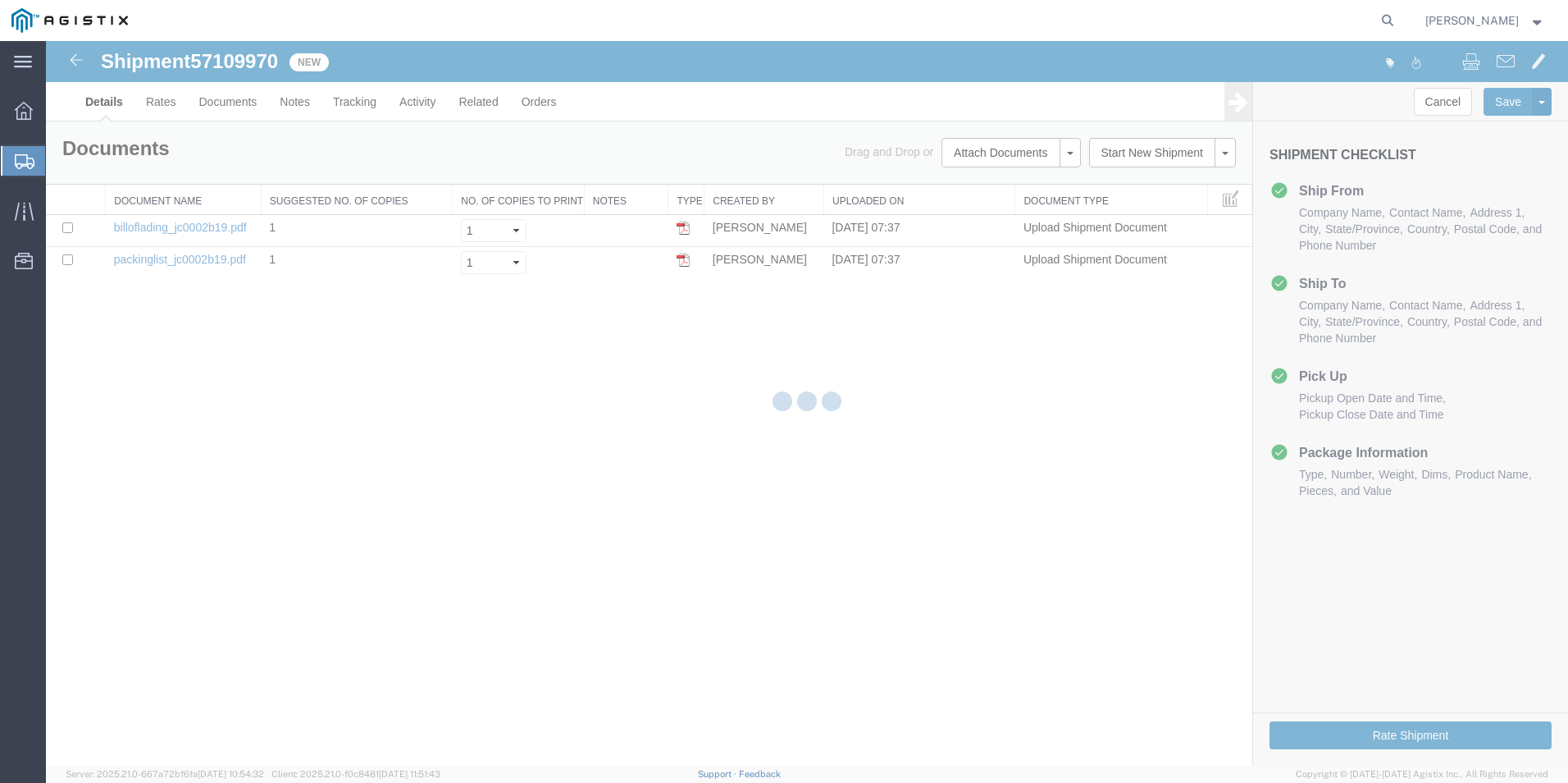
select select "54011"
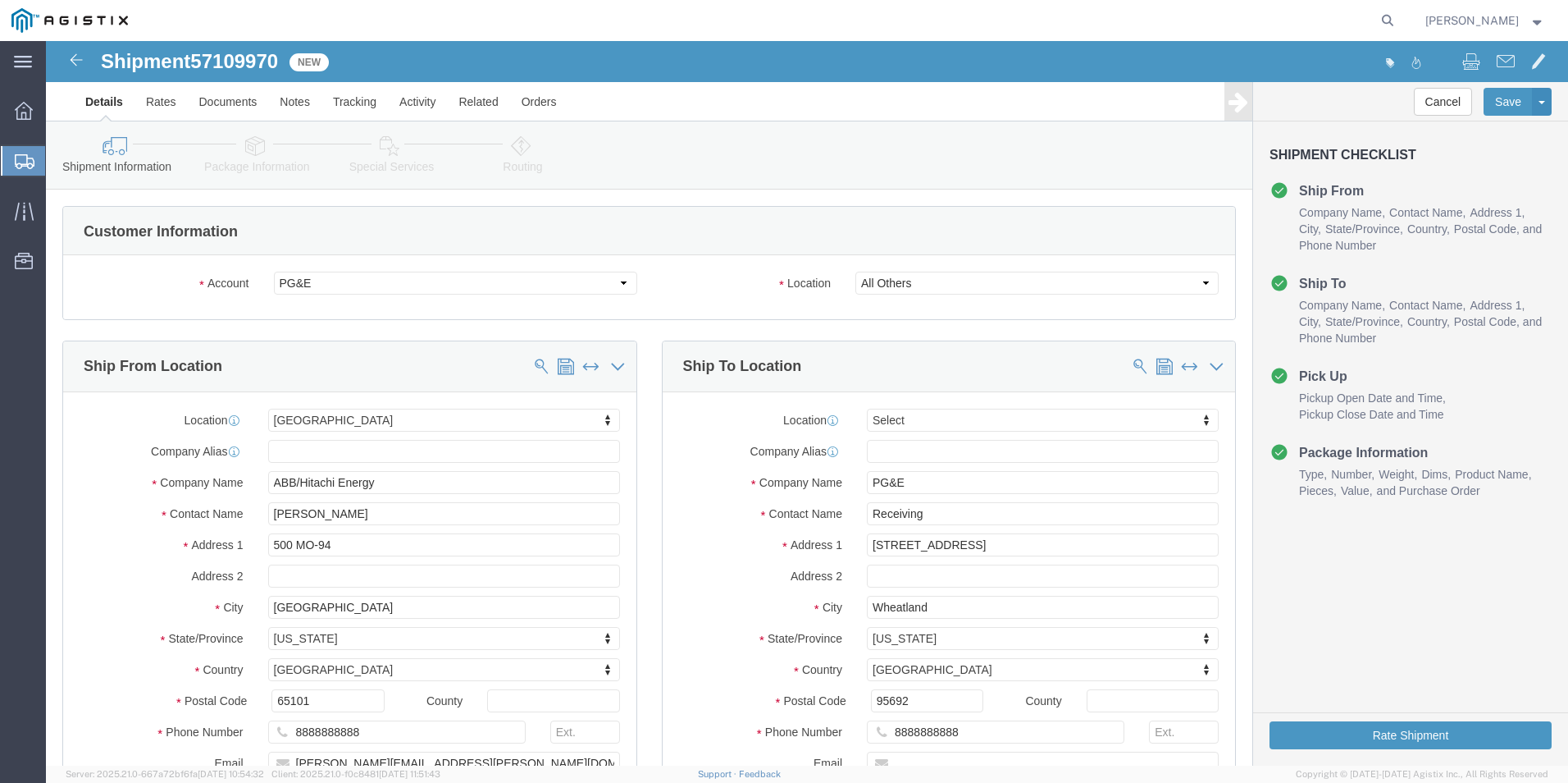
click icon
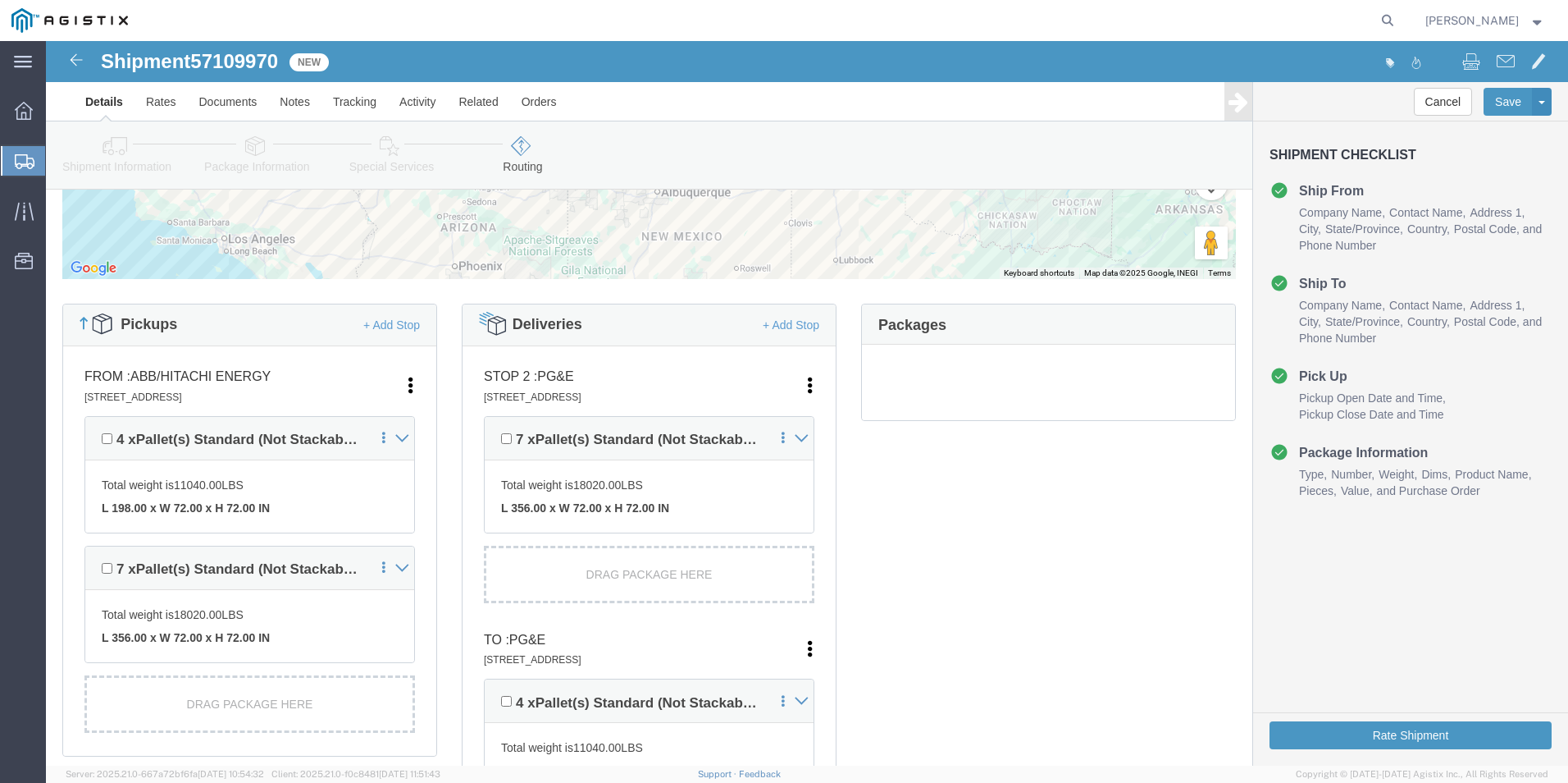
scroll to position [410, 0]
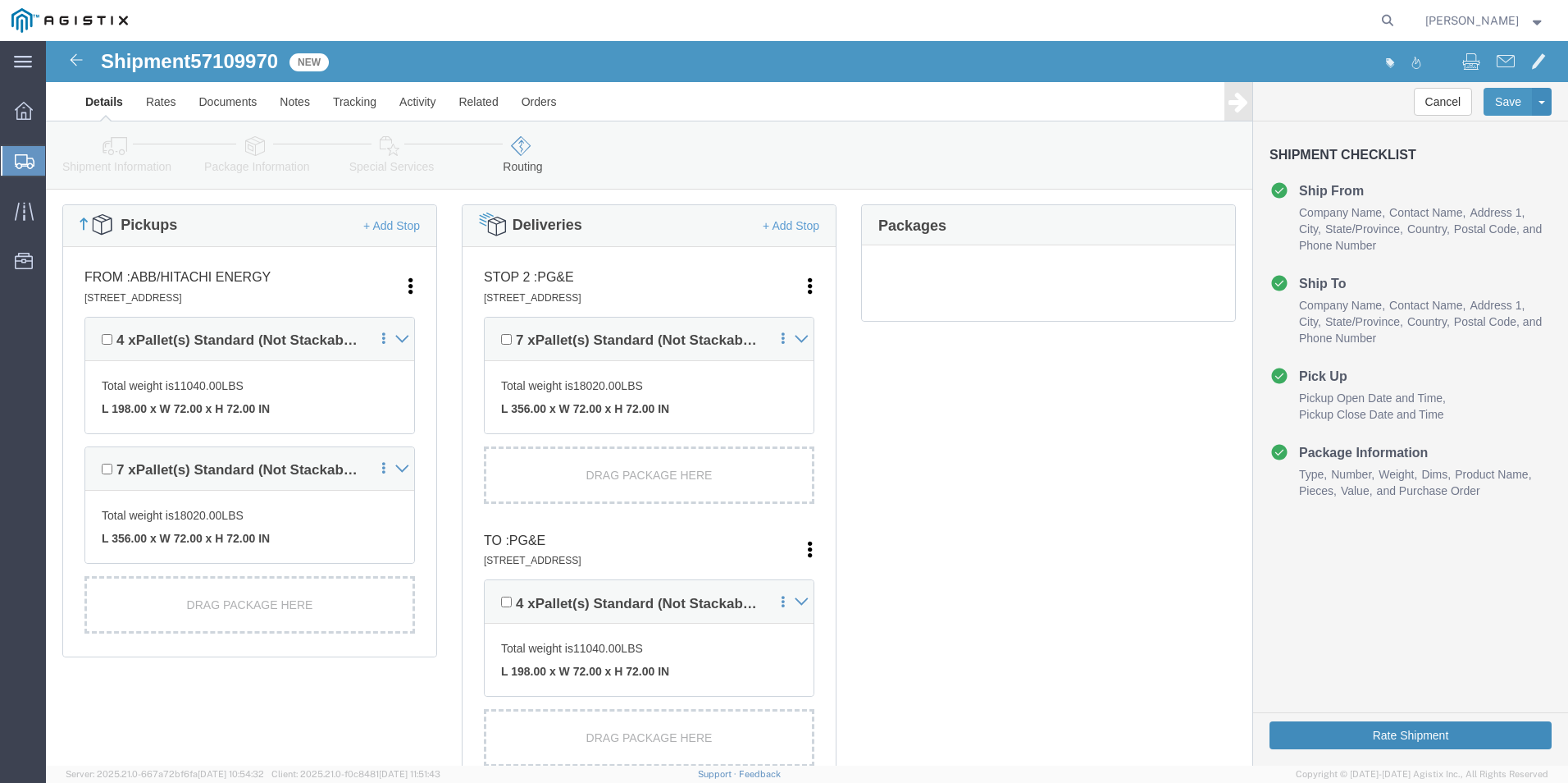
click button "Rate Shipment"
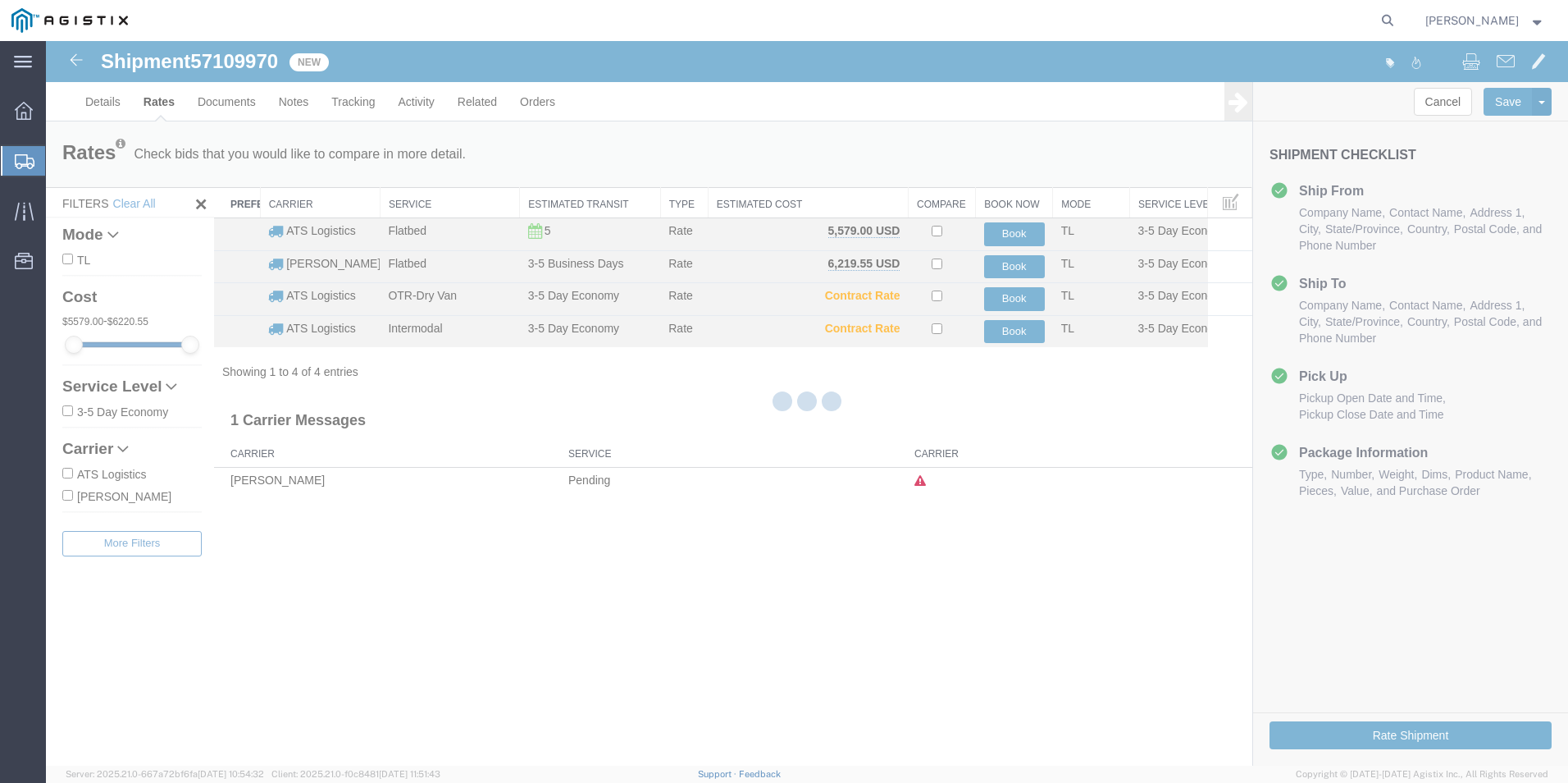
scroll to position [0, 0]
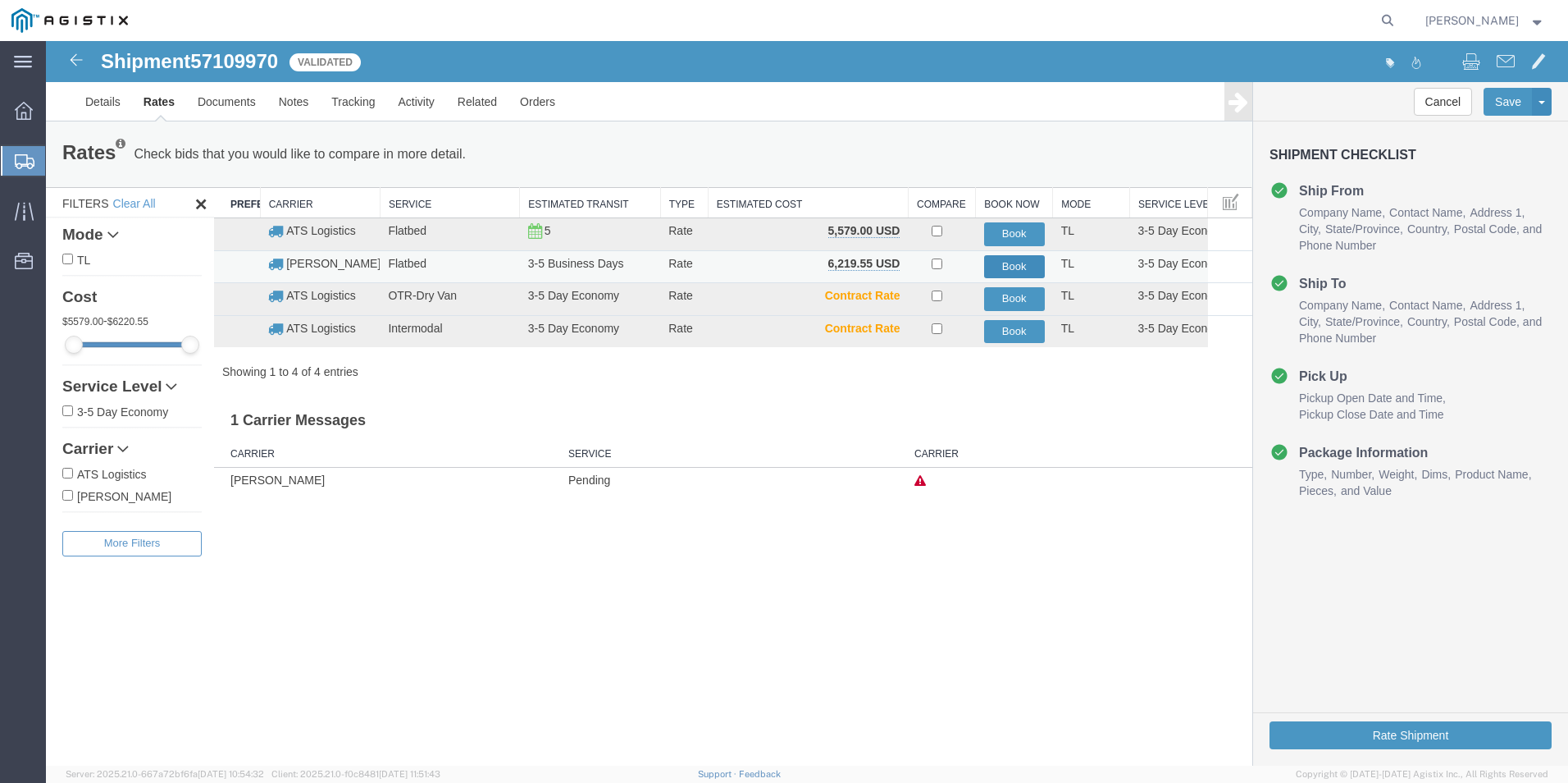
click at [1016, 262] on button "Book" at bounding box center [1013, 267] width 60 height 23
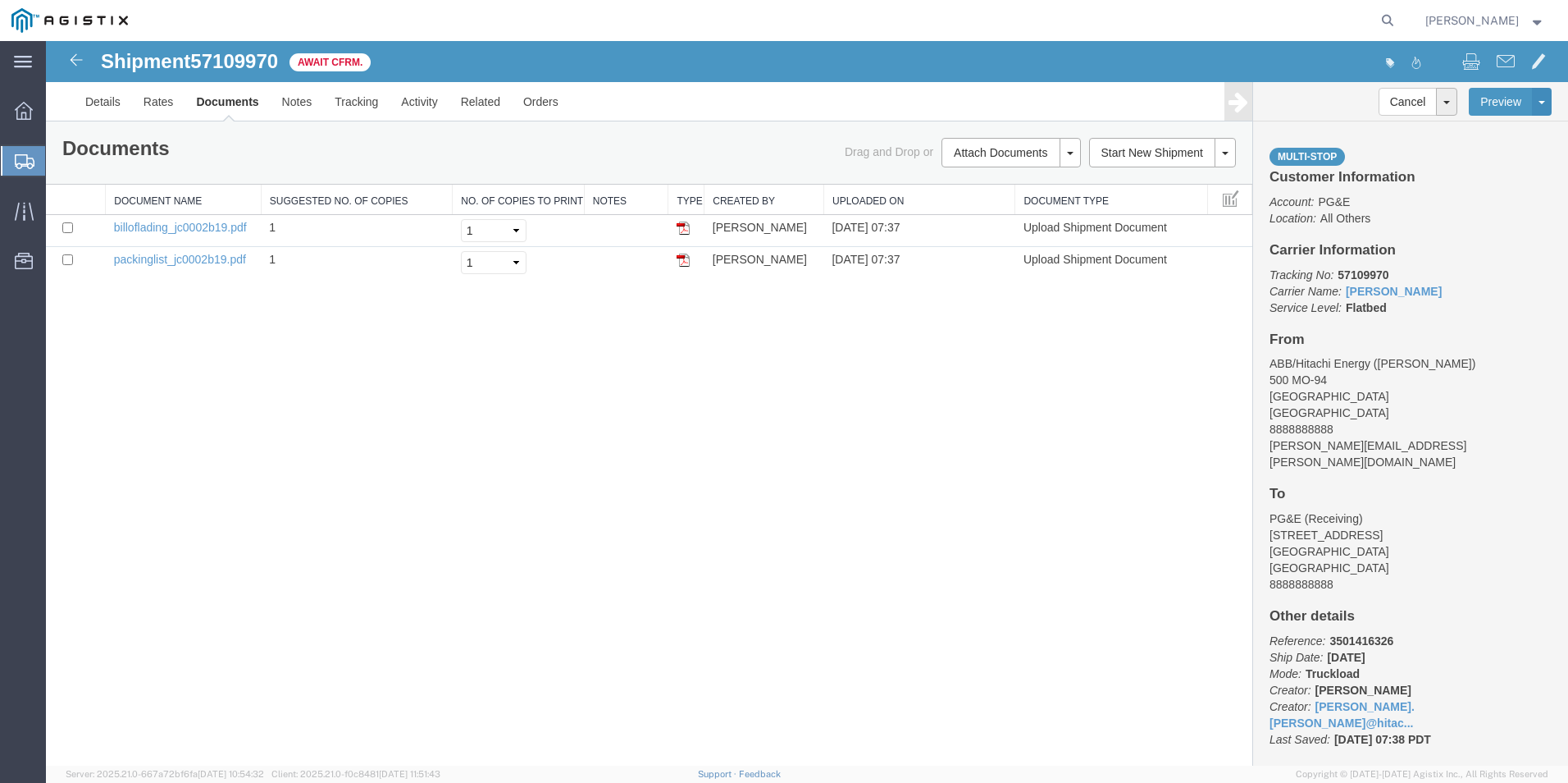
click at [240, 53] on span "57109970" at bounding box center [234, 60] width 87 height 23
copy span "57109970"
